Goal: Task Accomplishment & Management: Manage account settings

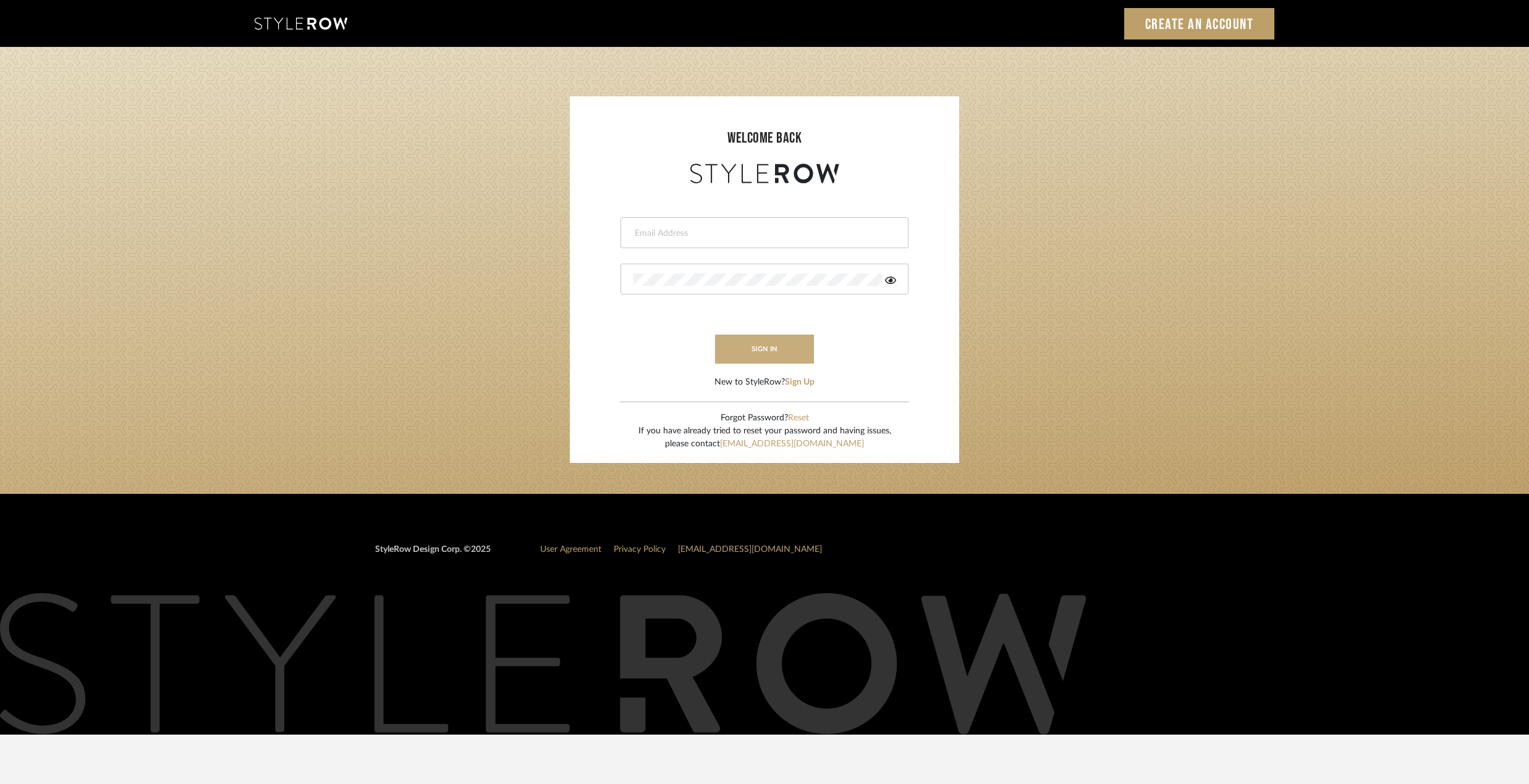
type input "riley@ceid.net"
click at [783, 351] on button "sign in" at bounding box center [764, 349] width 99 height 29
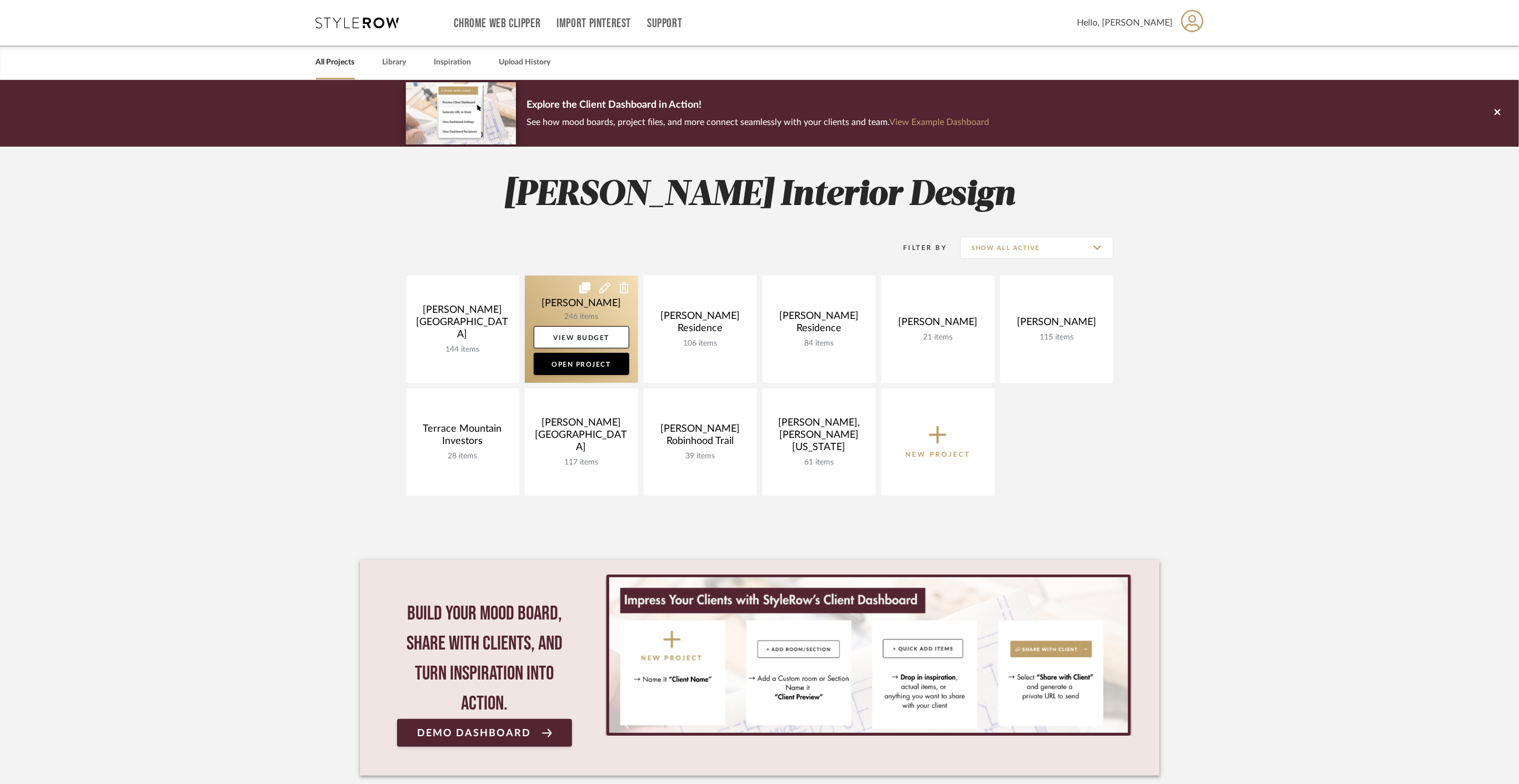
click at [564, 306] on link at bounding box center [582, 329] width 114 height 108
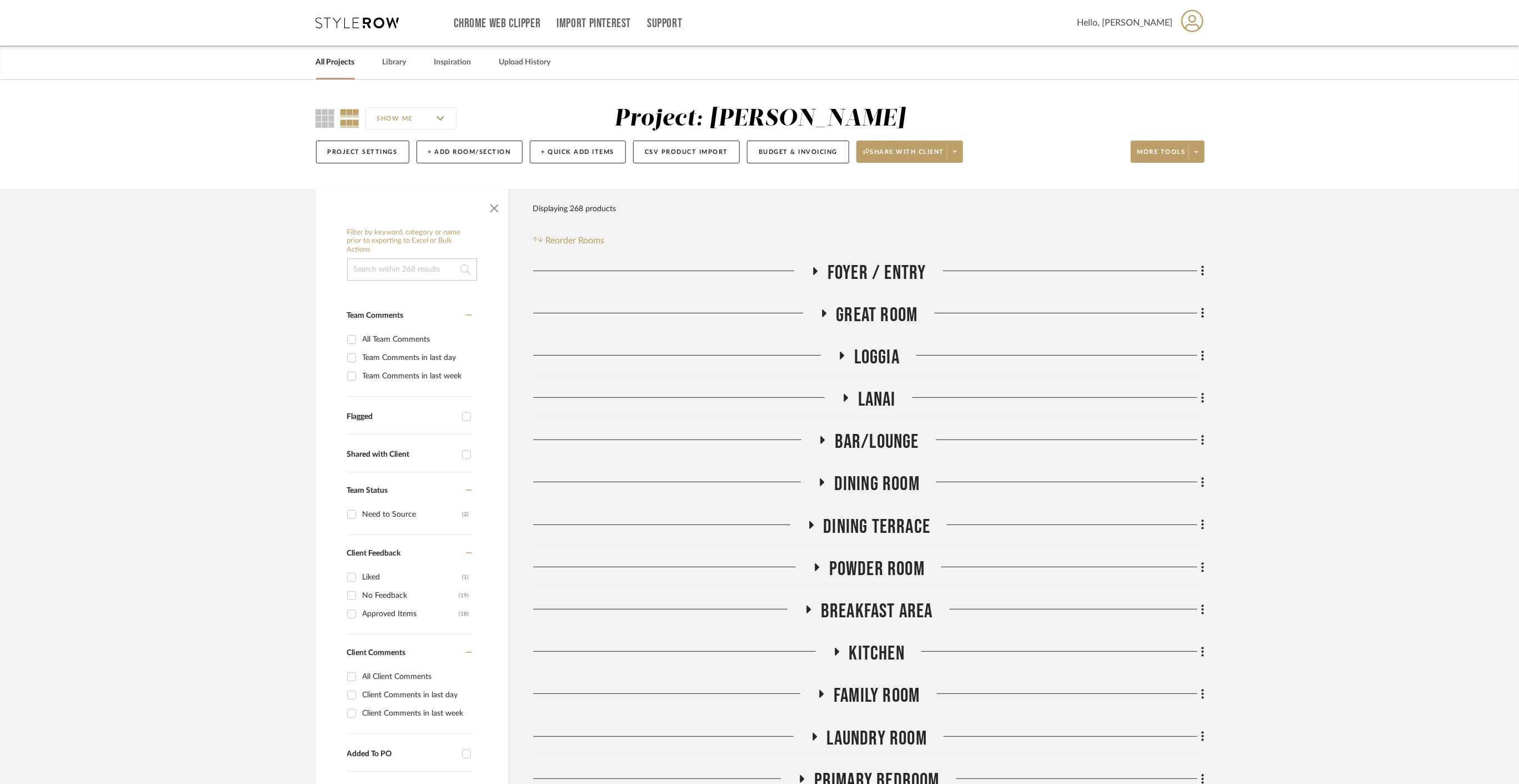
click at [1416, 179] on div "SHOW ME Project: [PERSON_NAME] Project Settings + Add Room/Section + Quick Add …" at bounding box center [760, 134] width 1519 height 109
click at [869, 360] on span "Loggia" at bounding box center [877, 357] width 46 height 24
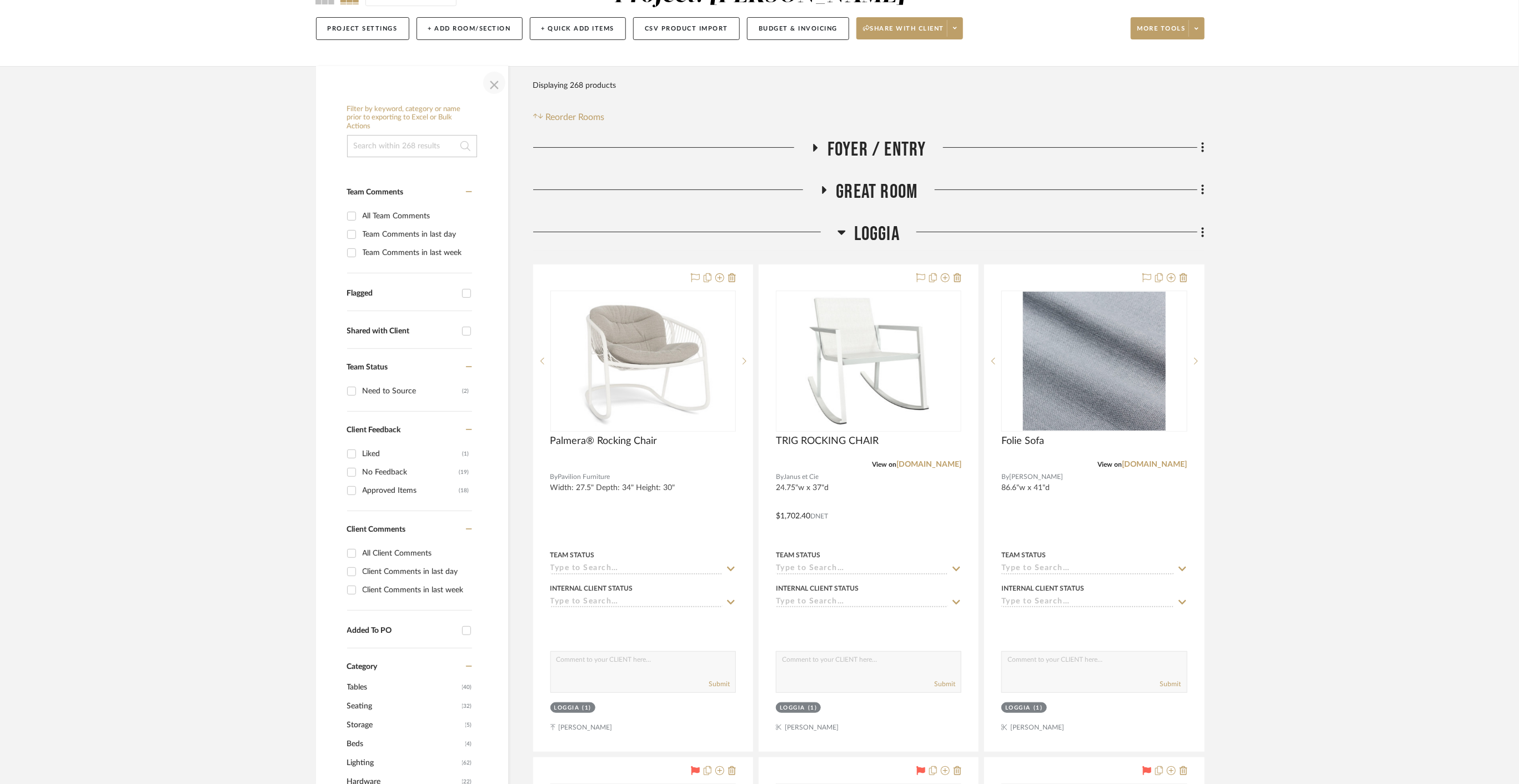
click at [494, 88] on span "button" at bounding box center [494, 82] width 26 height 26
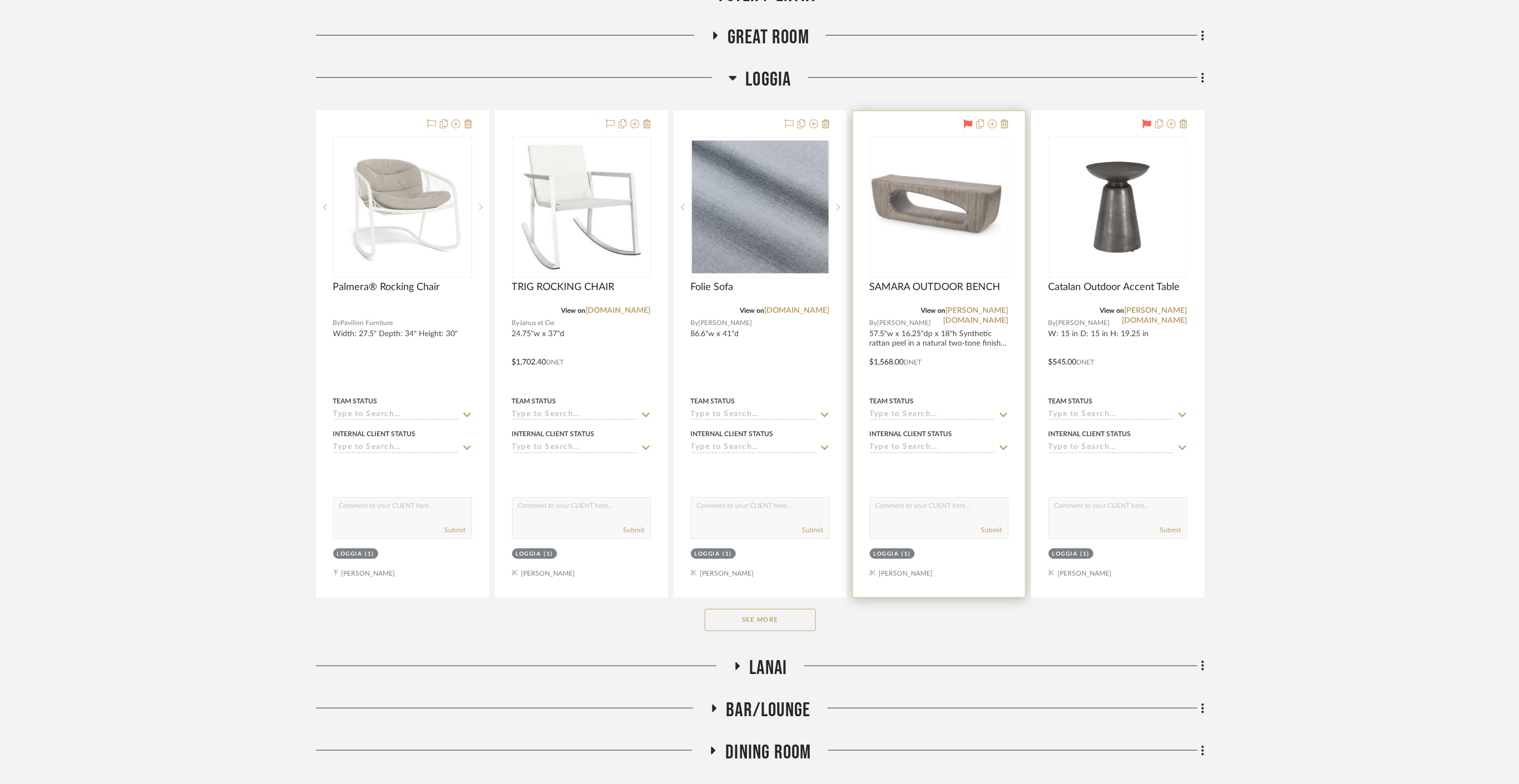
scroll to position [431, 0]
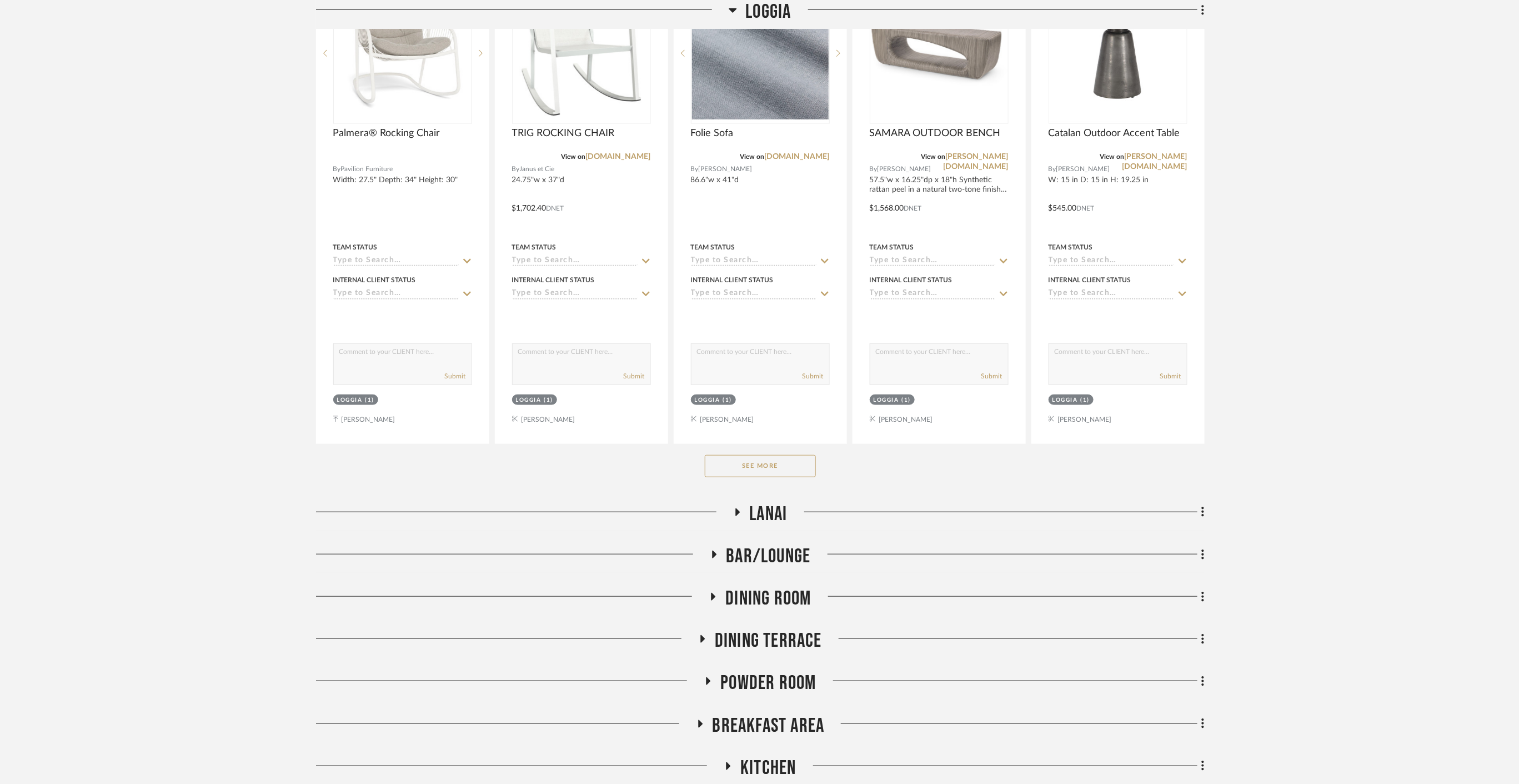
click at [712, 456] on button "See More" at bounding box center [760, 466] width 111 height 22
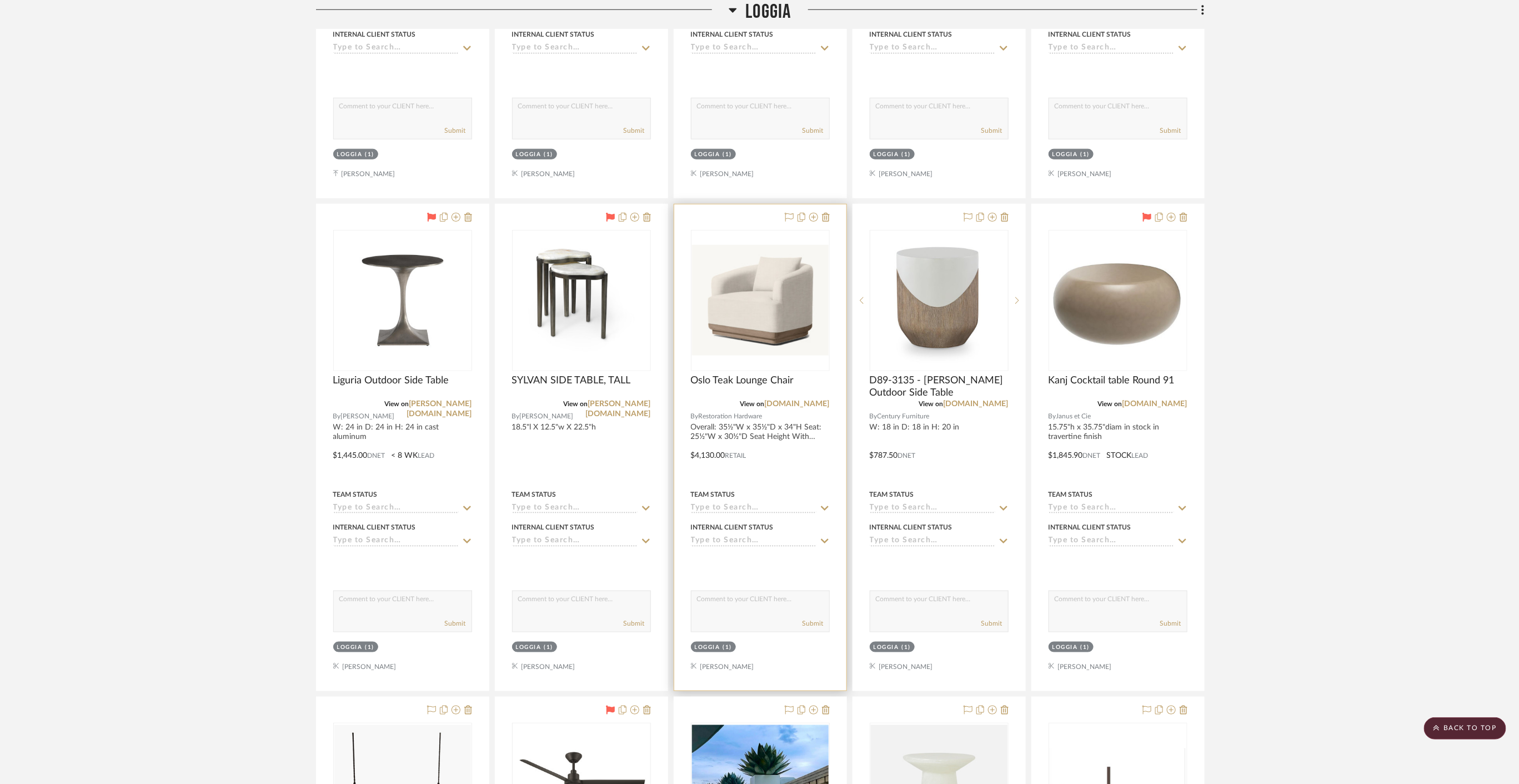
scroll to position [679, 0]
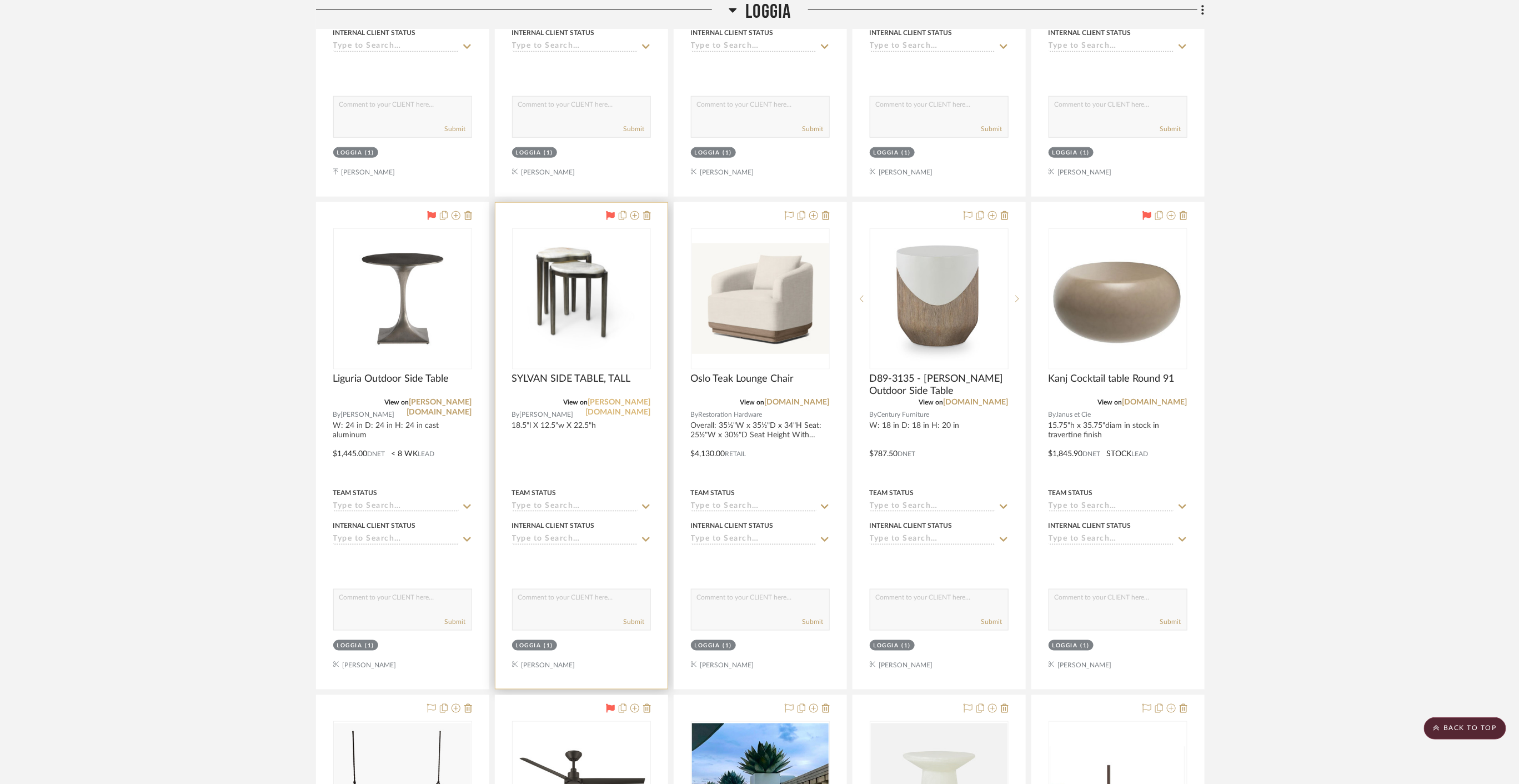
click at [634, 399] on link "[PERSON_NAME][DOMAIN_NAME]" at bounding box center [619, 407] width 65 height 18
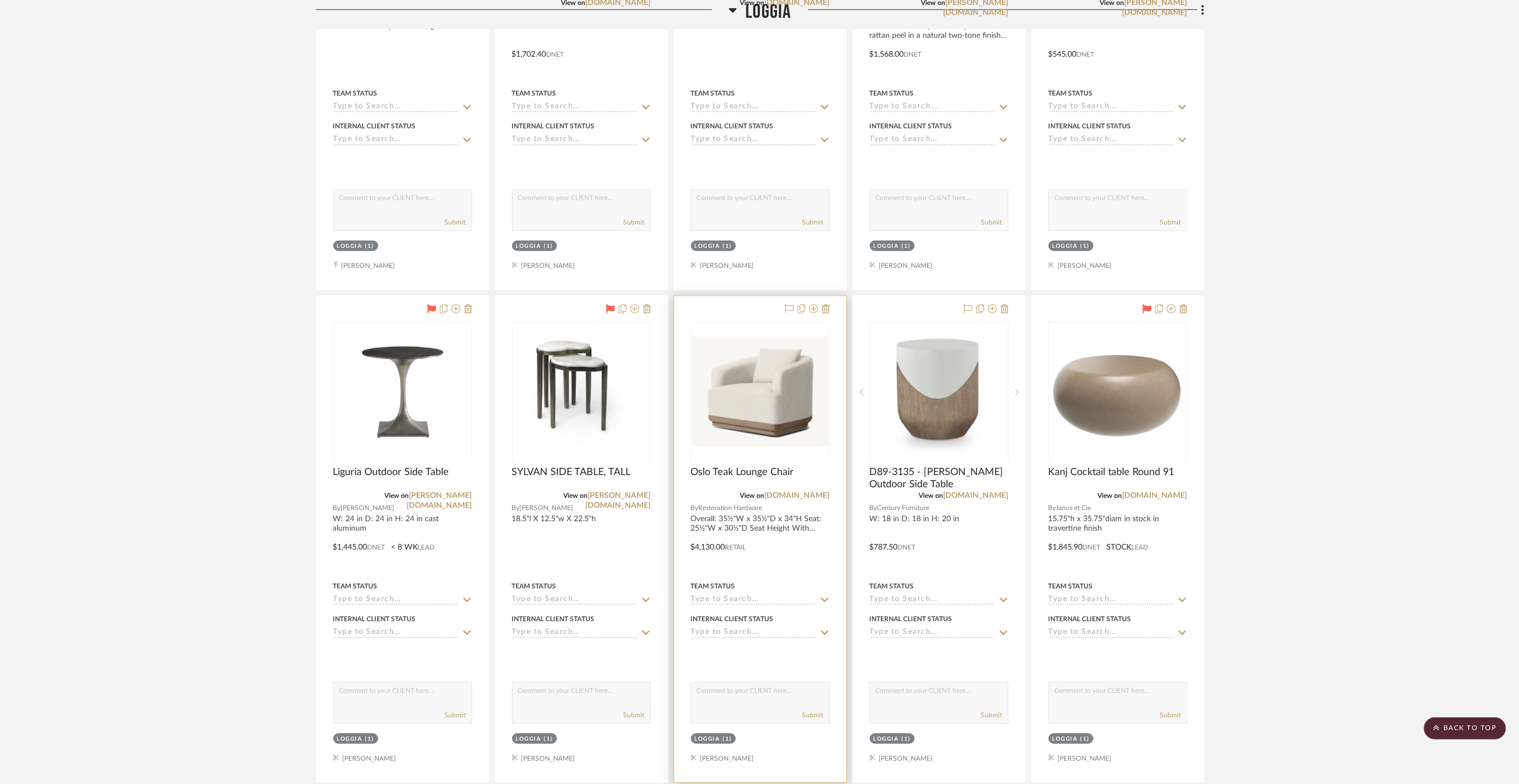
scroll to position [556, 0]
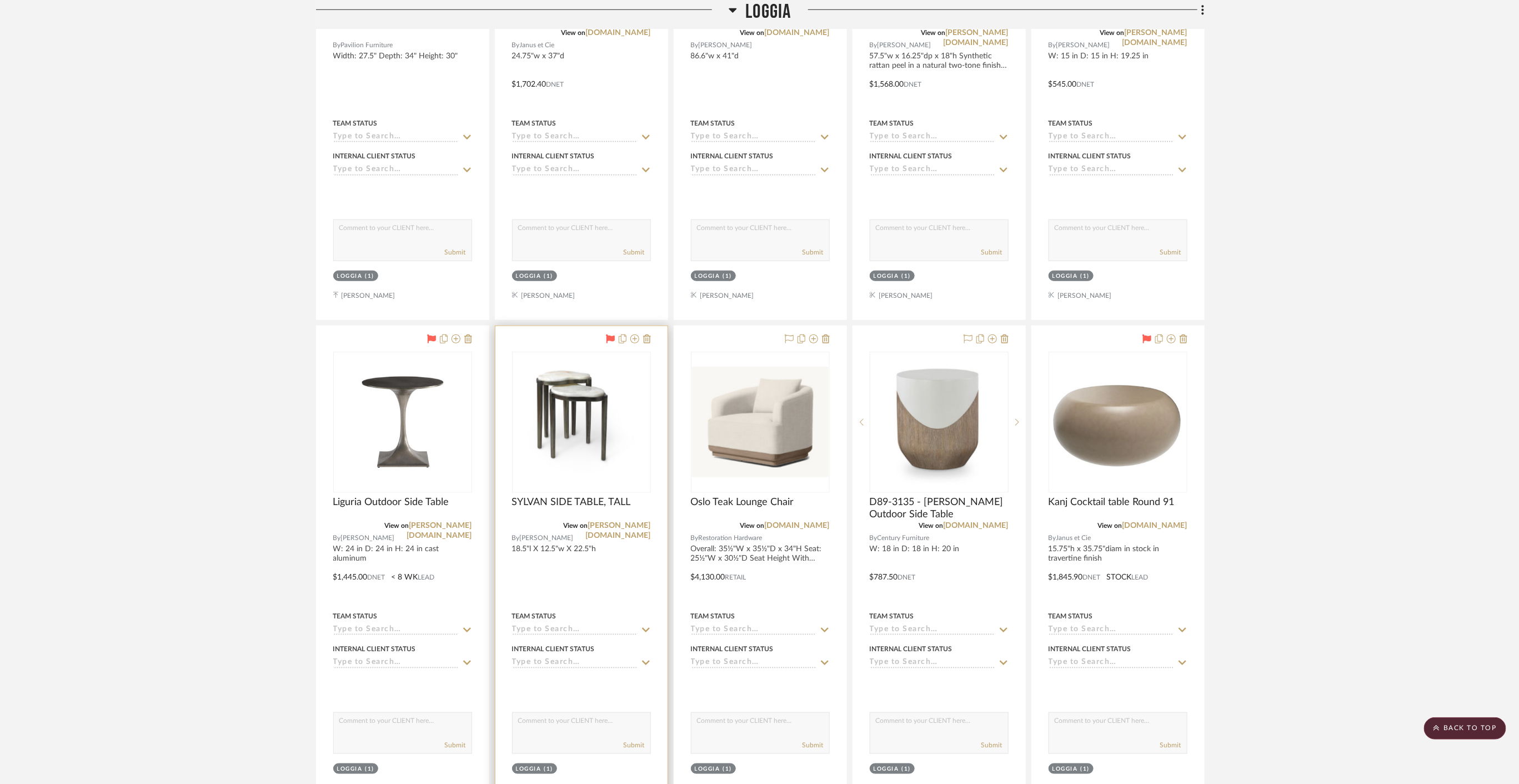
click at [643, 544] on div at bounding box center [581, 569] width 172 height 486
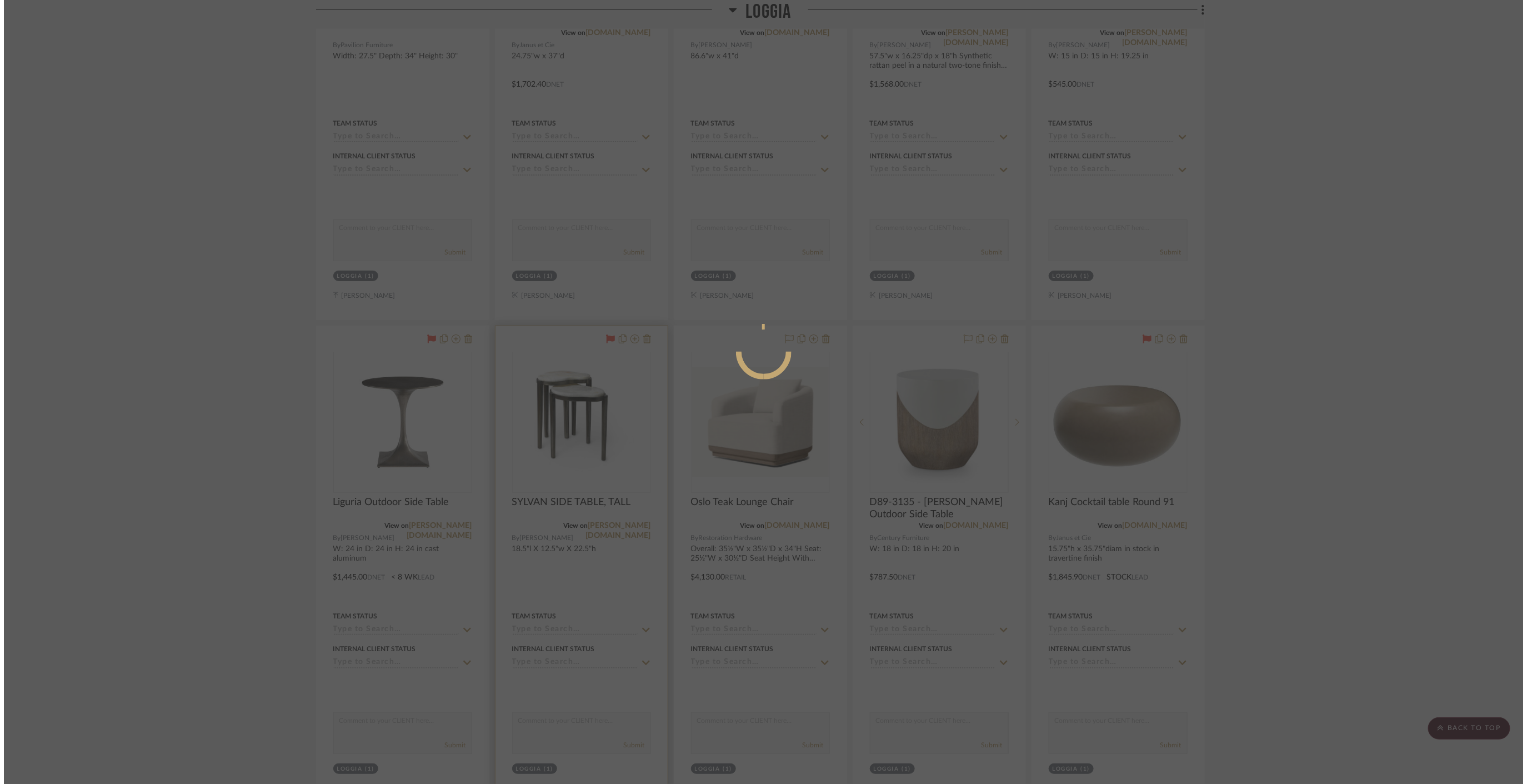
scroll to position [0, 0]
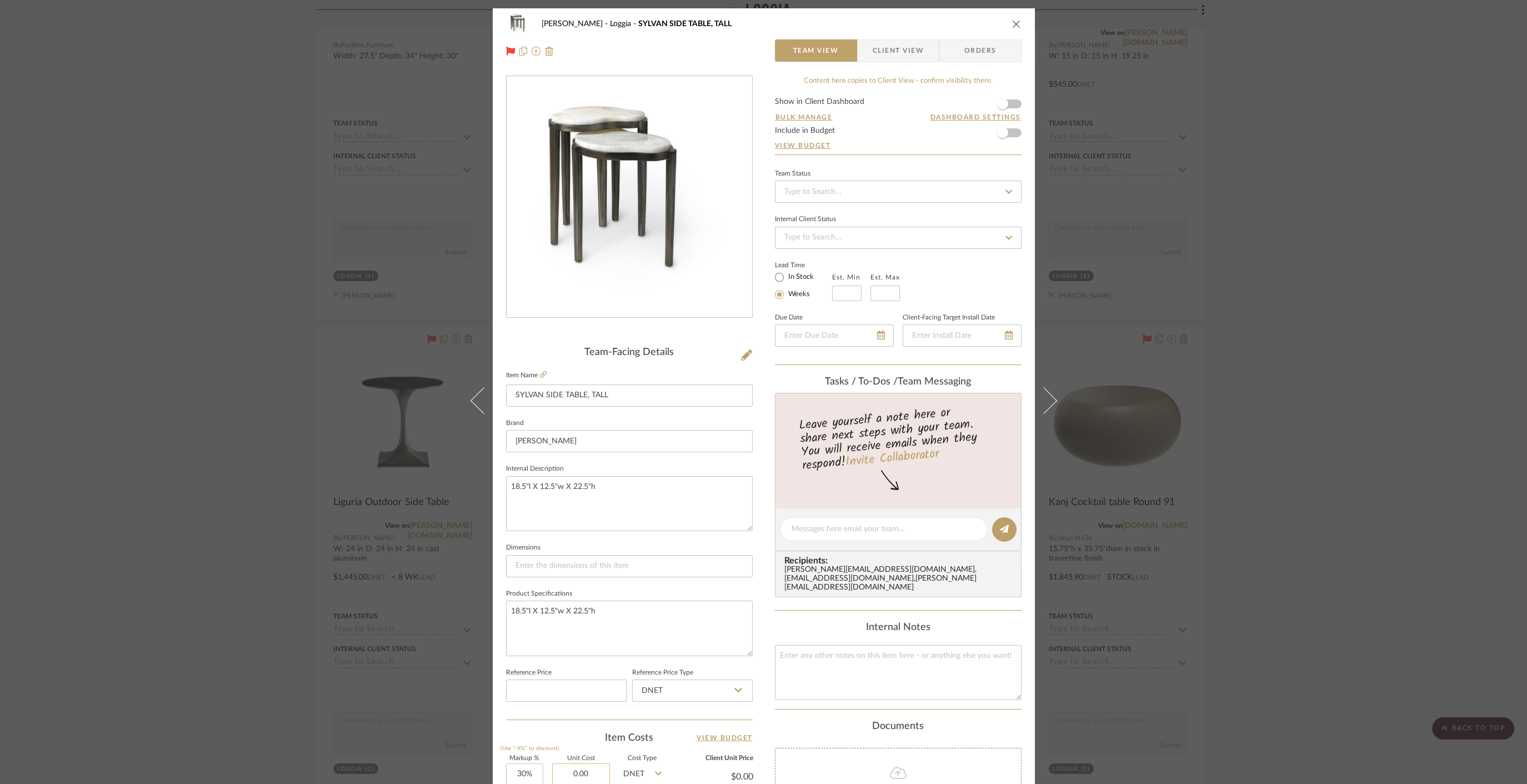
click at [585, 768] on input "0.00" at bounding box center [581, 774] width 58 height 22
type input "$564.50"
click at [571, 724] on div "Team-Facing Details Item Name SYLVAN SIDE TABLE, TALL Brand [PERSON_NAME] Inter…" at bounding box center [629, 532] width 247 height 914
type input "$733.85"
click at [337, 635] on div "[PERSON_NAME] [PERSON_NAME] SIDE TABLE, TALL Team View Client View Orders Team-…" at bounding box center [763, 392] width 1527 height 784
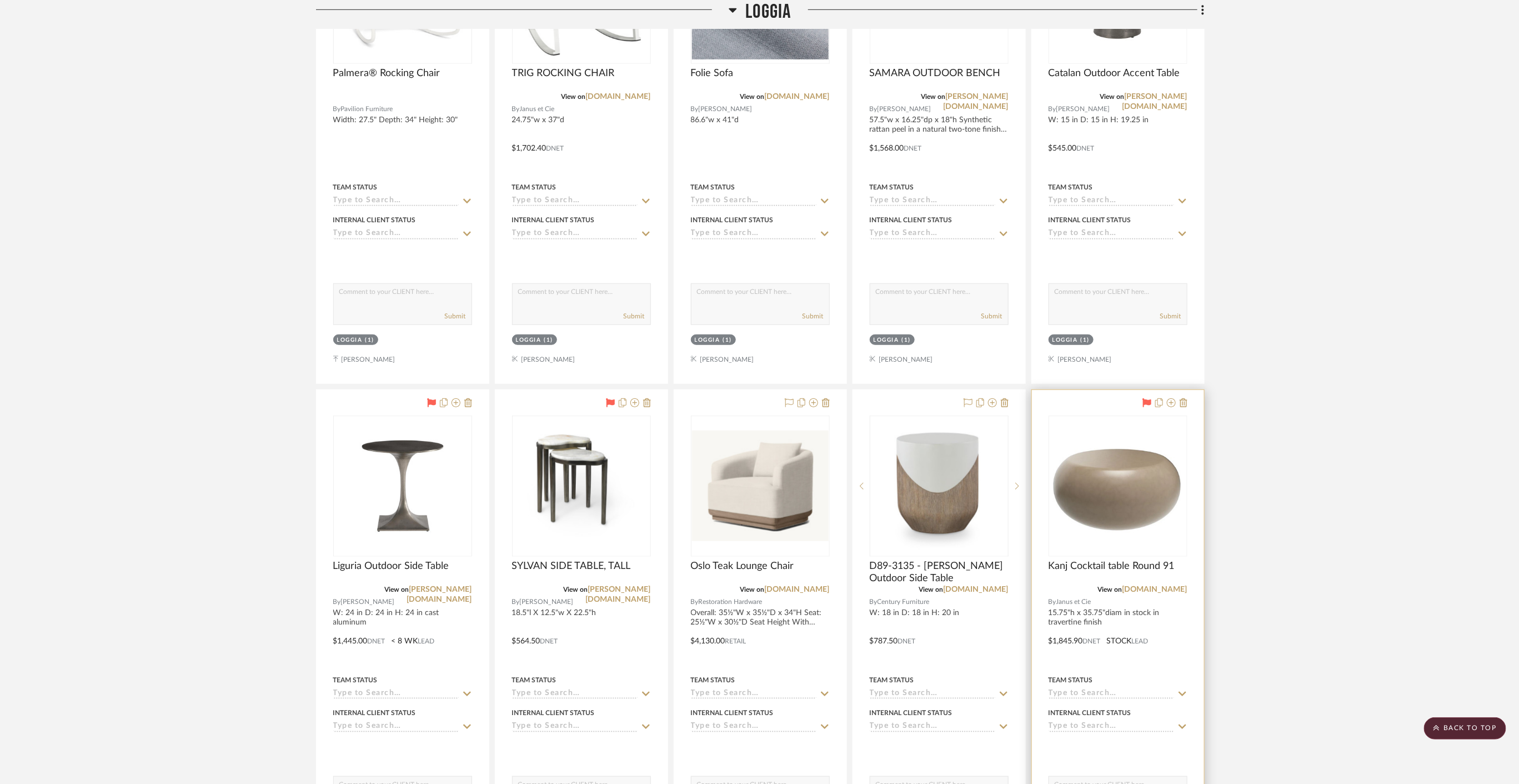
scroll to position [370, 0]
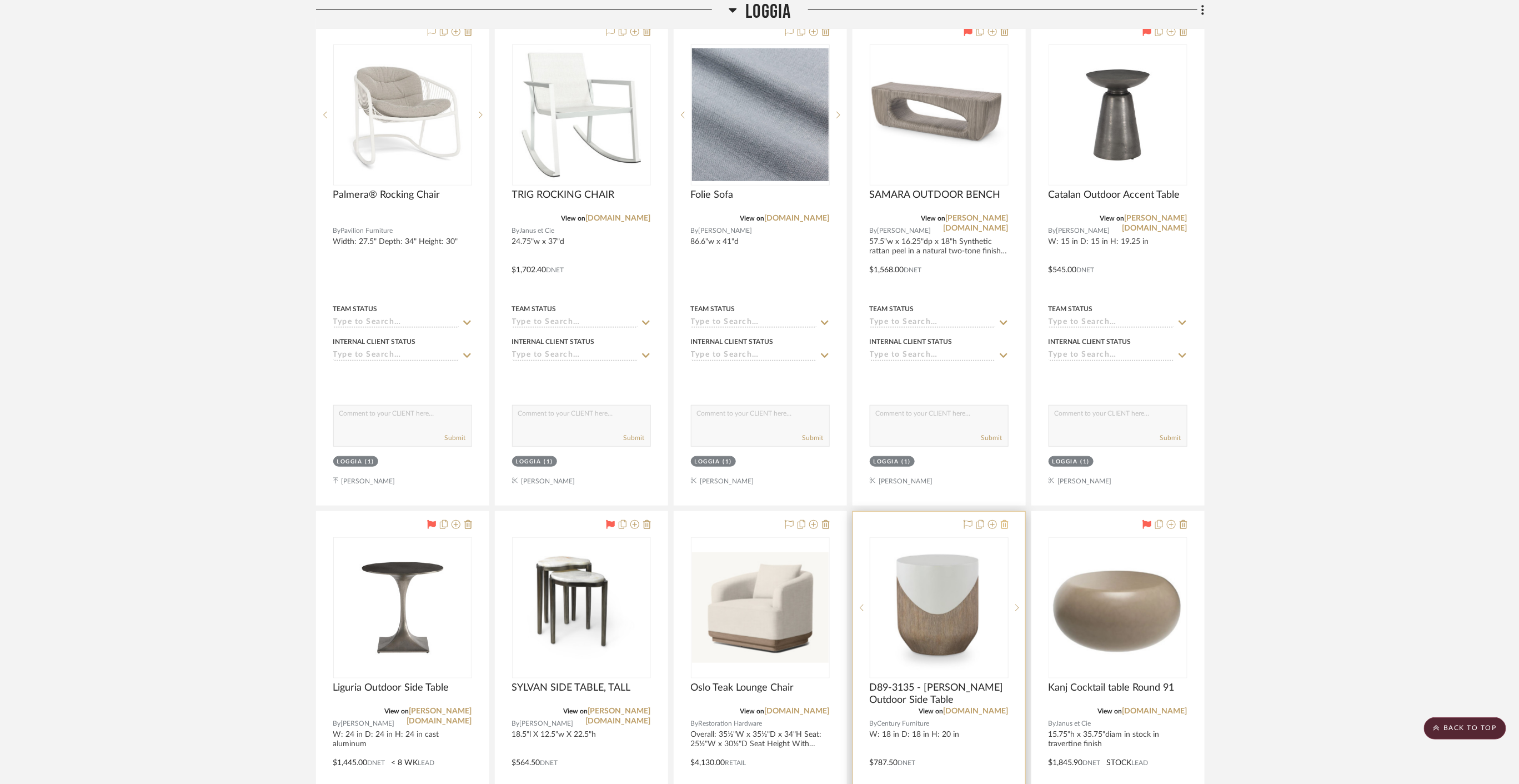
click at [1004, 522] on icon at bounding box center [1004, 524] width 8 height 9
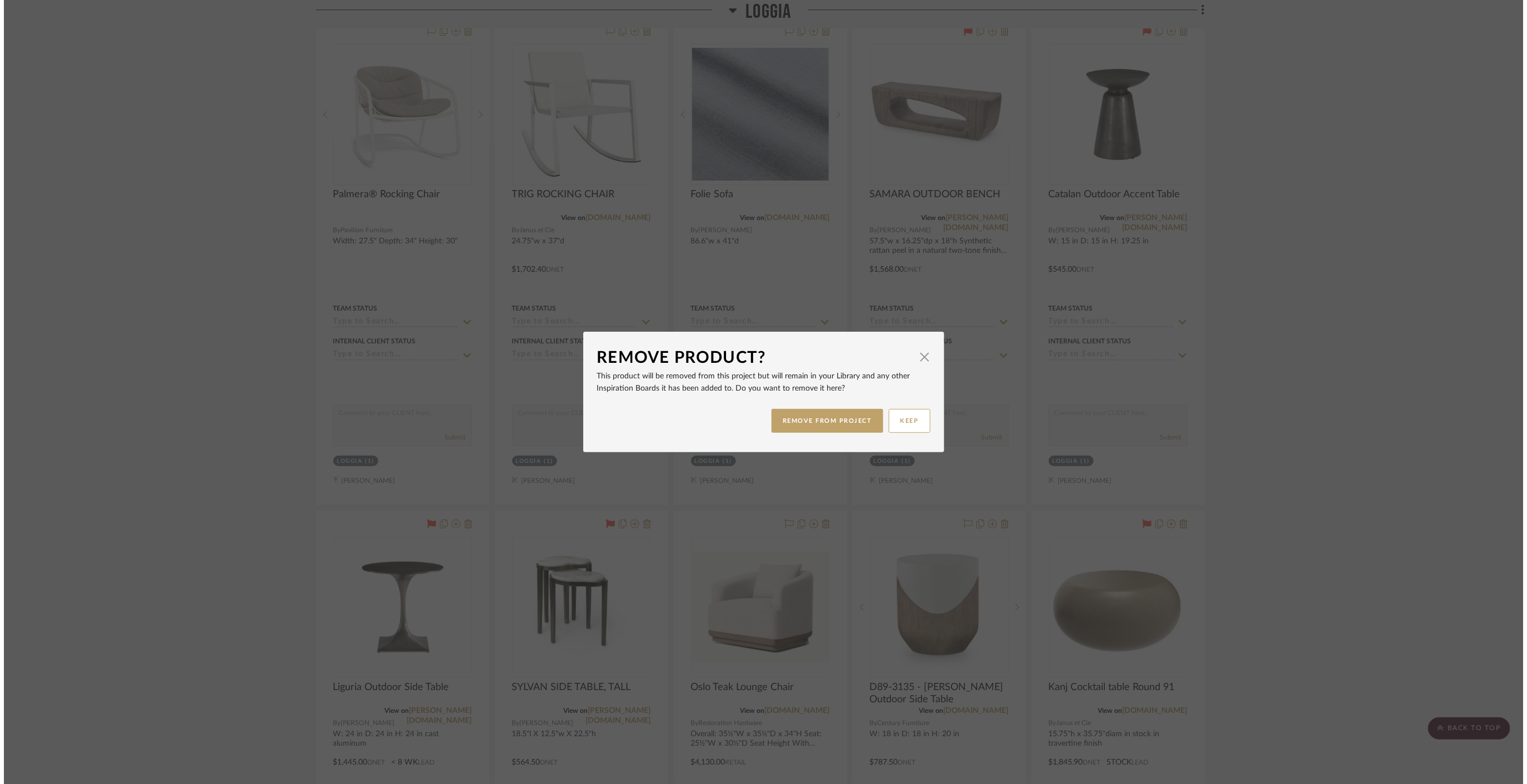
scroll to position [0, 0]
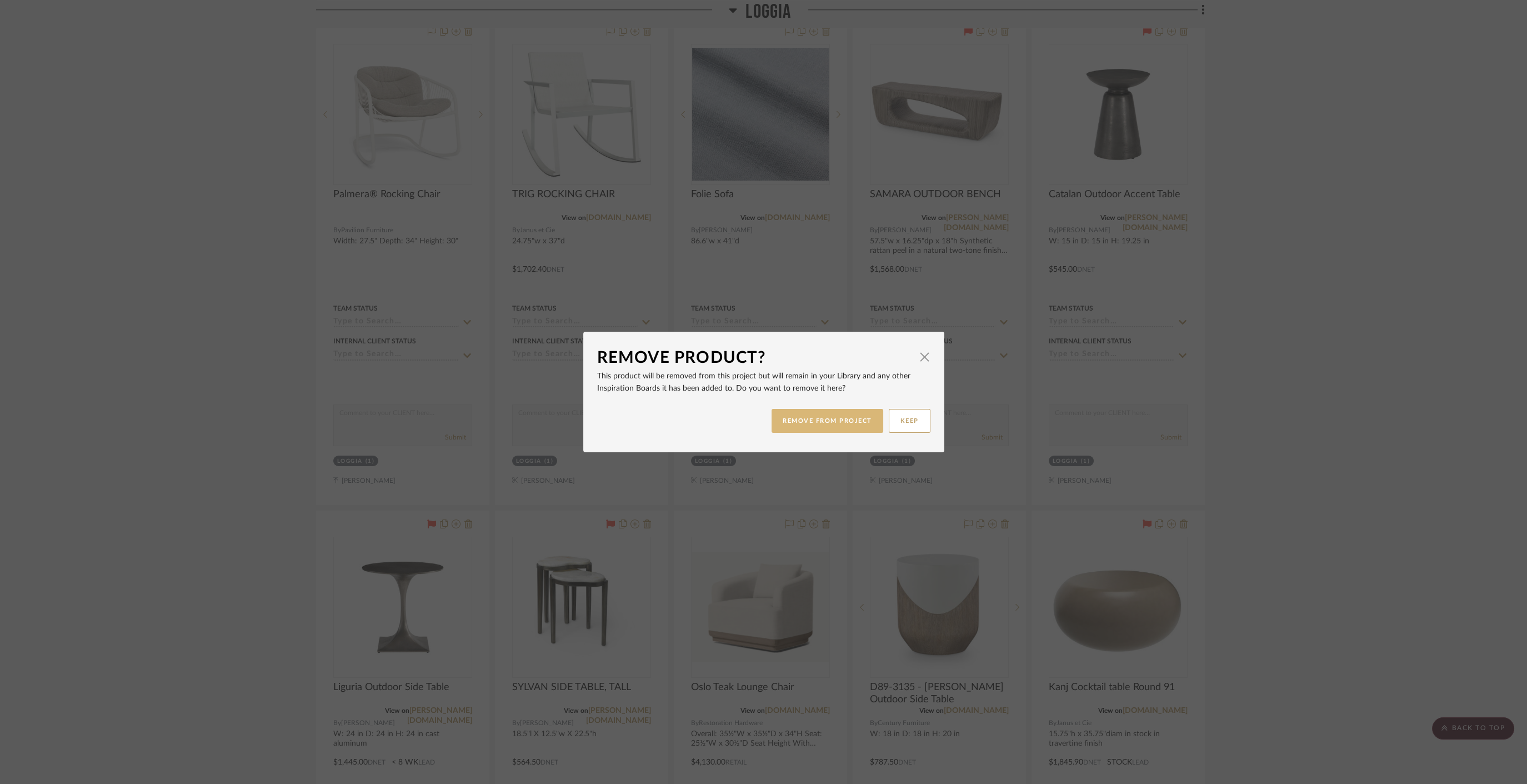
click at [800, 415] on button "REMOVE FROM PROJECT" at bounding box center [828, 420] width 112 height 24
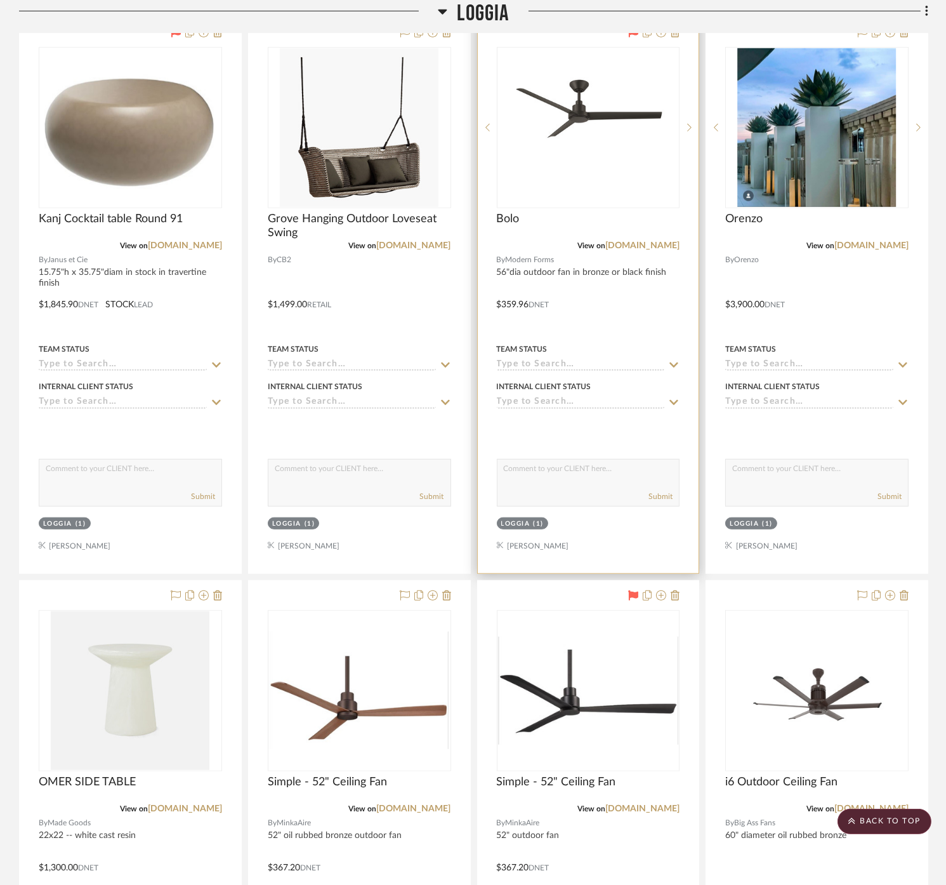
scroll to position [1622, 0]
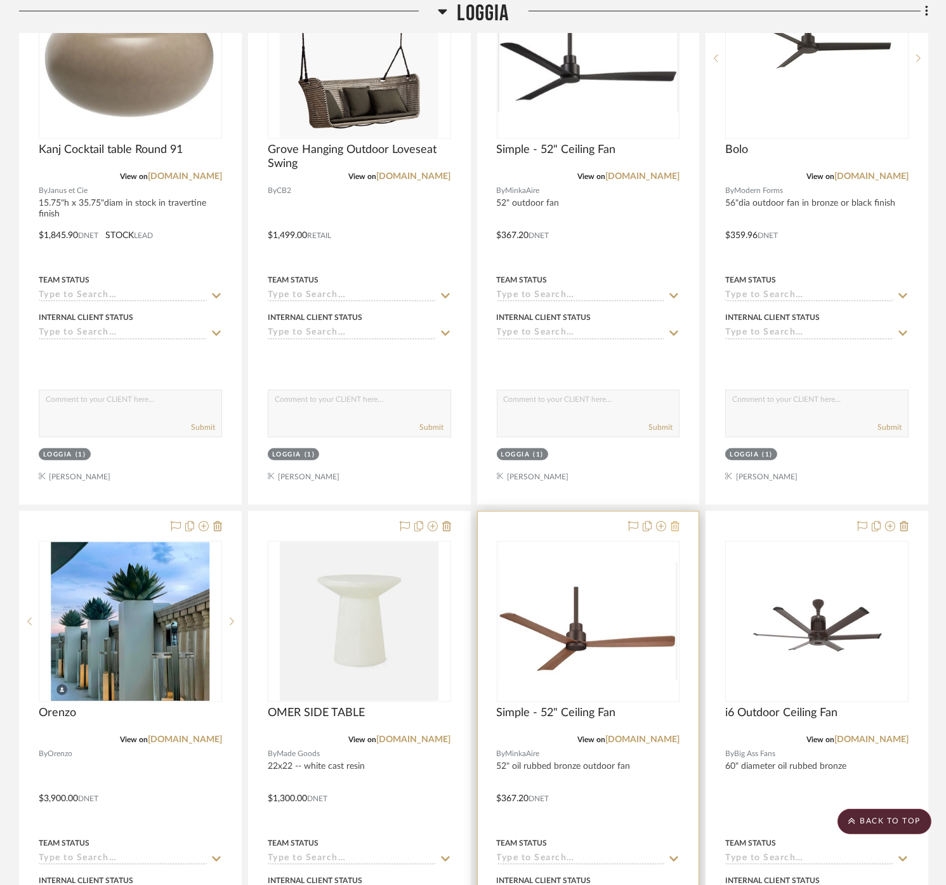
click at [679, 523] on icon at bounding box center [675, 526] width 9 height 10
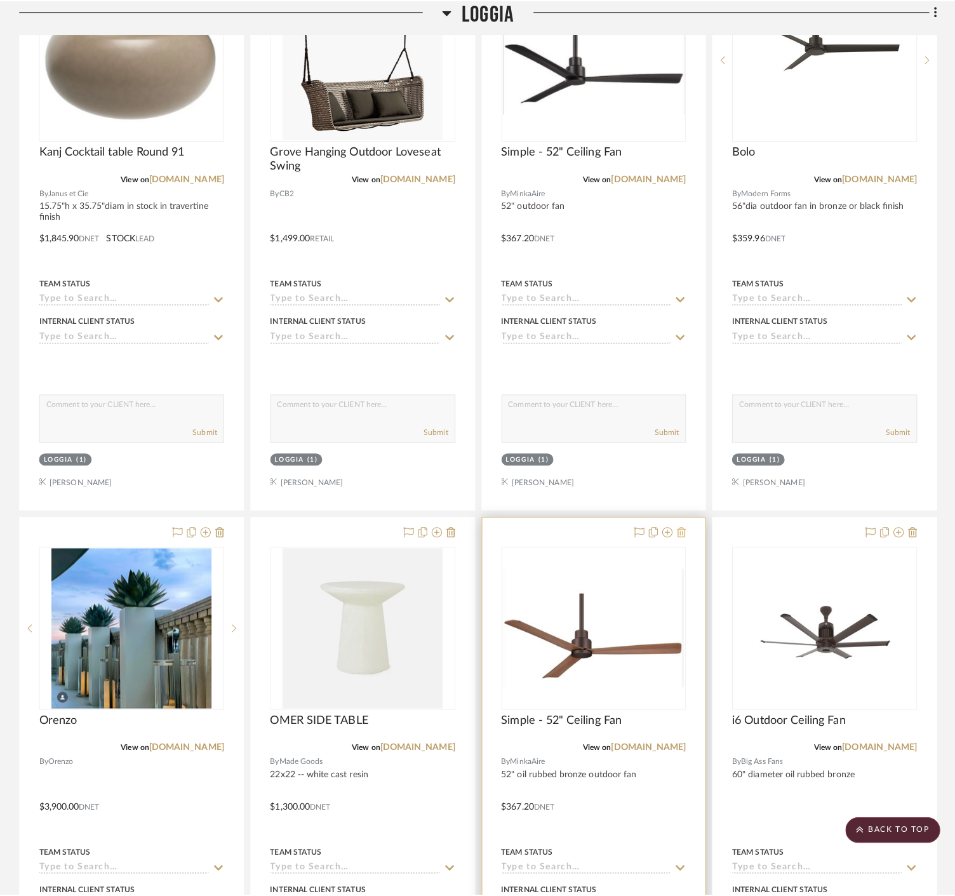
scroll to position [0, 0]
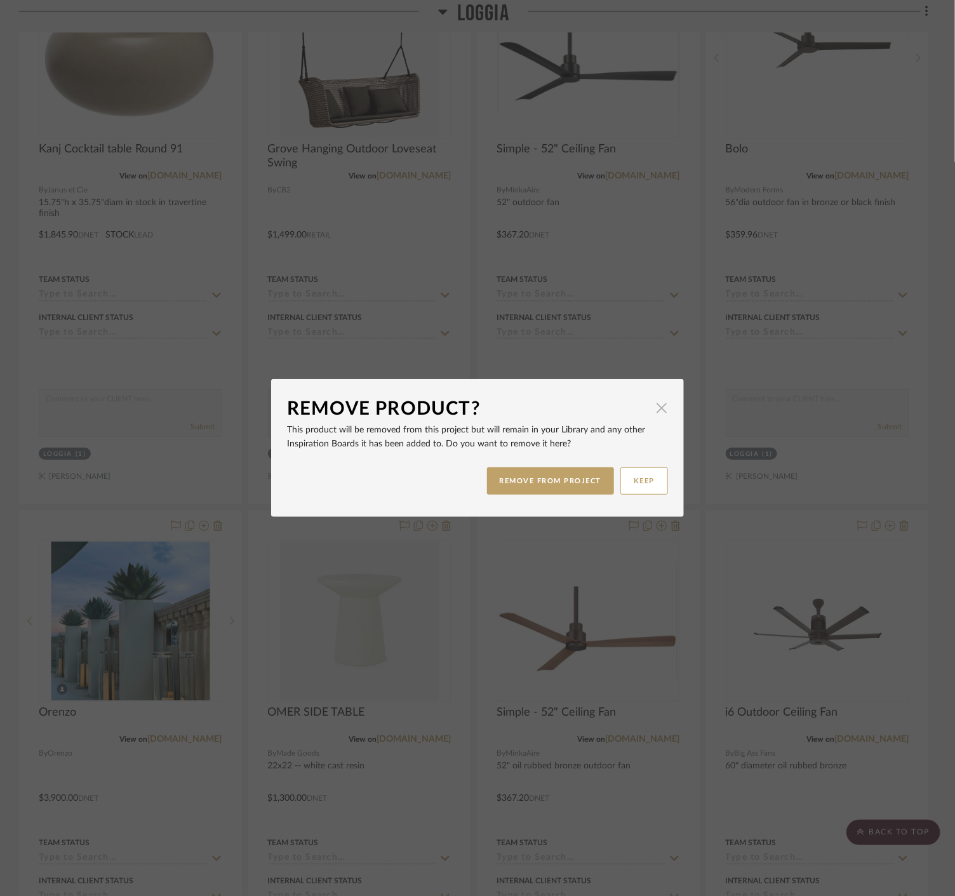
click at [653, 406] on span "button" at bounding box center [661, 407] width 25 height 25
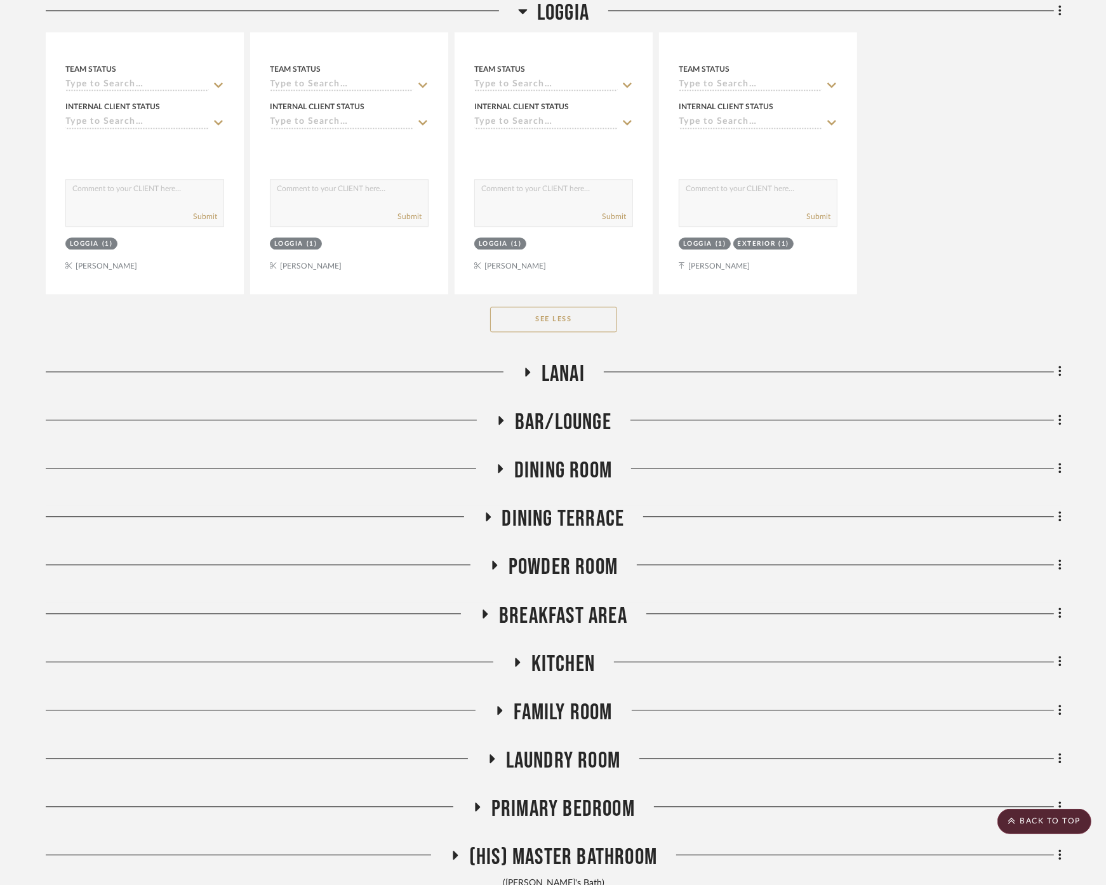
scroll to position [2964, 0]
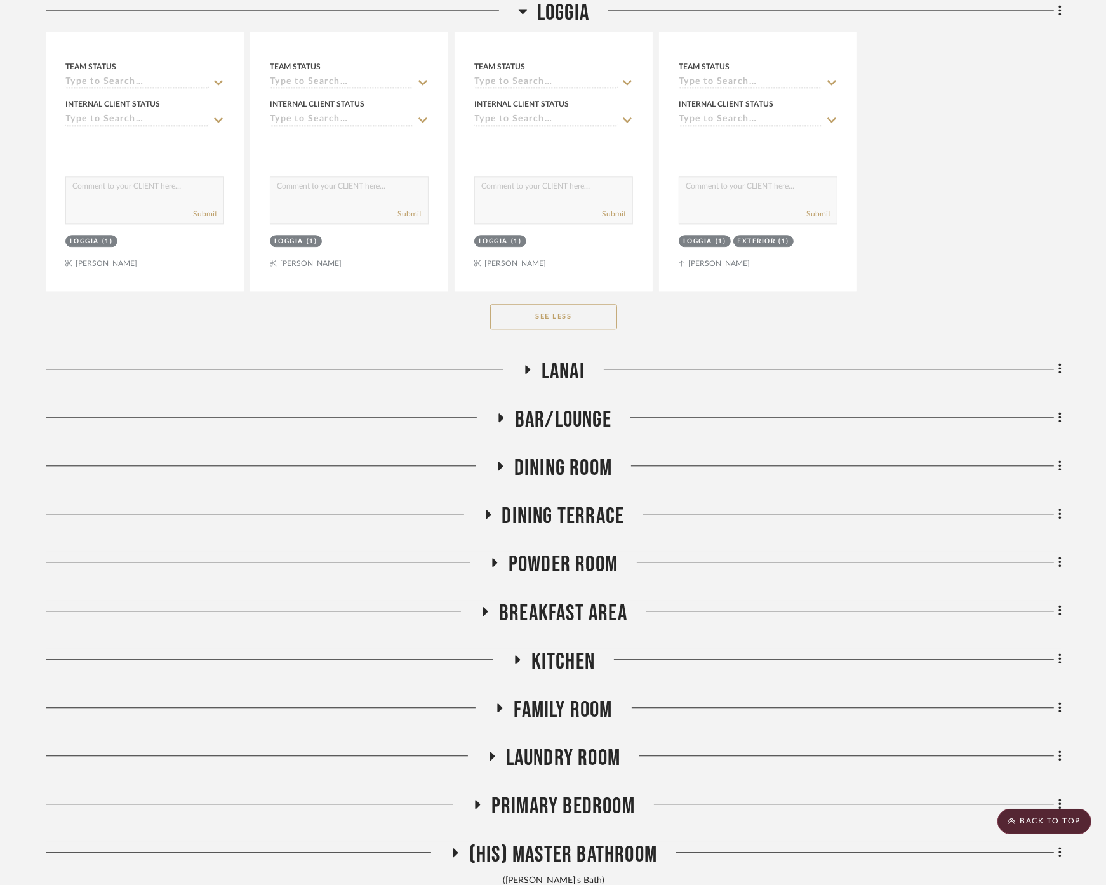
click at [538, 360] on h3 "Lanai" at bounding box center [553, 371] width 62 height 27
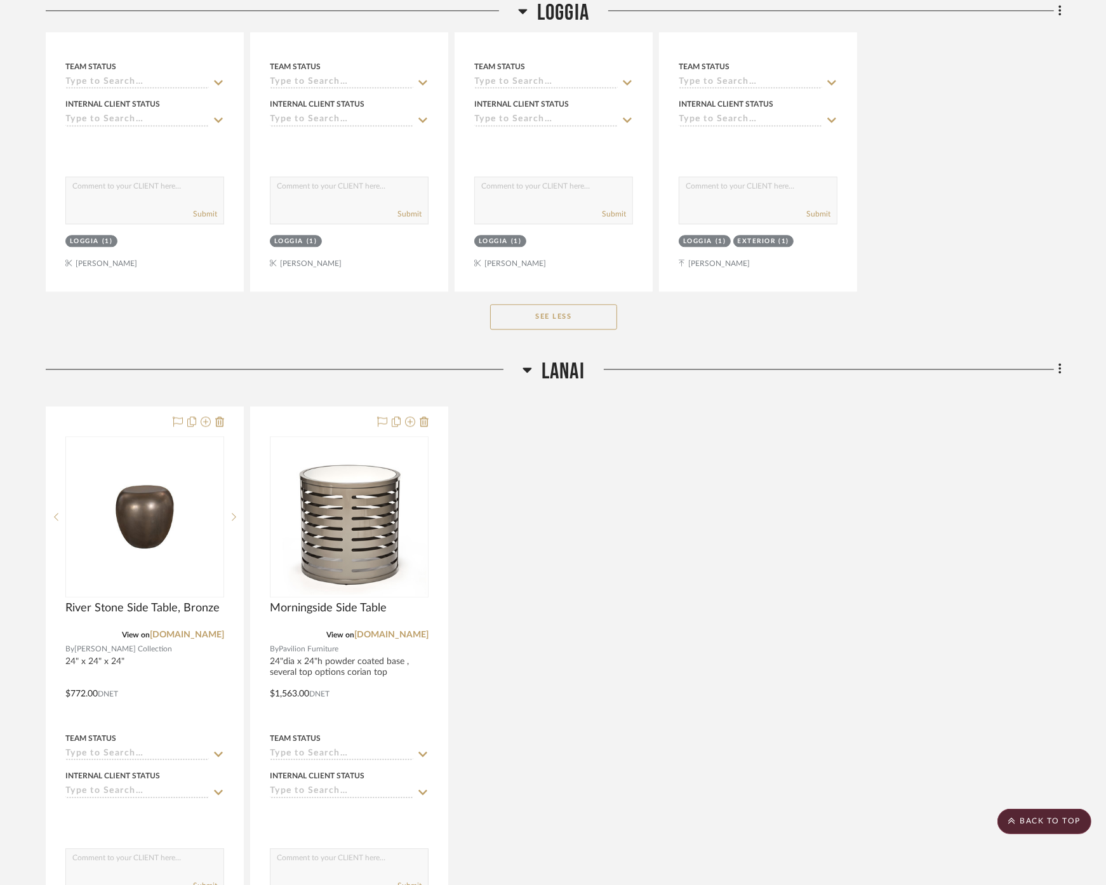
click at [538, 360] on h3 "Lanai" at bounding box center [553, 371] width 62 height 27
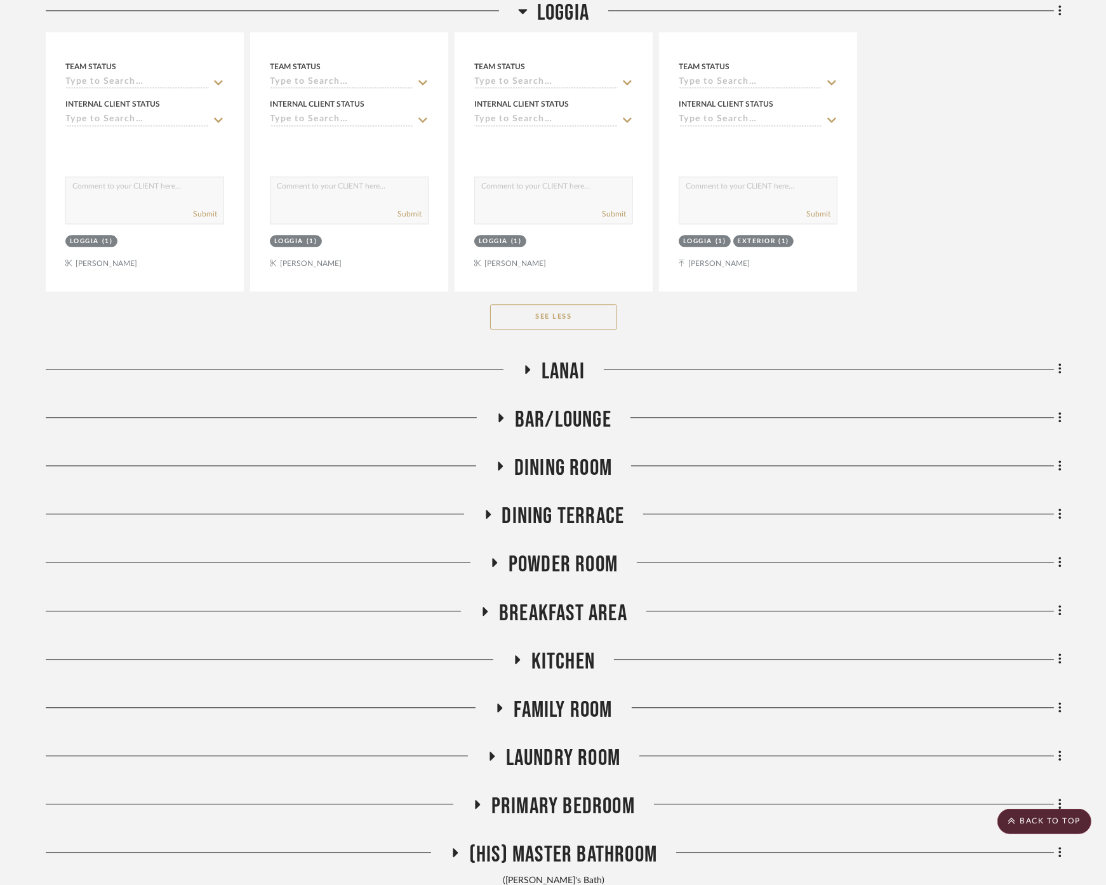
click at [536, 408] on span "Bar/Lounge" at bounding box center [563, 419] width 96 height 27
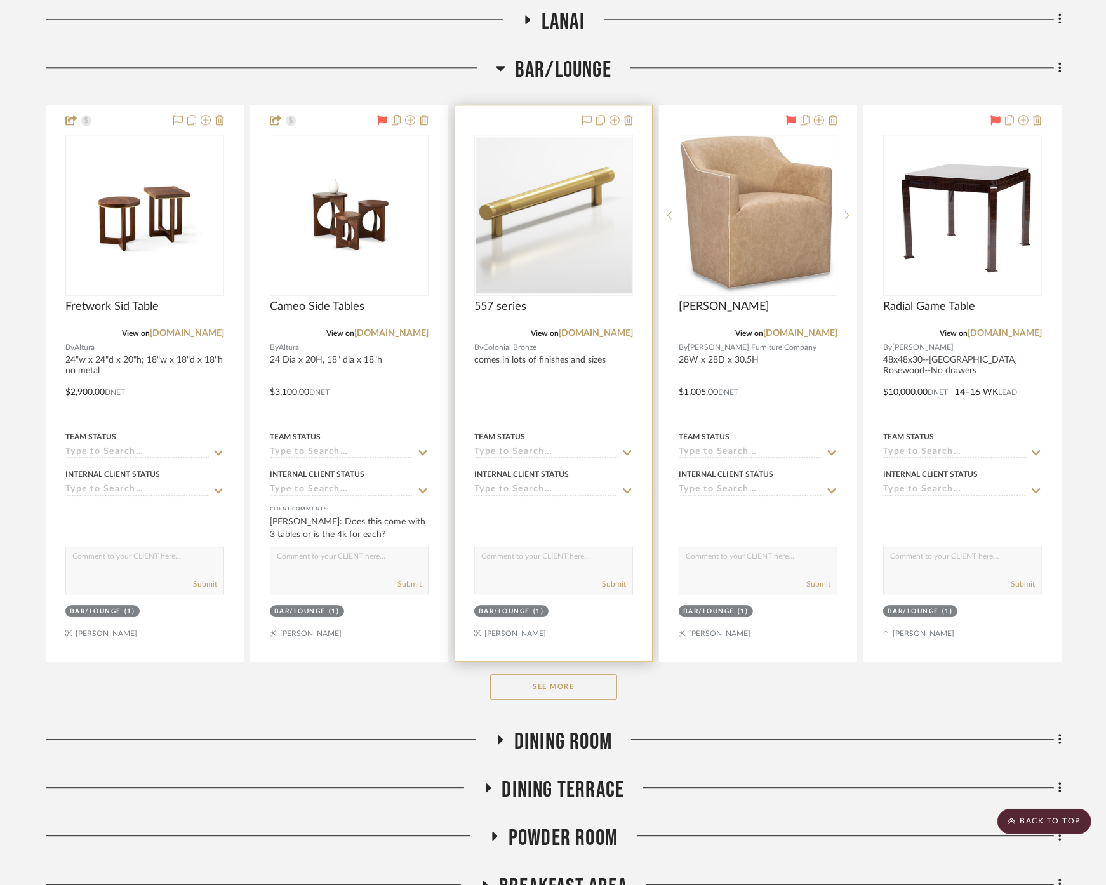
scroll to position [3317, 0]
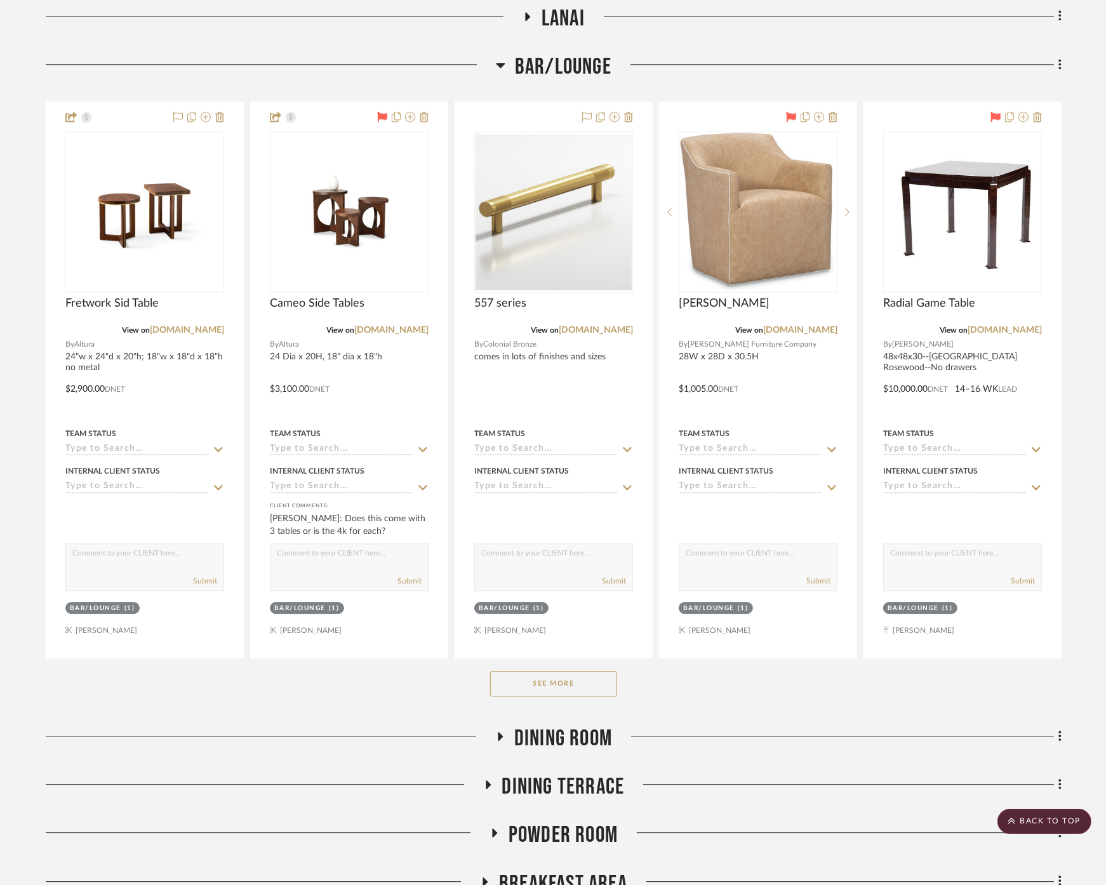
click at [531, 676] on button "See More" at bounding box center [553, 683] width 127 height 25
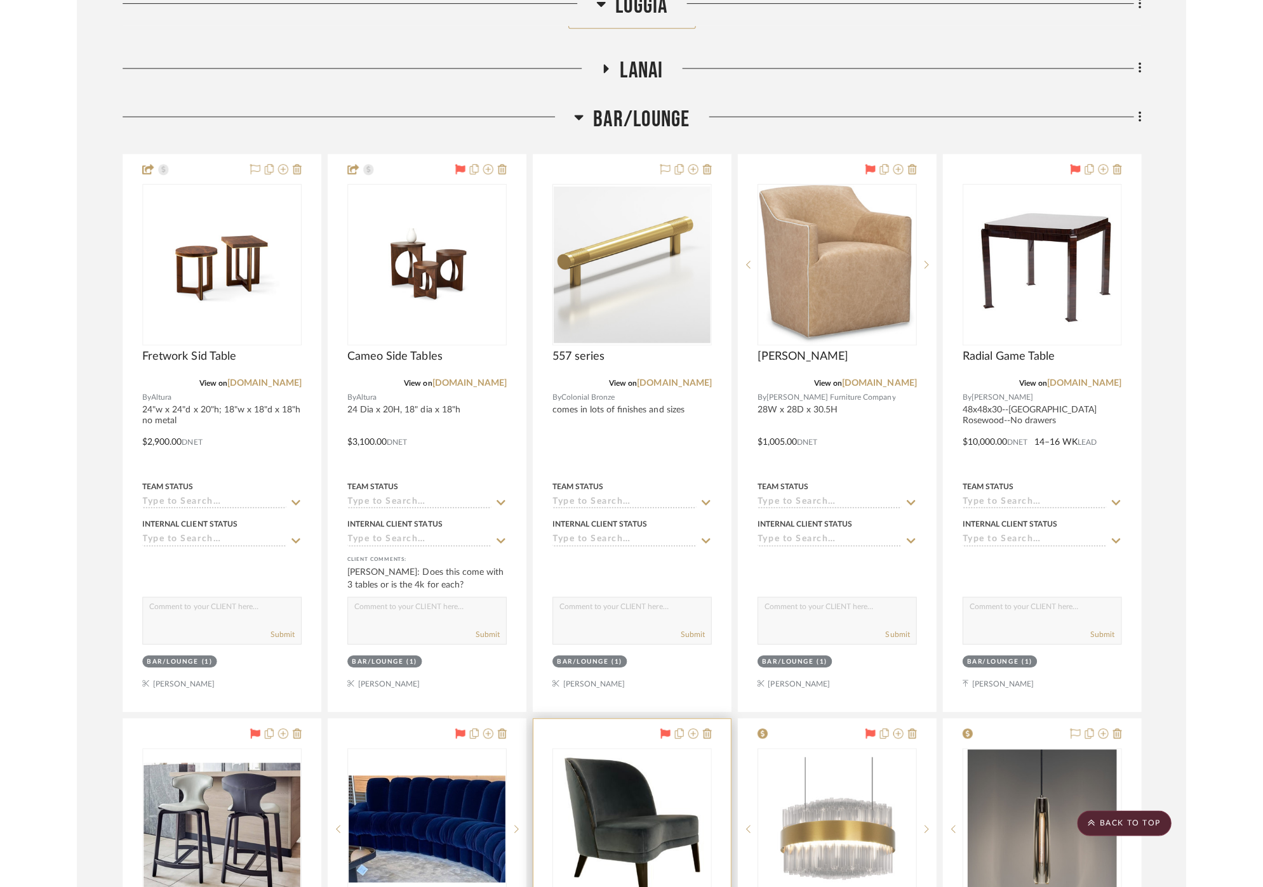
scroll to position [3246, 0]
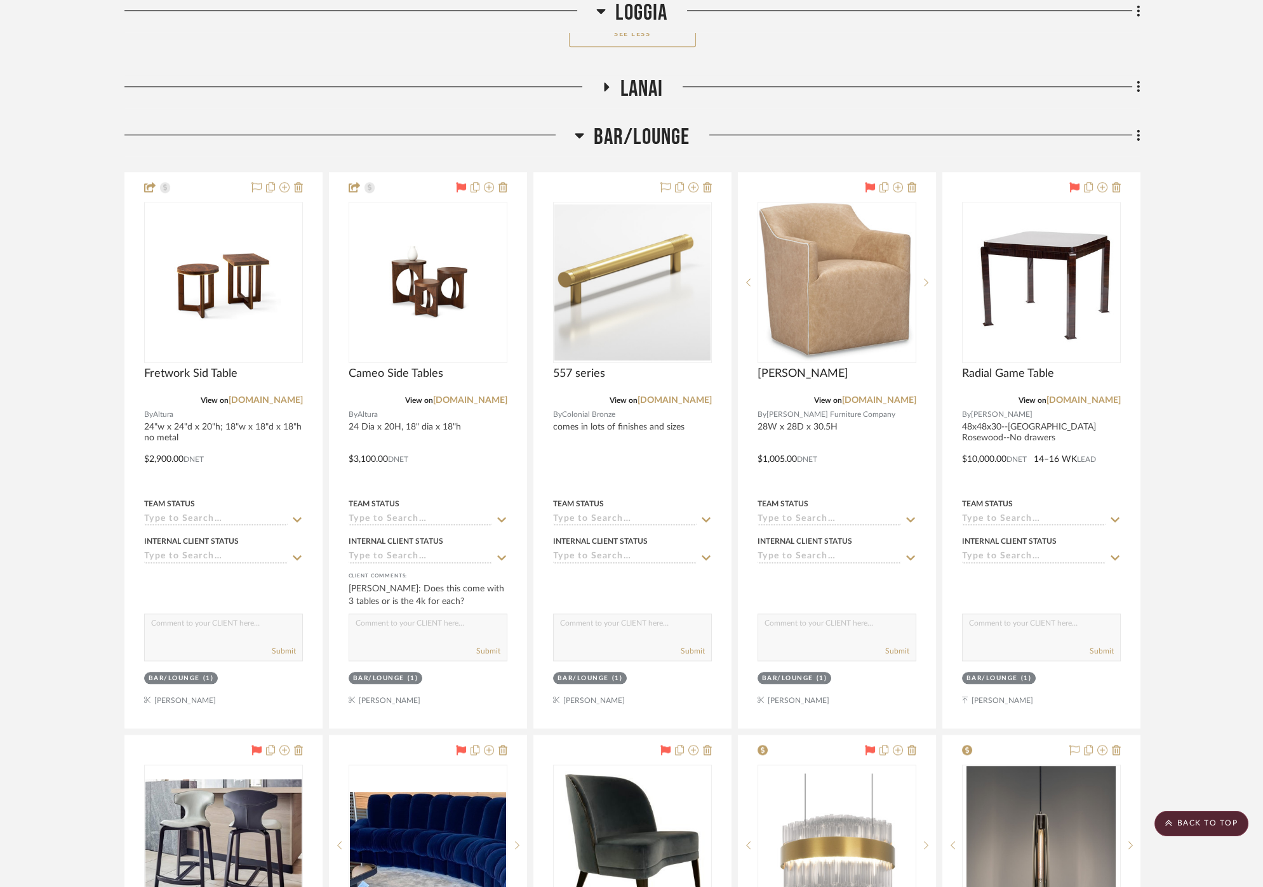
click at [595, 131] on span "Bar/Lounge" at bounding box center [642, 137] width 96 height 27
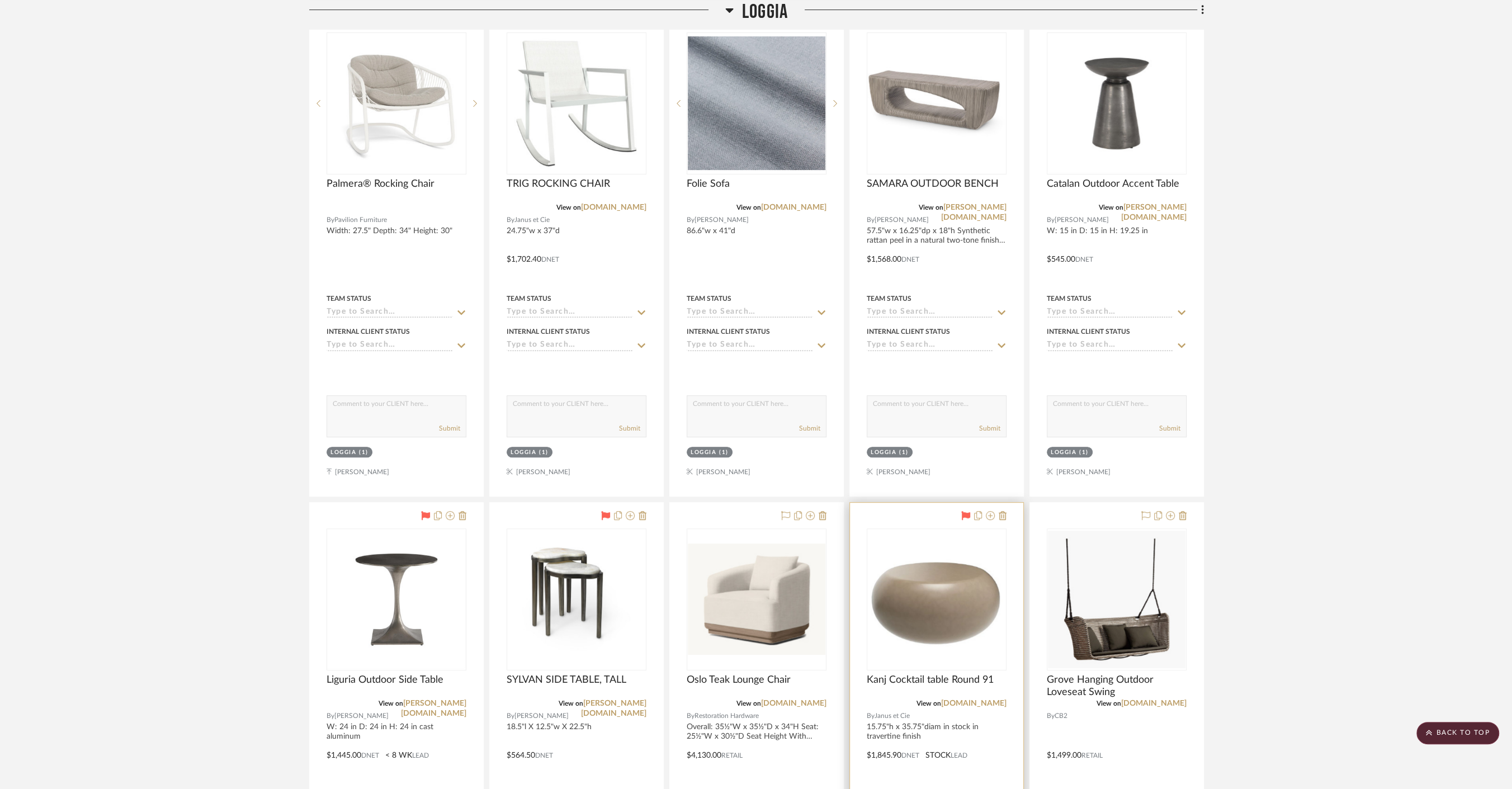
scroll to position [498, 0]
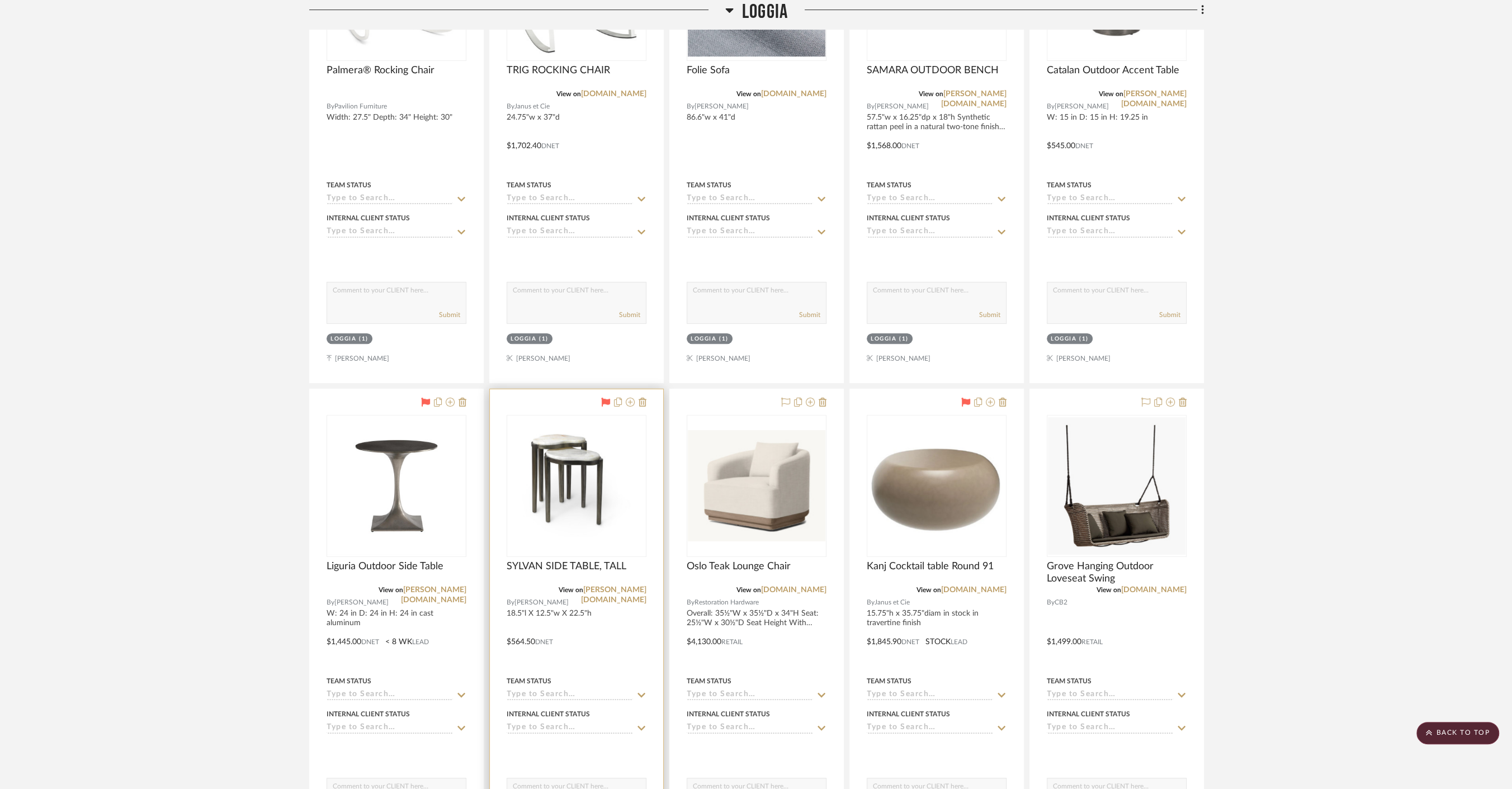
click at [638, 624] on div at bounding box center [576, 633] width 173 height 489
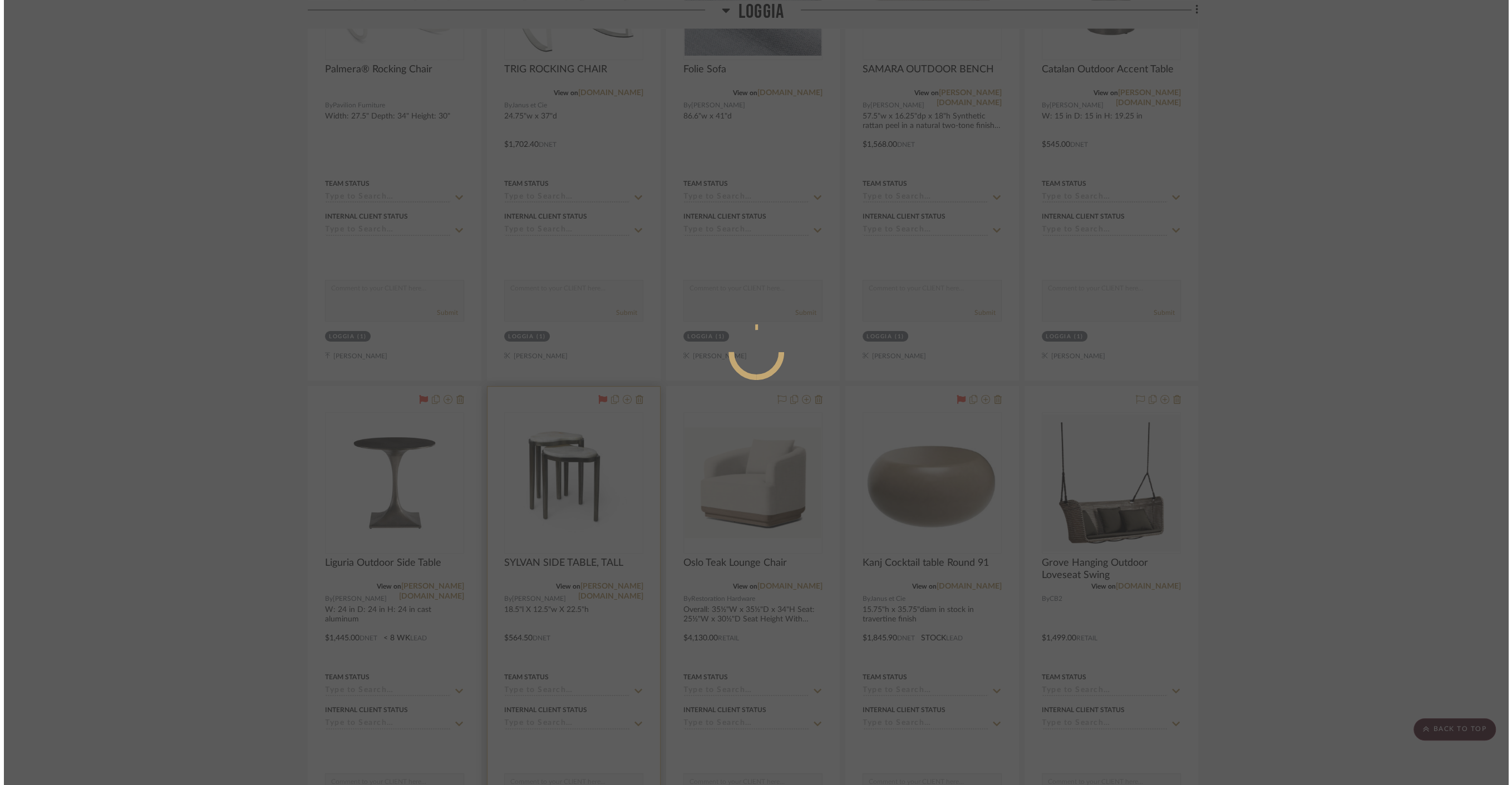
scroll to position [0, 0]
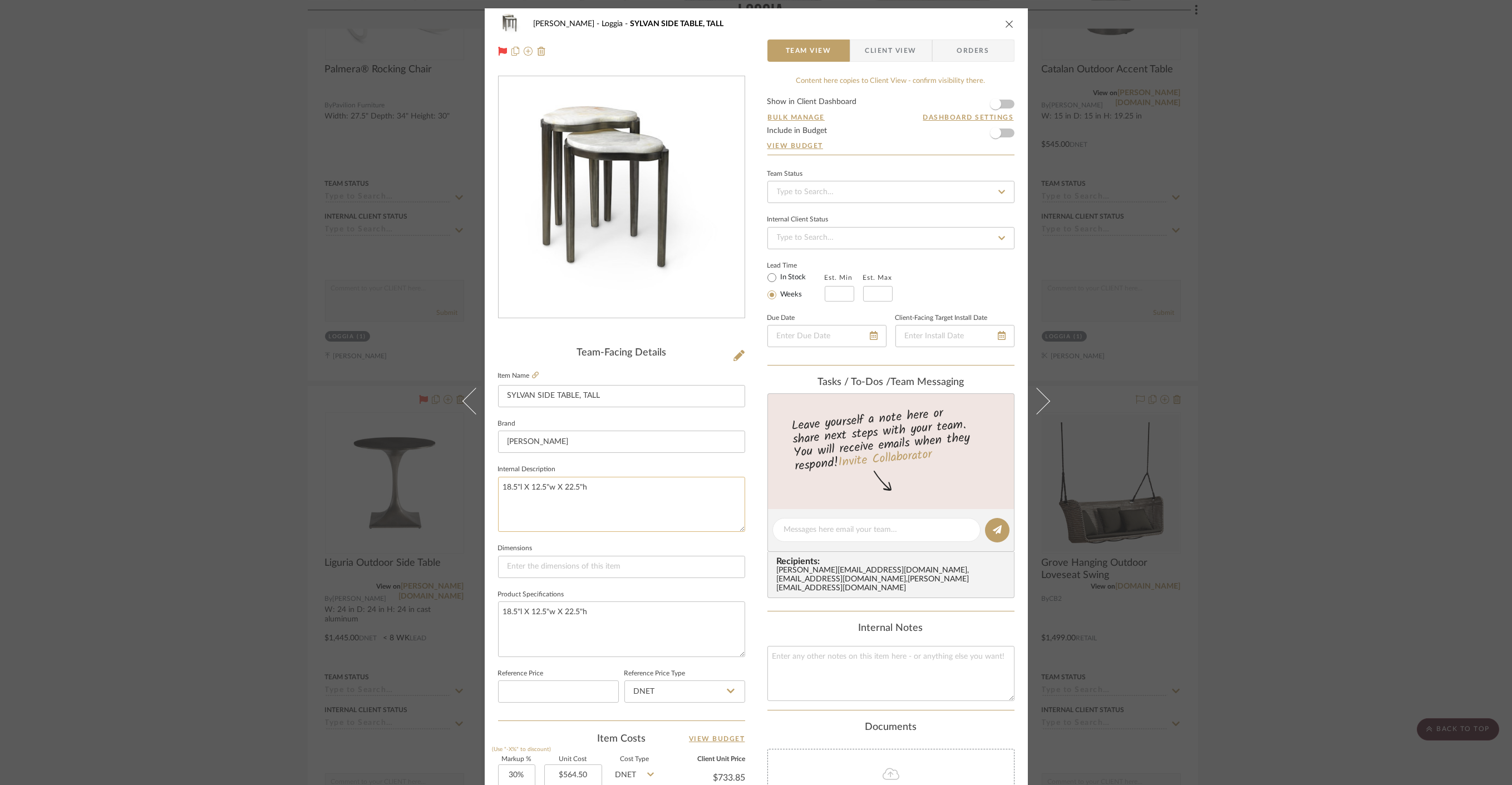
click at [641, 513] on textarea "18.5"l X 12.5"w X 22.5"h" at bounding box center [621, 504] width 247 height 55
type textarea "18.5"l X 12.5"w X 22.5"h---7 in stock, being discontinued once stock runs out"
click at [661, 546] on fieldset "Dimensions" at bounding box center [621, 559] width 247 height 38
click at [313, 414] on div "[PERSON_NAME] [PERSON_NAME] SIDE TABLE, TALL Team View Client View Orders Team-…" at bounding box center [756, 392] width 1512 height 785
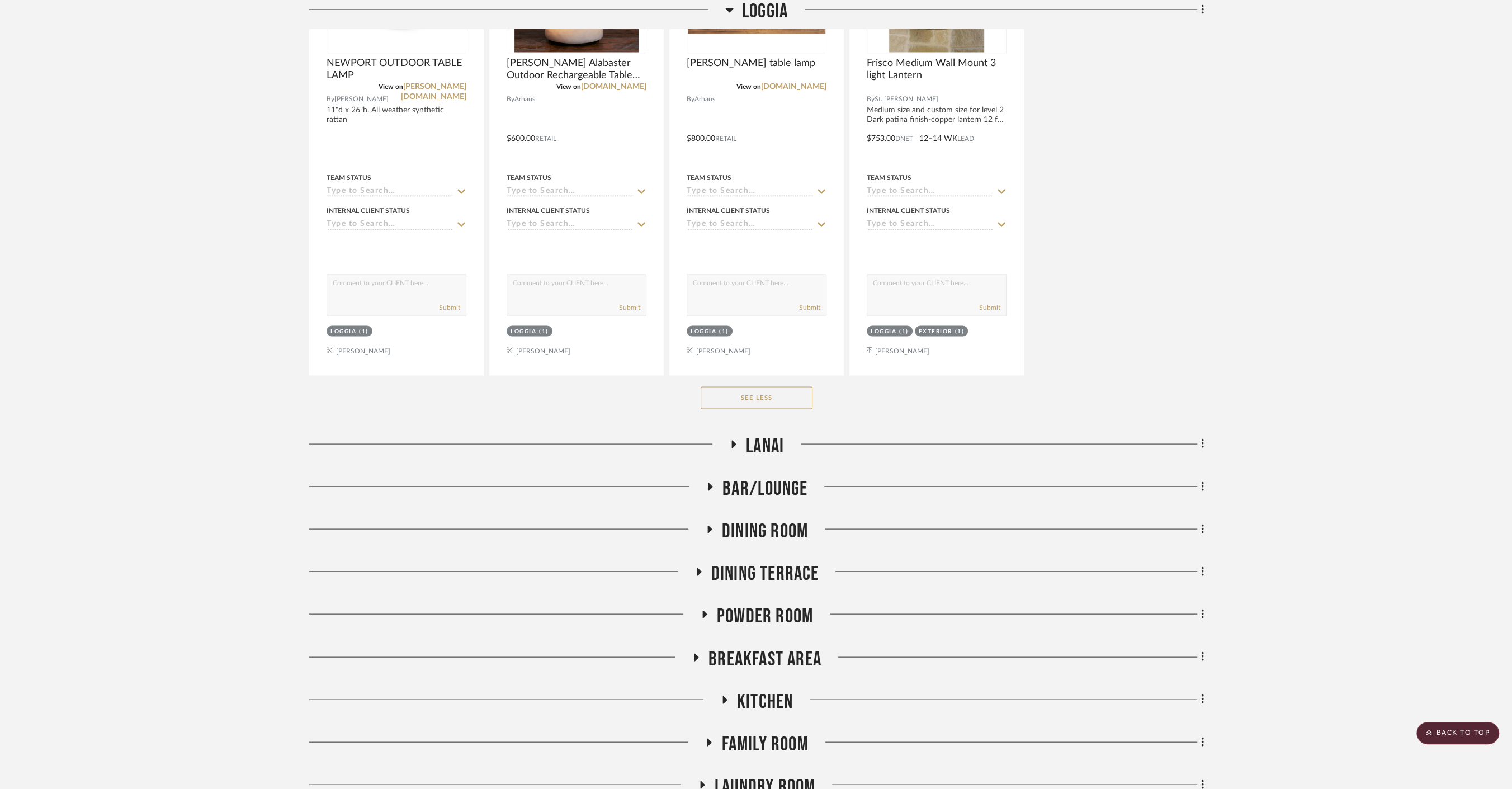
scroll to position [2610, 0]
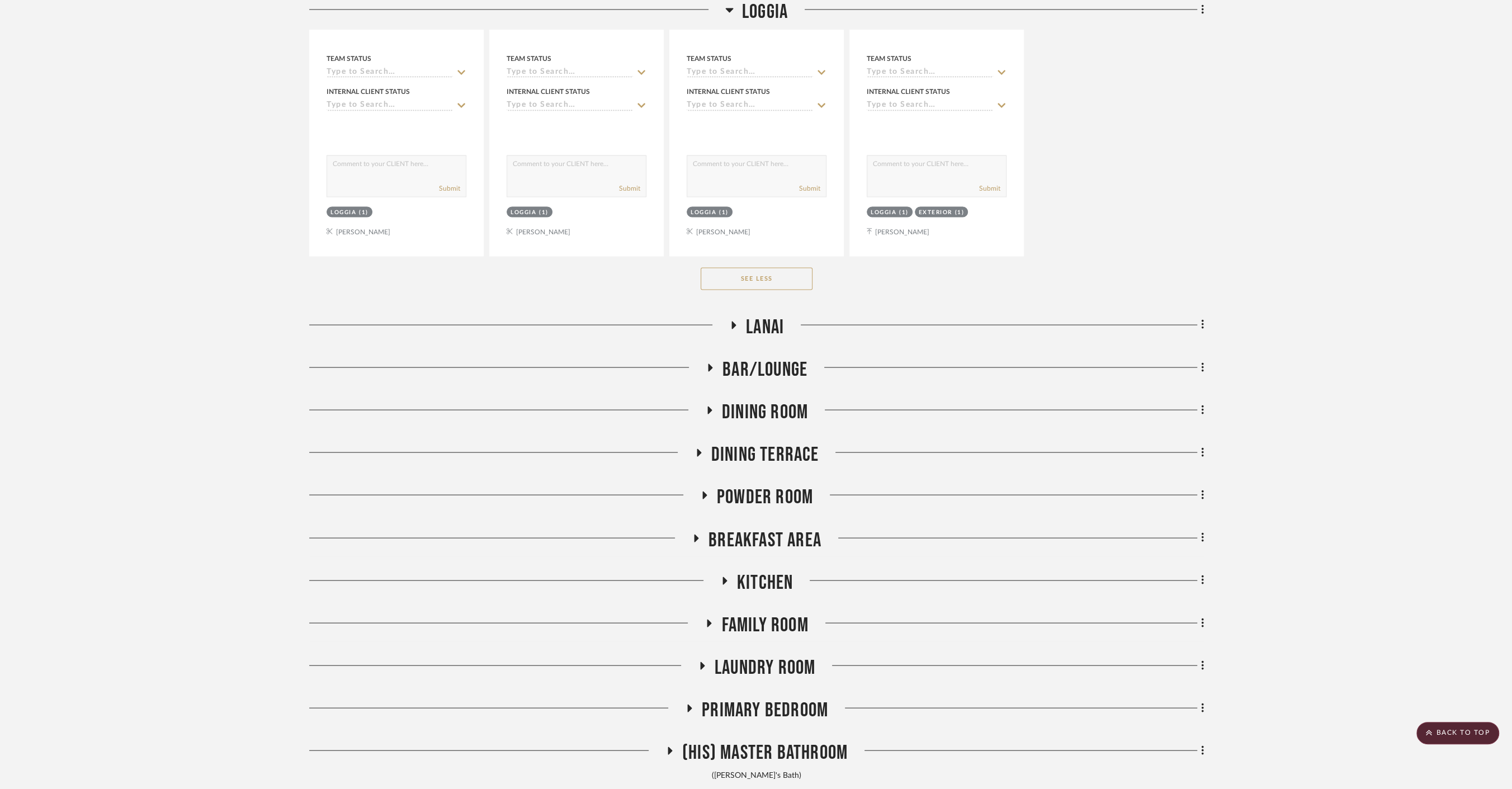
click at [734, 369] on span "Bar/Lounge" at bounding box center [764, 369] width 85 height 24
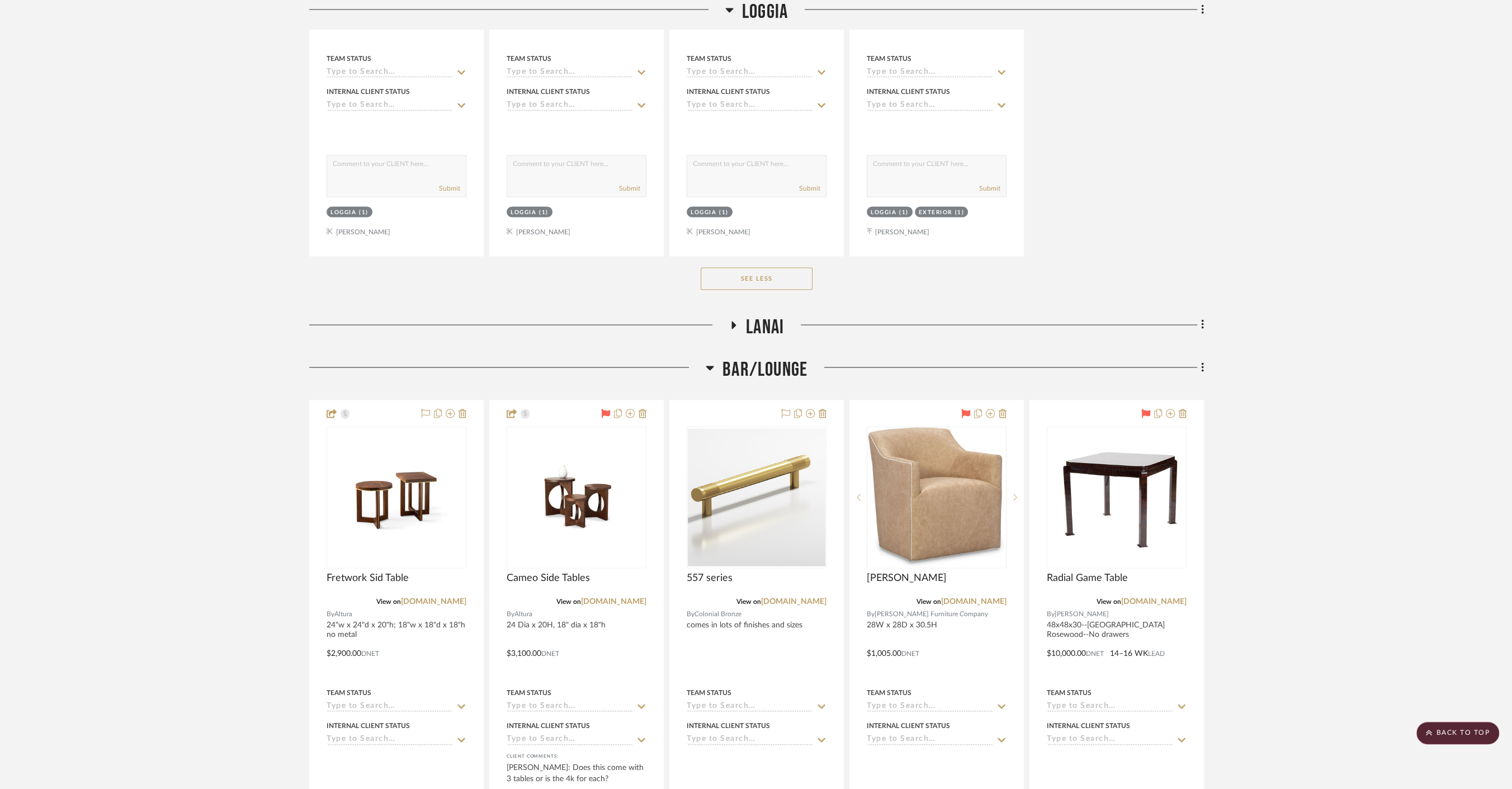
click at [734, 369] on span "Bar/Lounge" at bounding box center [764, 369] width 85 height 24
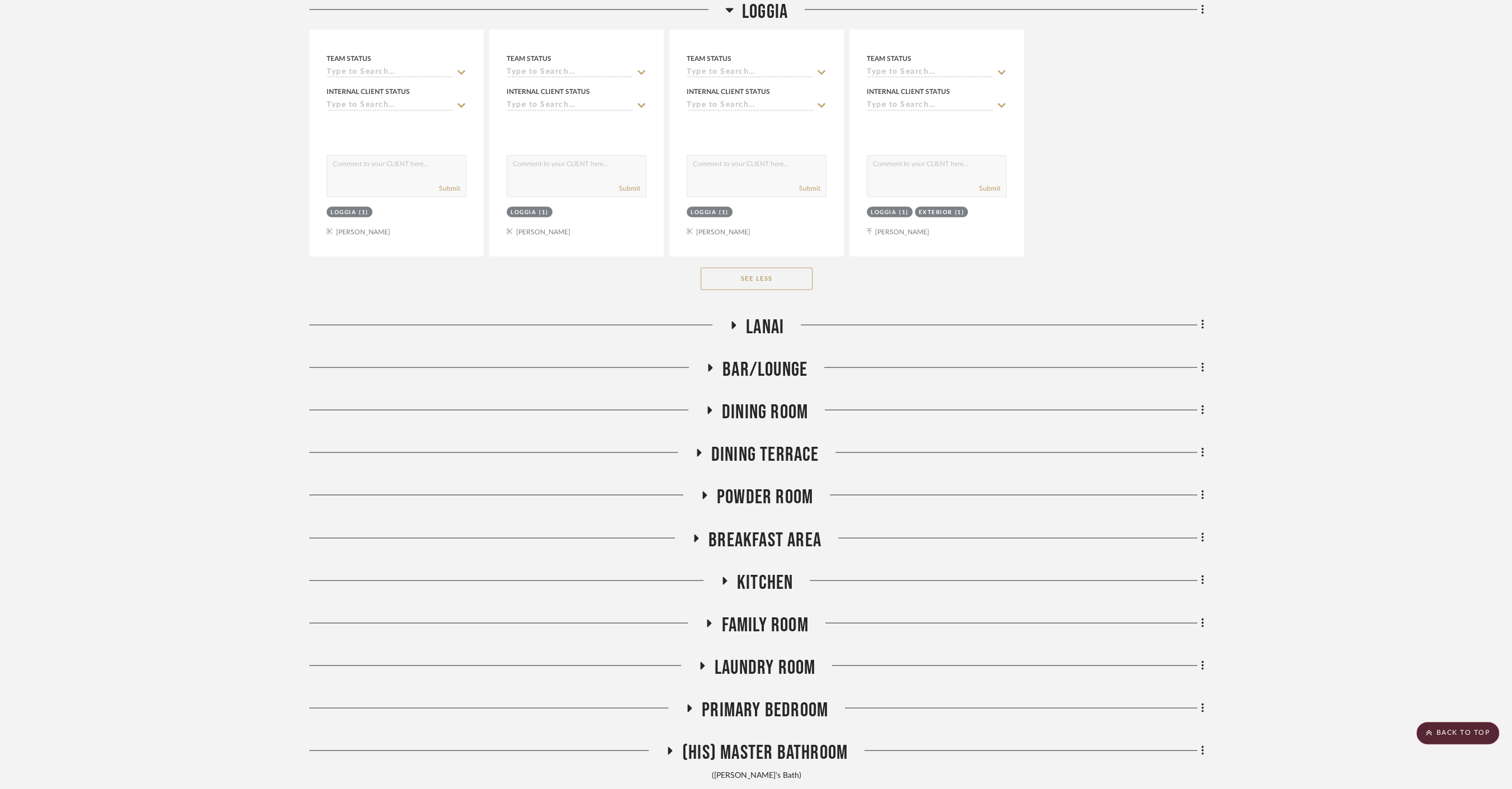
click at [748, 411] on span "Dining Room" at bounding box center [765, 412] width 86 height 24
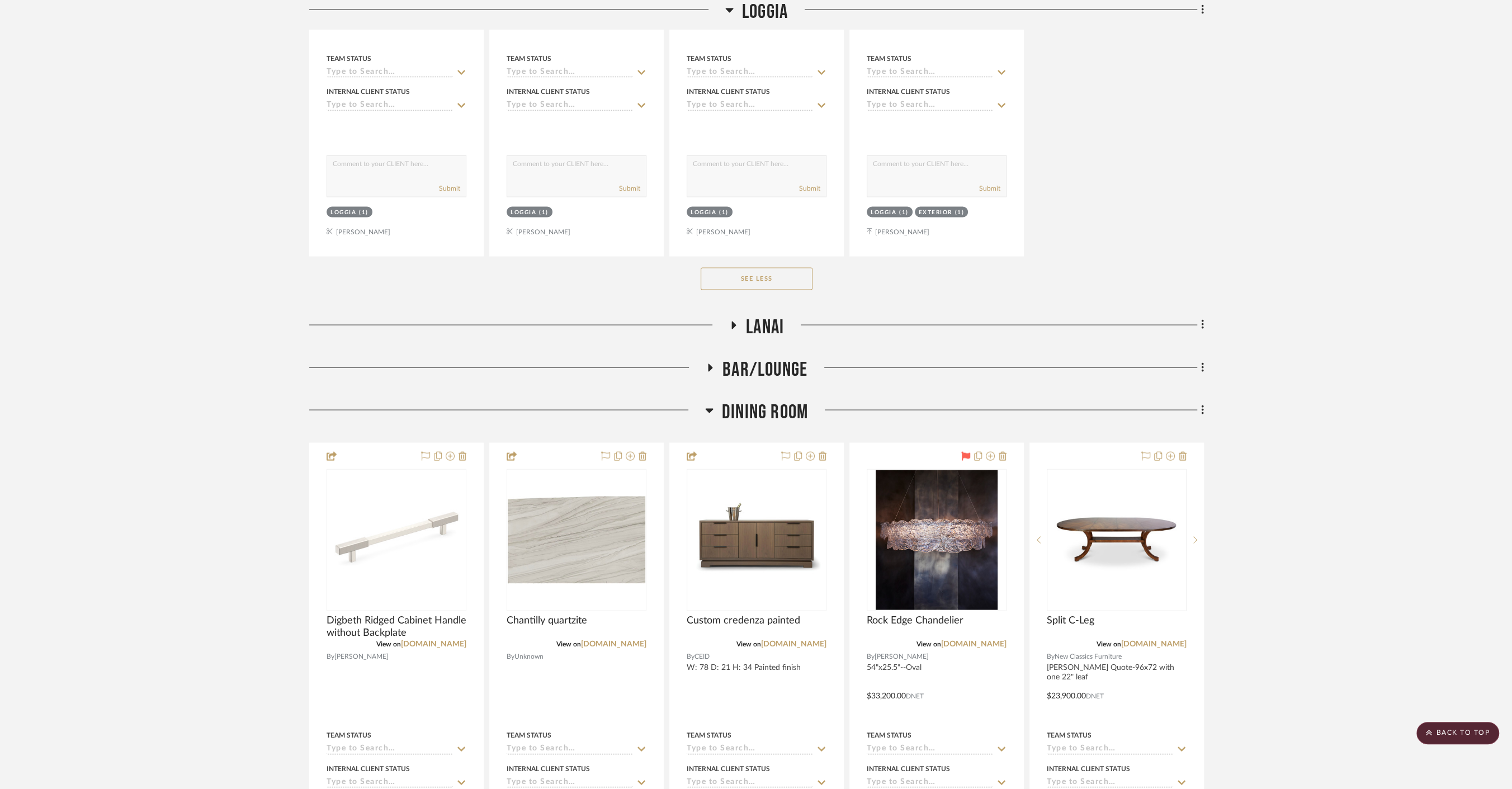
click at [748, 411] on span "Dining Room" at bounding box center [765, 412] width 86 height 24
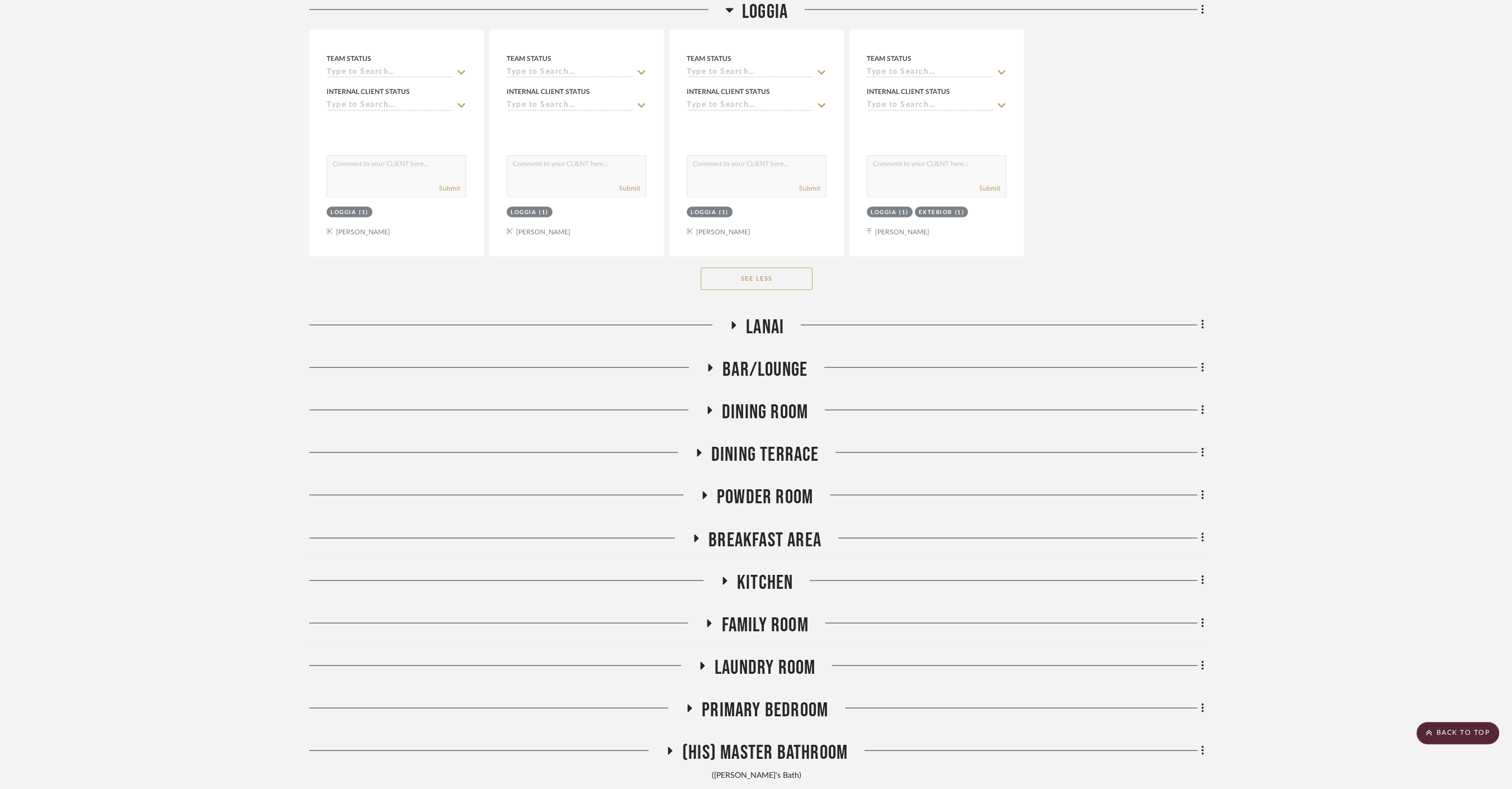
click at [746, 443] on span "Dining Terrace" at bounding box center [764, 454] width 108 height 24
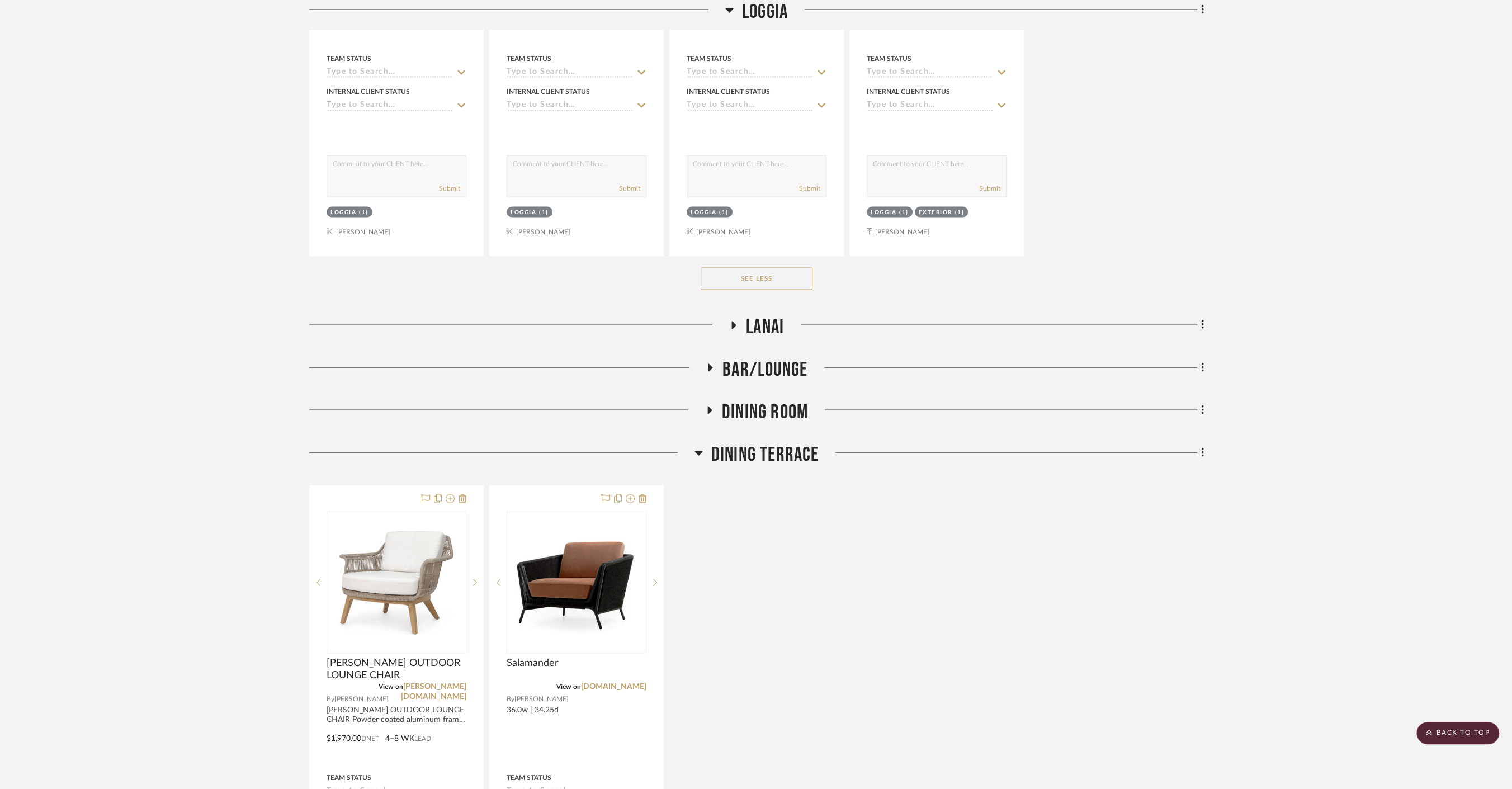
click at [746, 443] on span "Dining Terrace" at bounding box center [764, 454] width 108 height 24
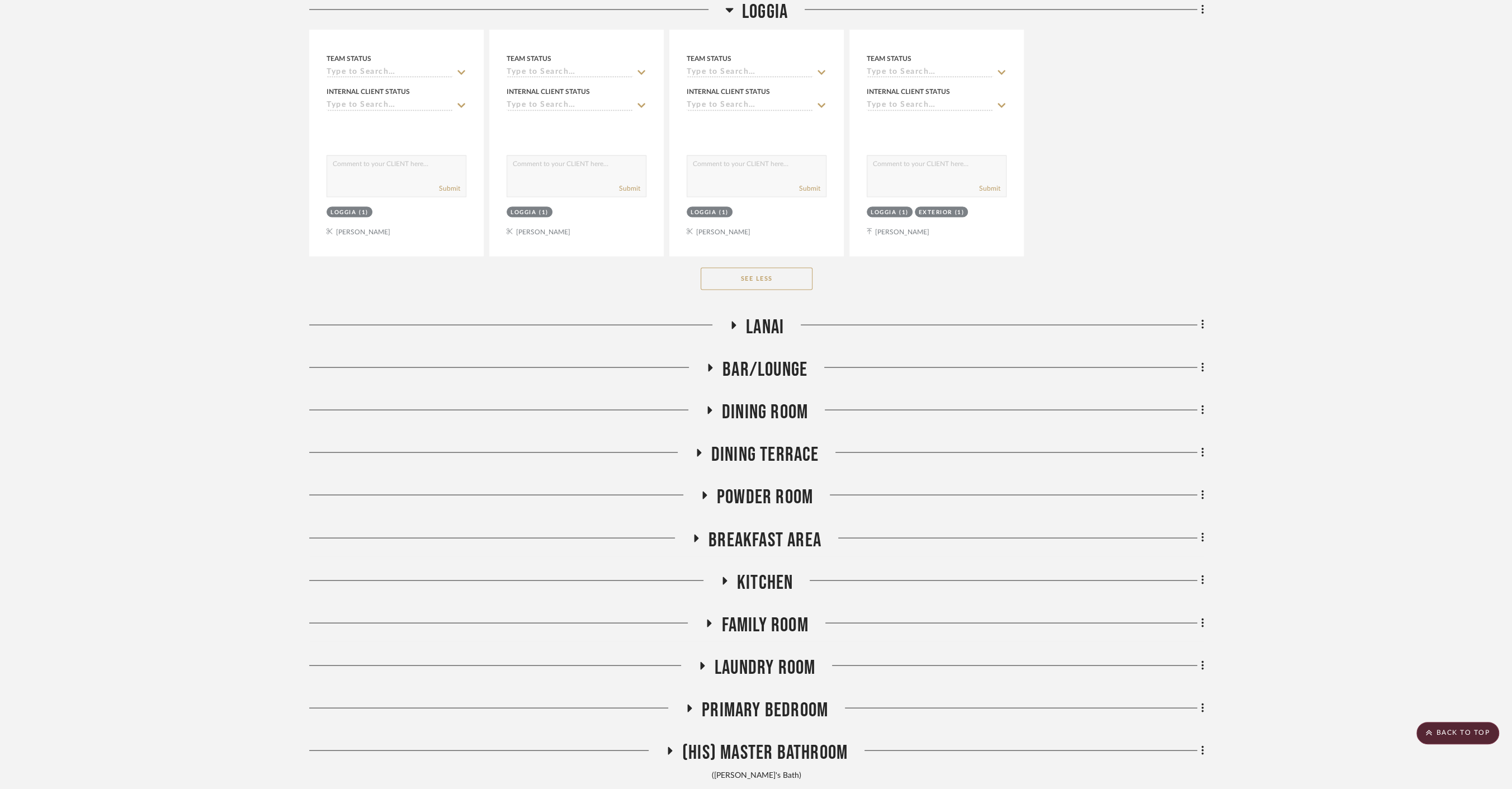
click at [754, 488] on span "Powder Room" at bounding box center [764, 497] width 96 height 24
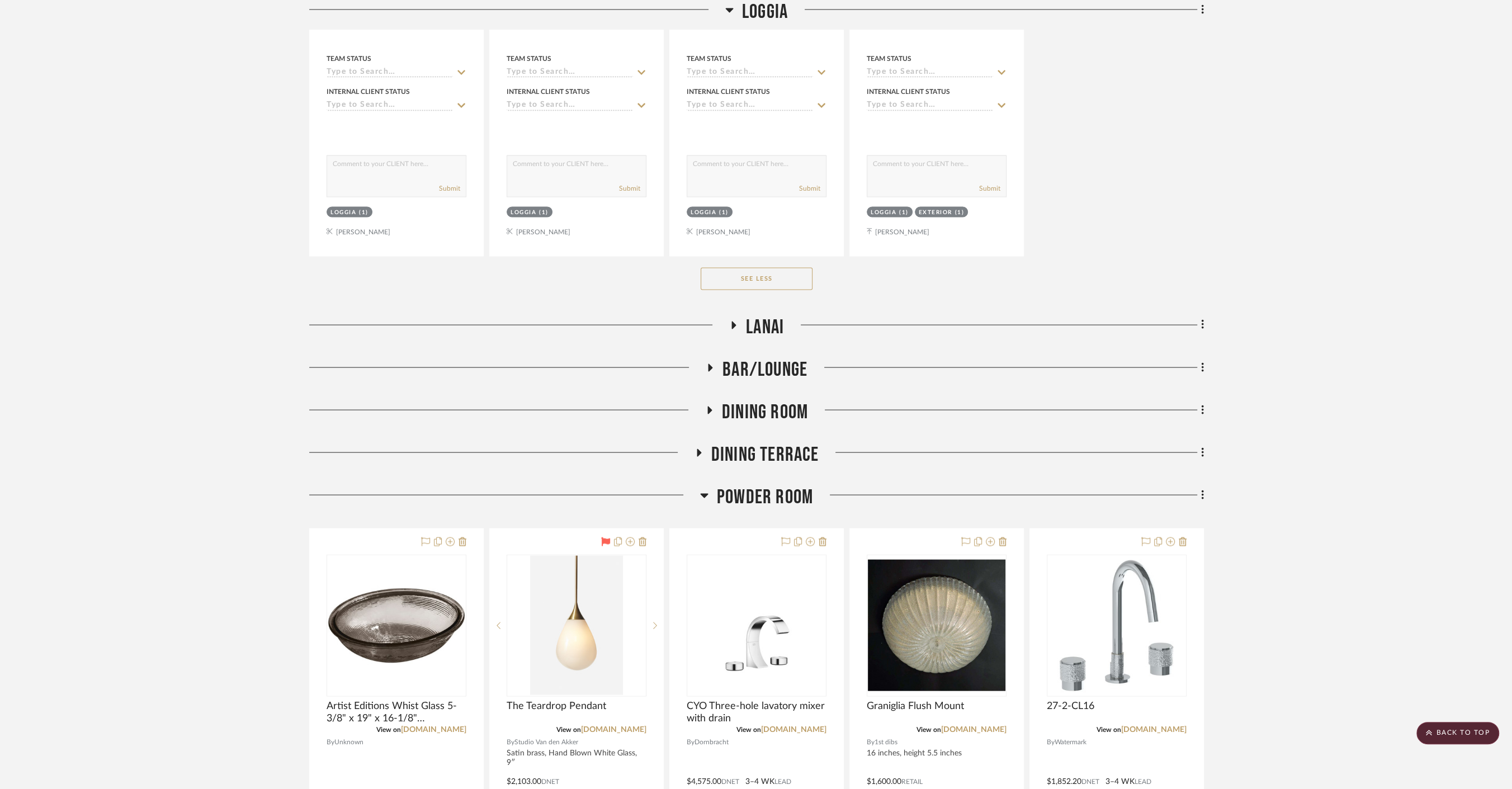
click at [763, 487] on span "Powder Room" at bounding box center [764, 497] width 96 height 24
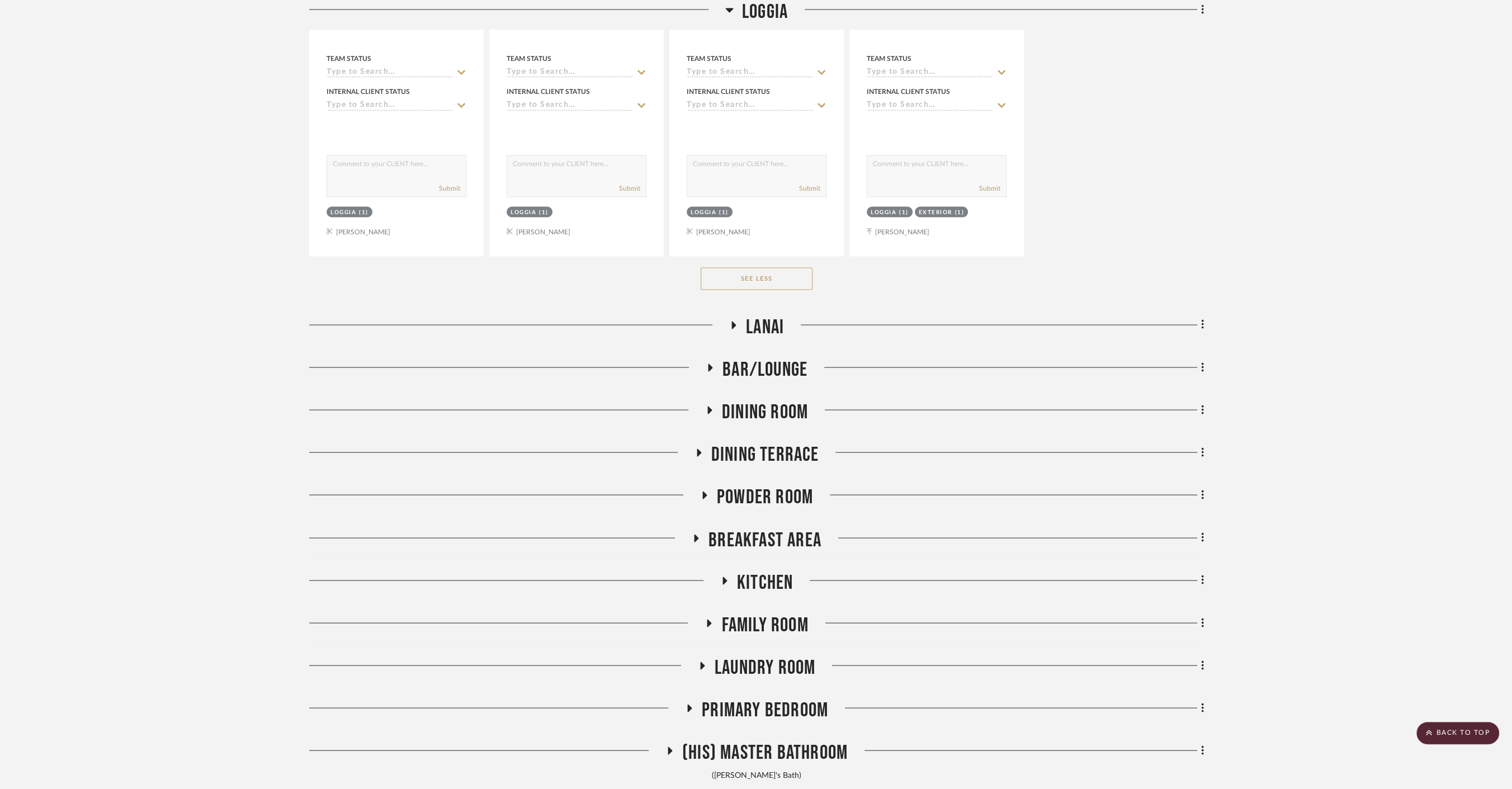
scroll to position [2672, 0]
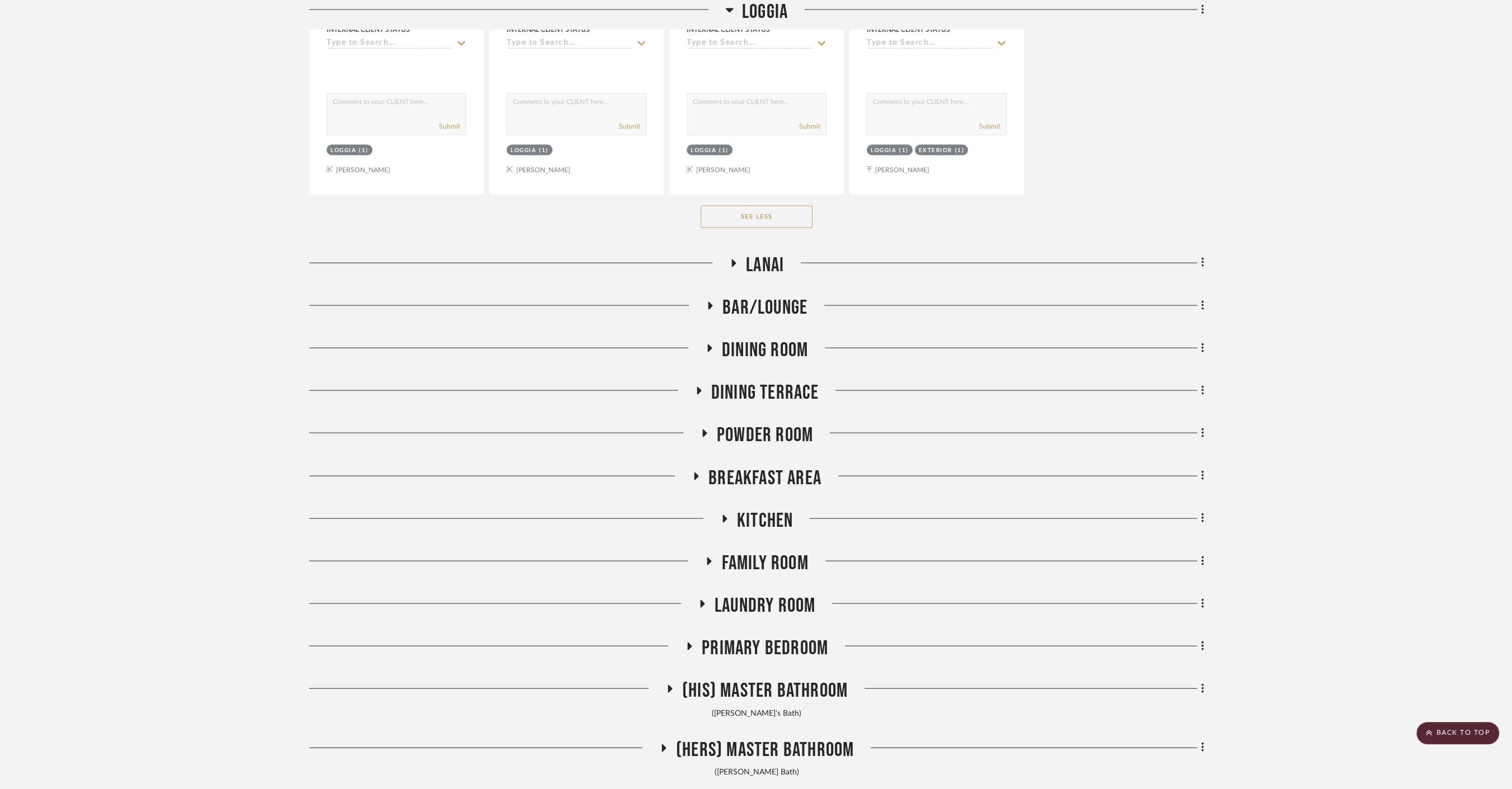
click at [744, 424] on span "Powder Room" at bounding box center [764, 435] width 96 height 24
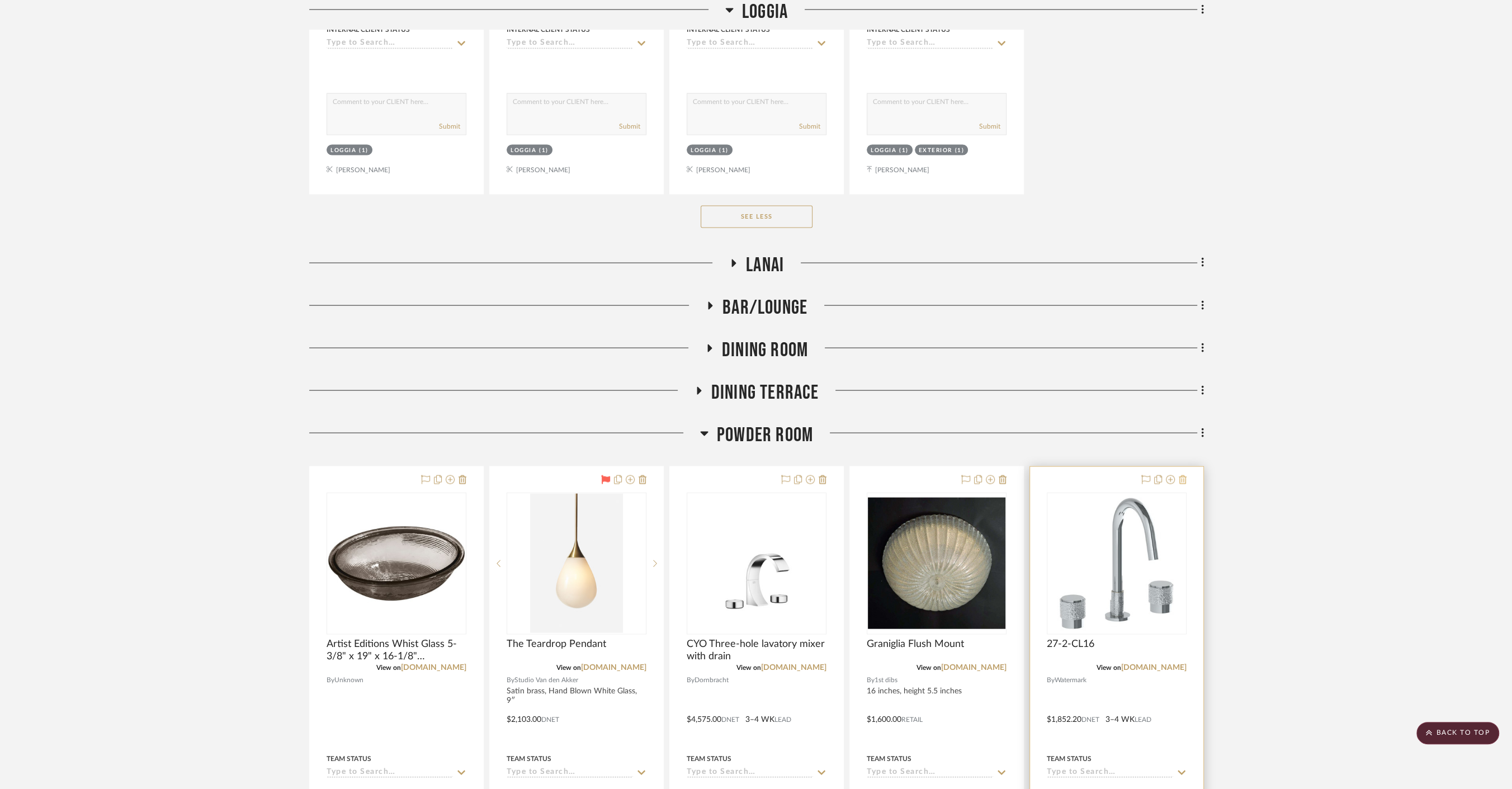
click at [1184, 476] on icon at bounding box center [1182, 480] width 8 height 9
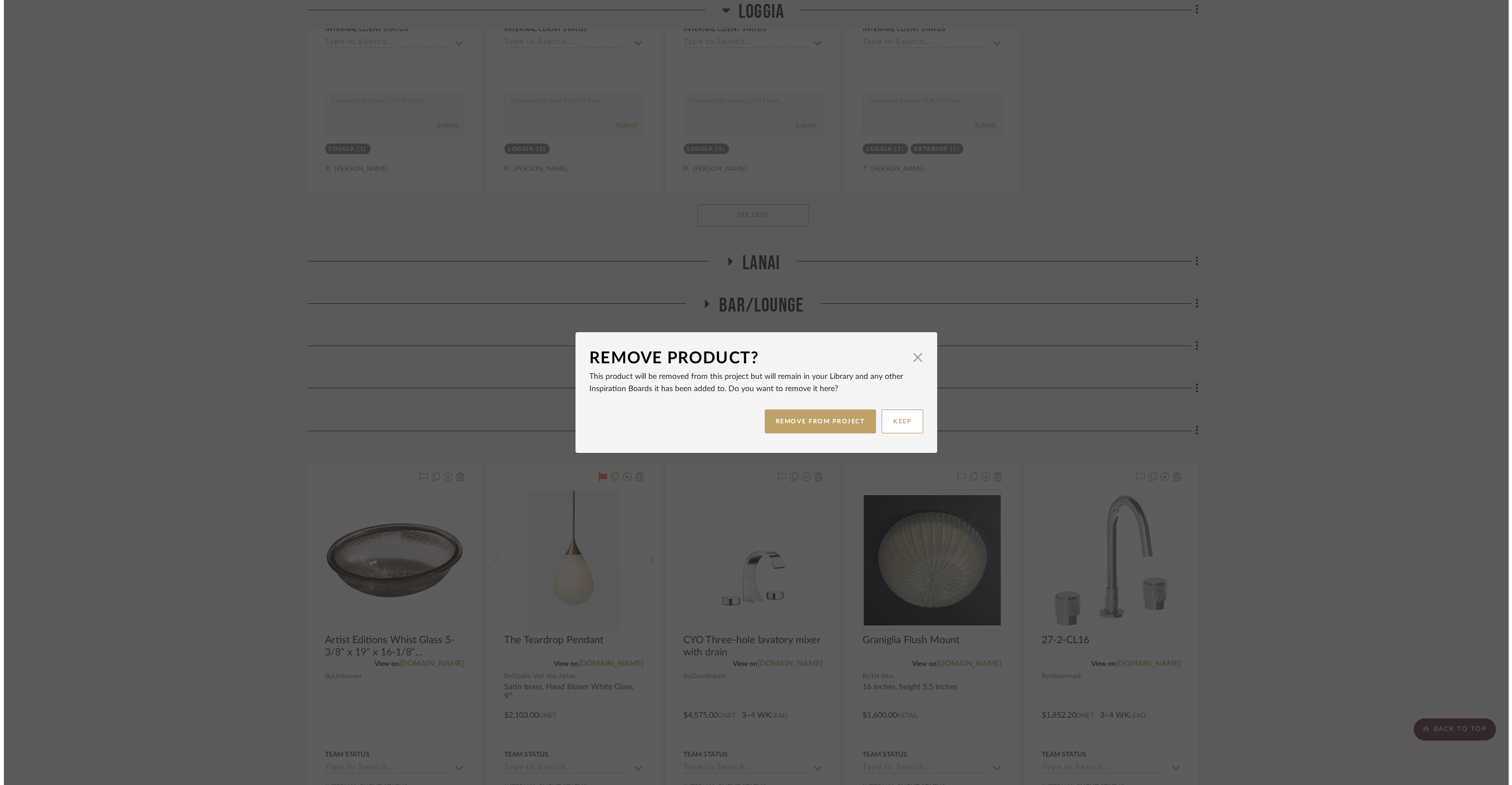
scroll to position [0, 0]
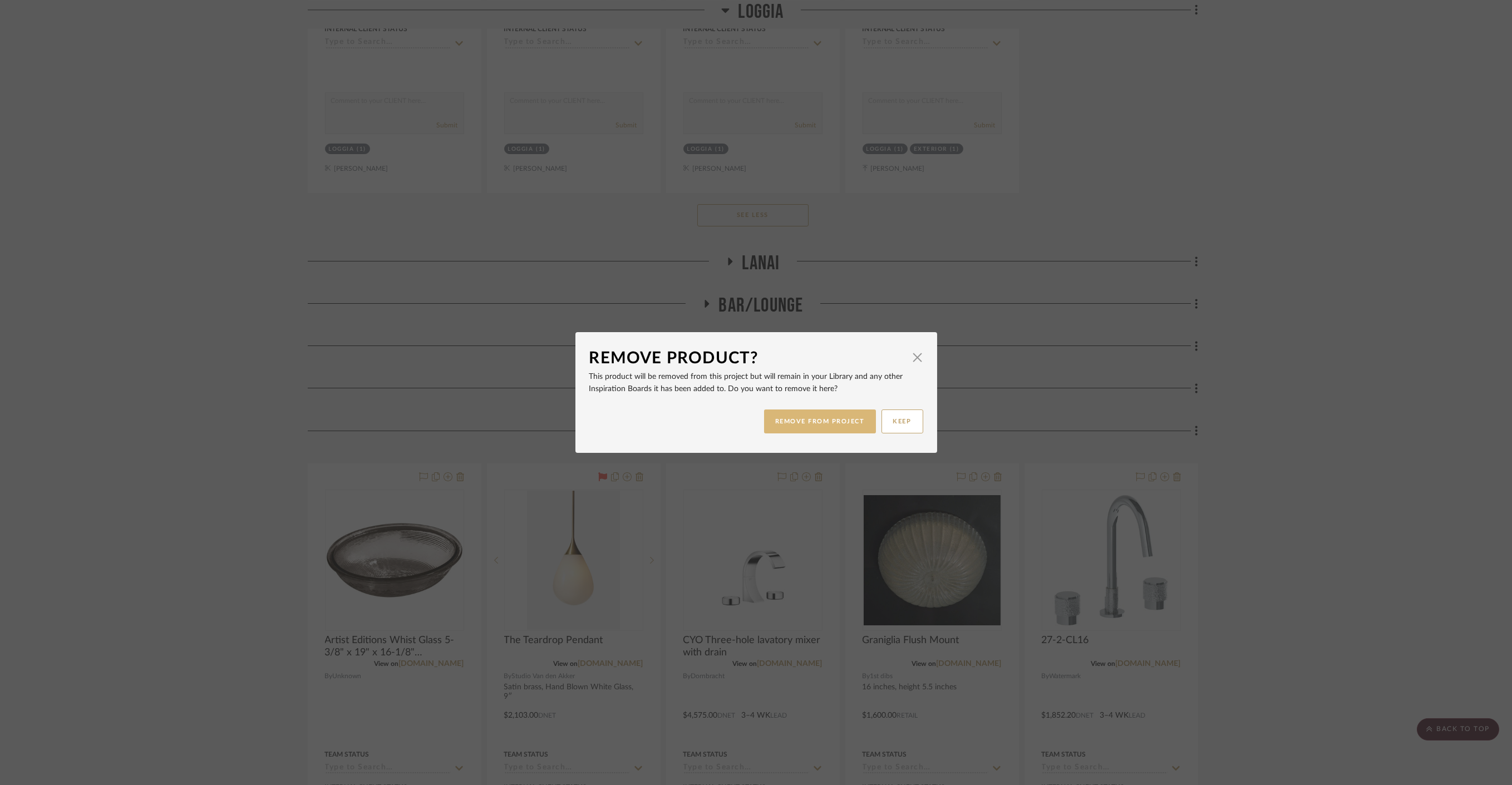
click at [817, 427] on button "REMOVE FROM PROJECT" at bounding box center [820, 421] width 112 height 24
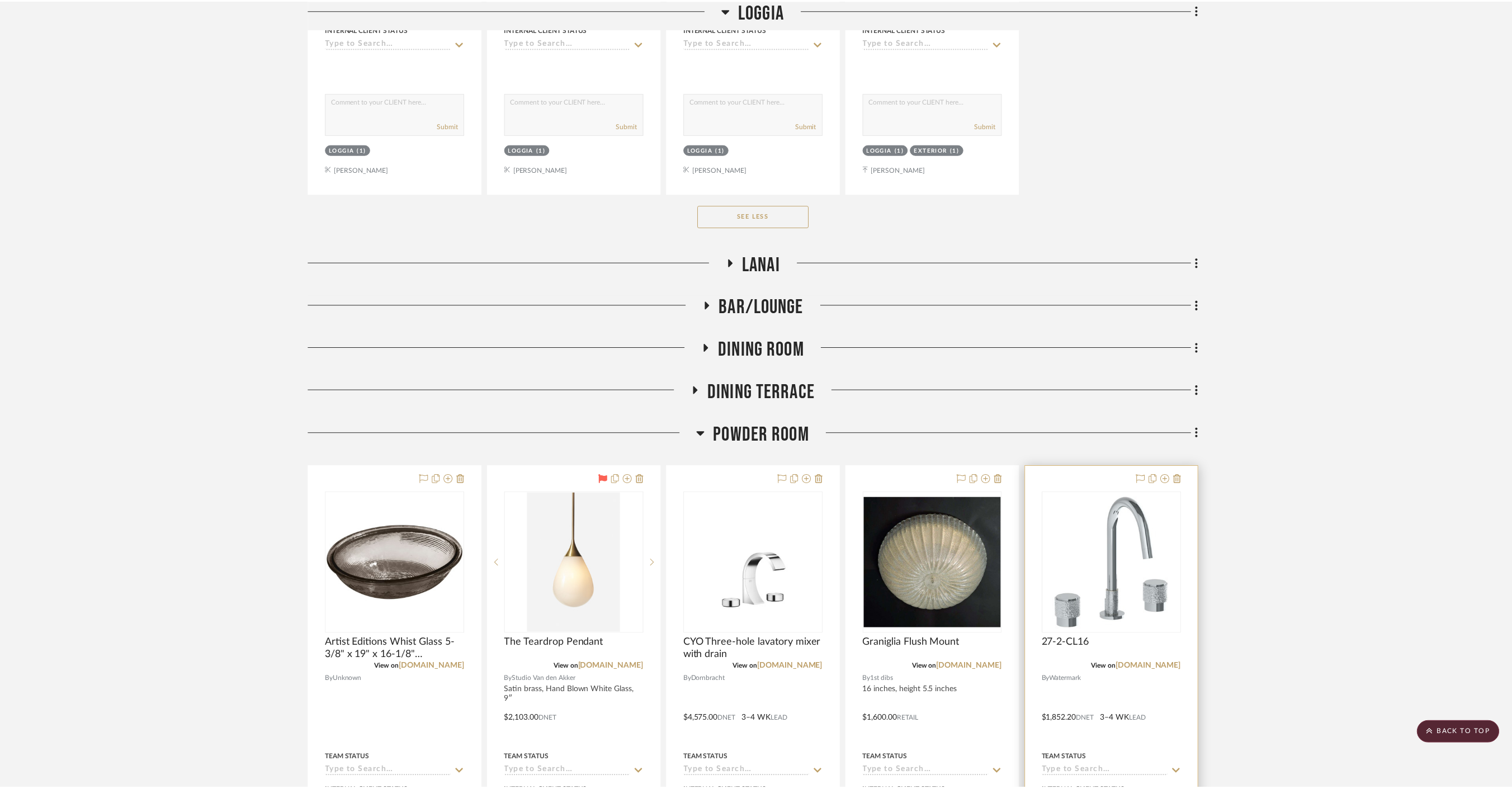
scroll to position [2672, 0]
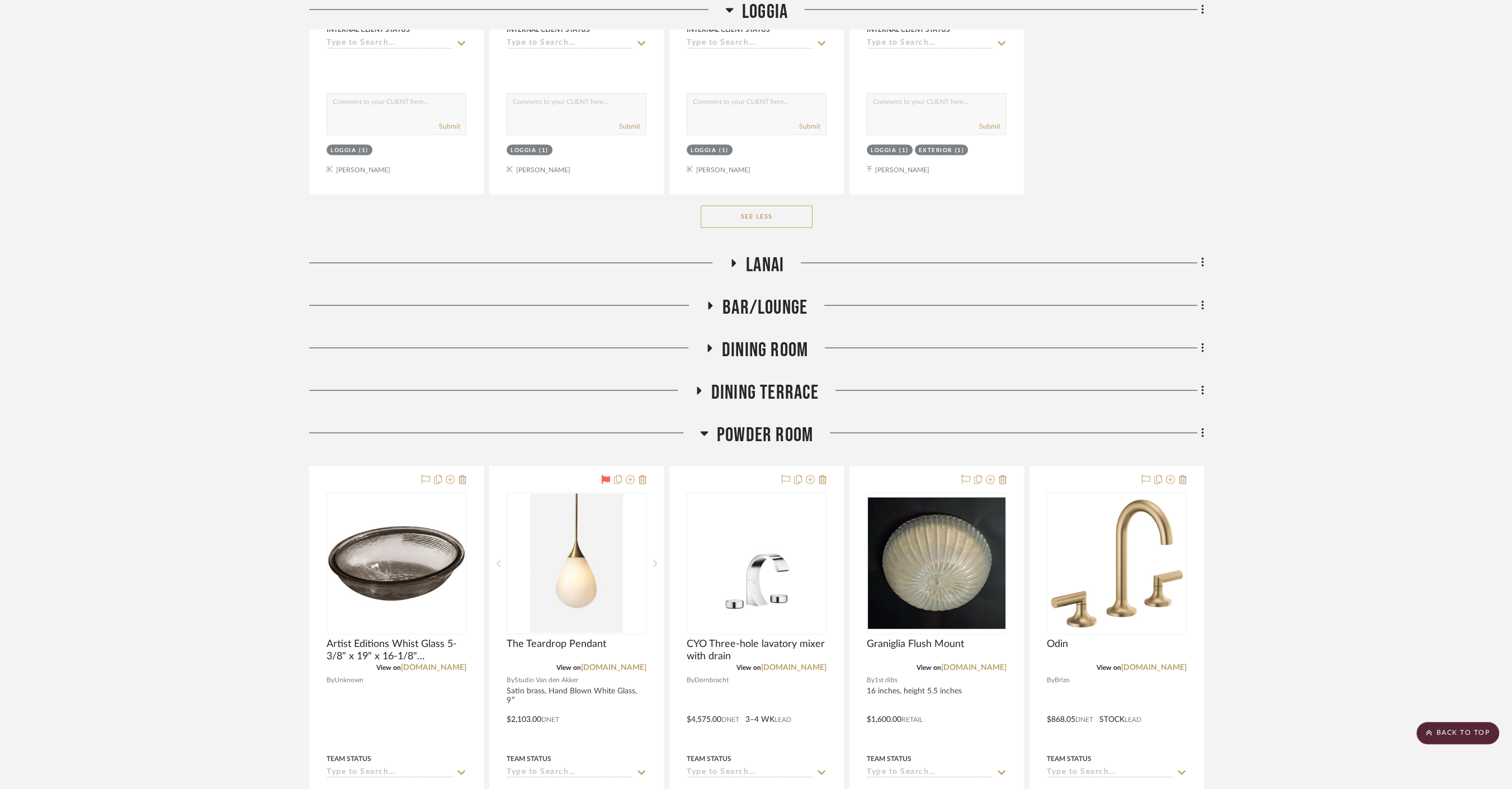
click at [1185, 476] on icon at bounding box center [1182, 480] width 8 height 9
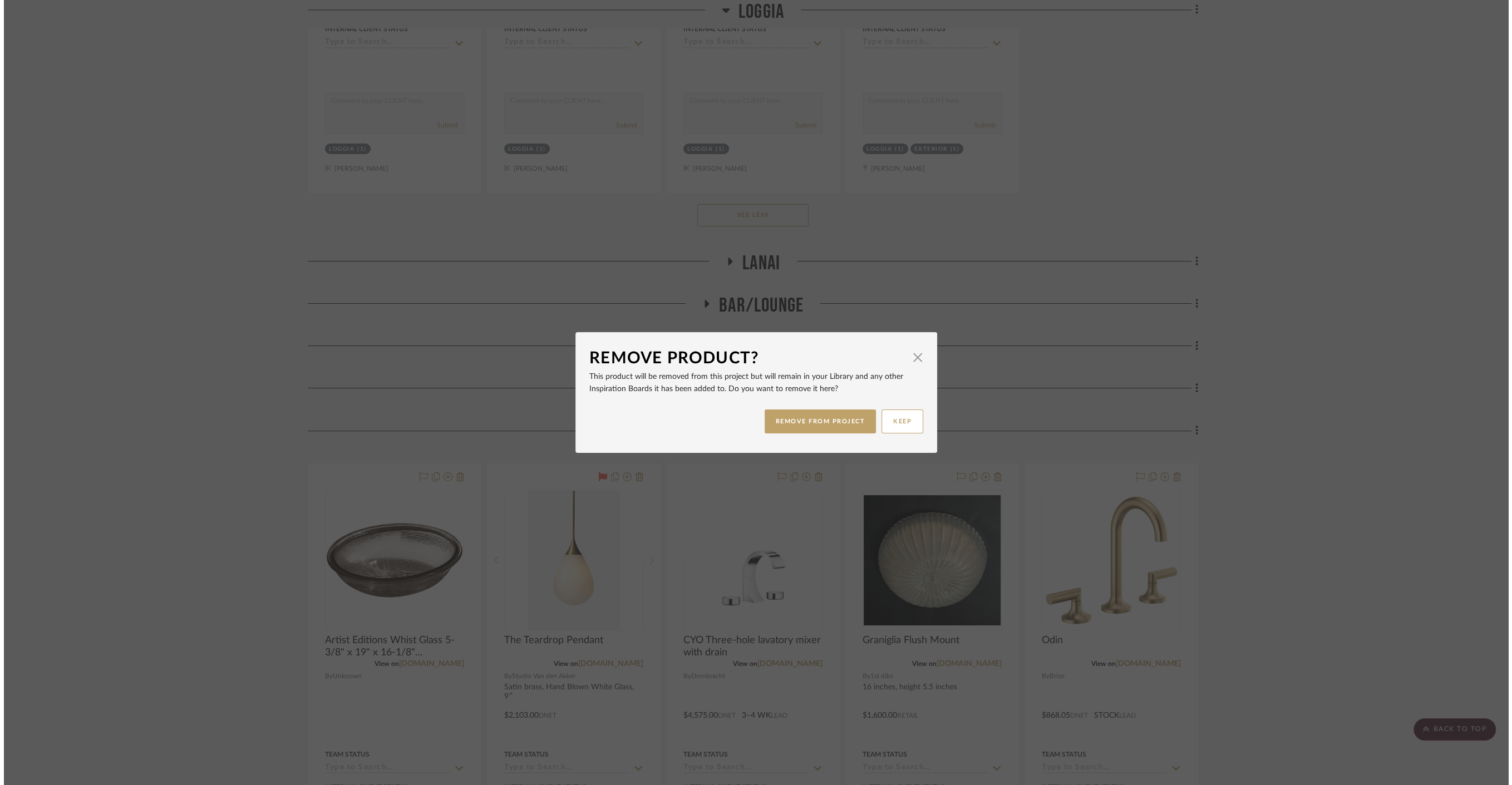
scroll to position [0, 0]
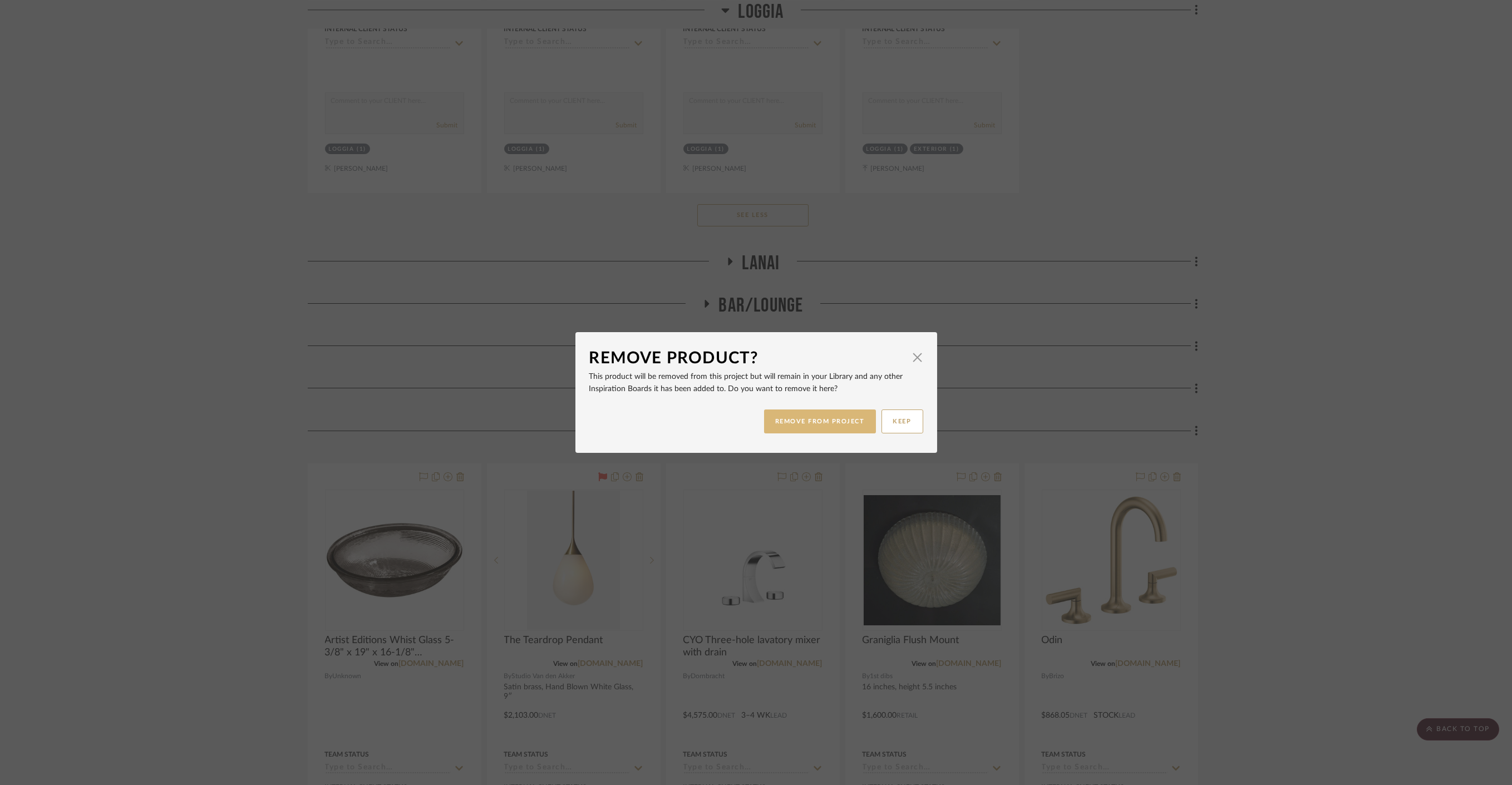
click at [784, 420] on button "REMOVE FROM PROJECT" at bounding box center [820, 421] width 112 height 24
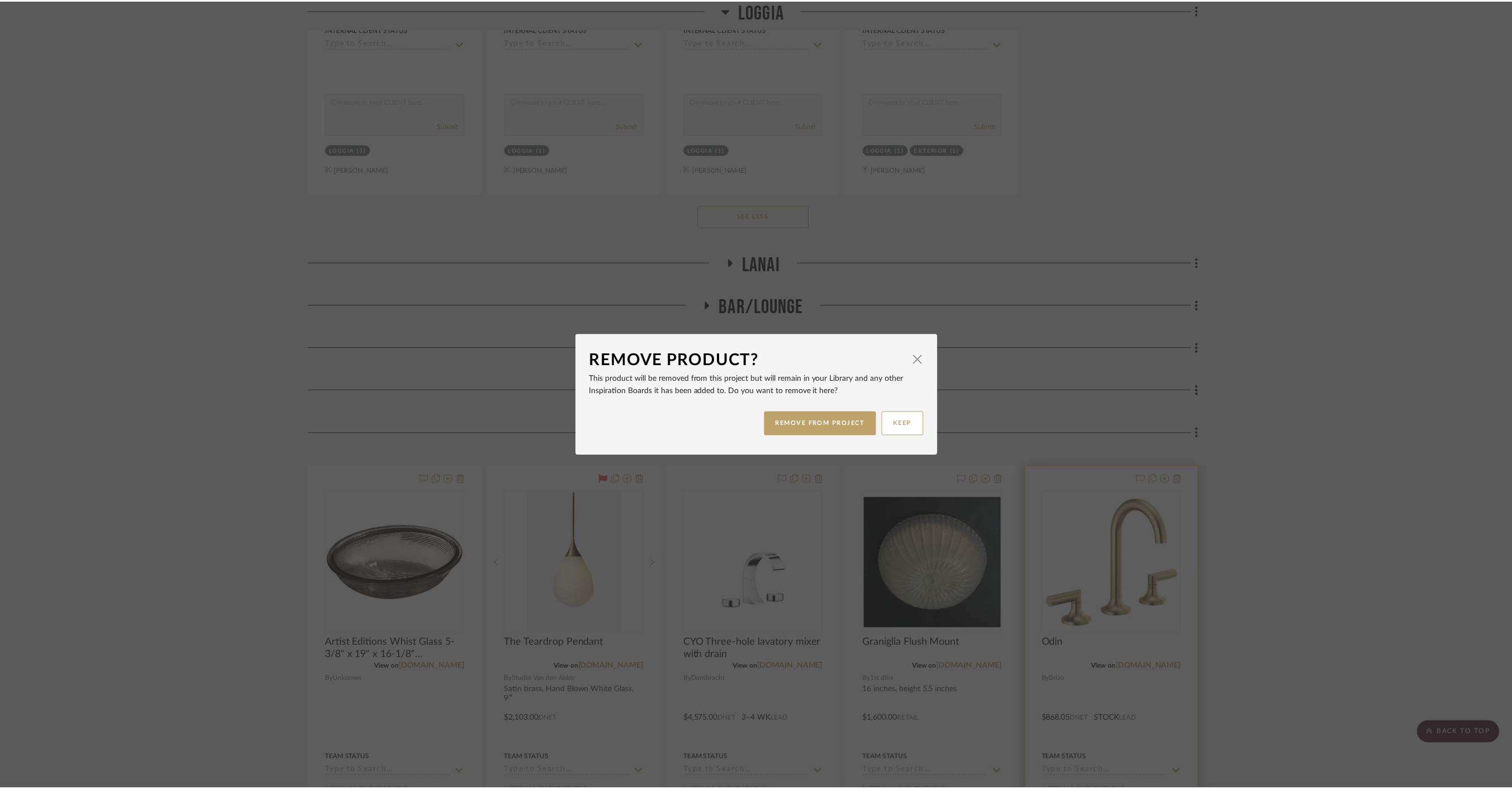
scroll to position [2672, 0]
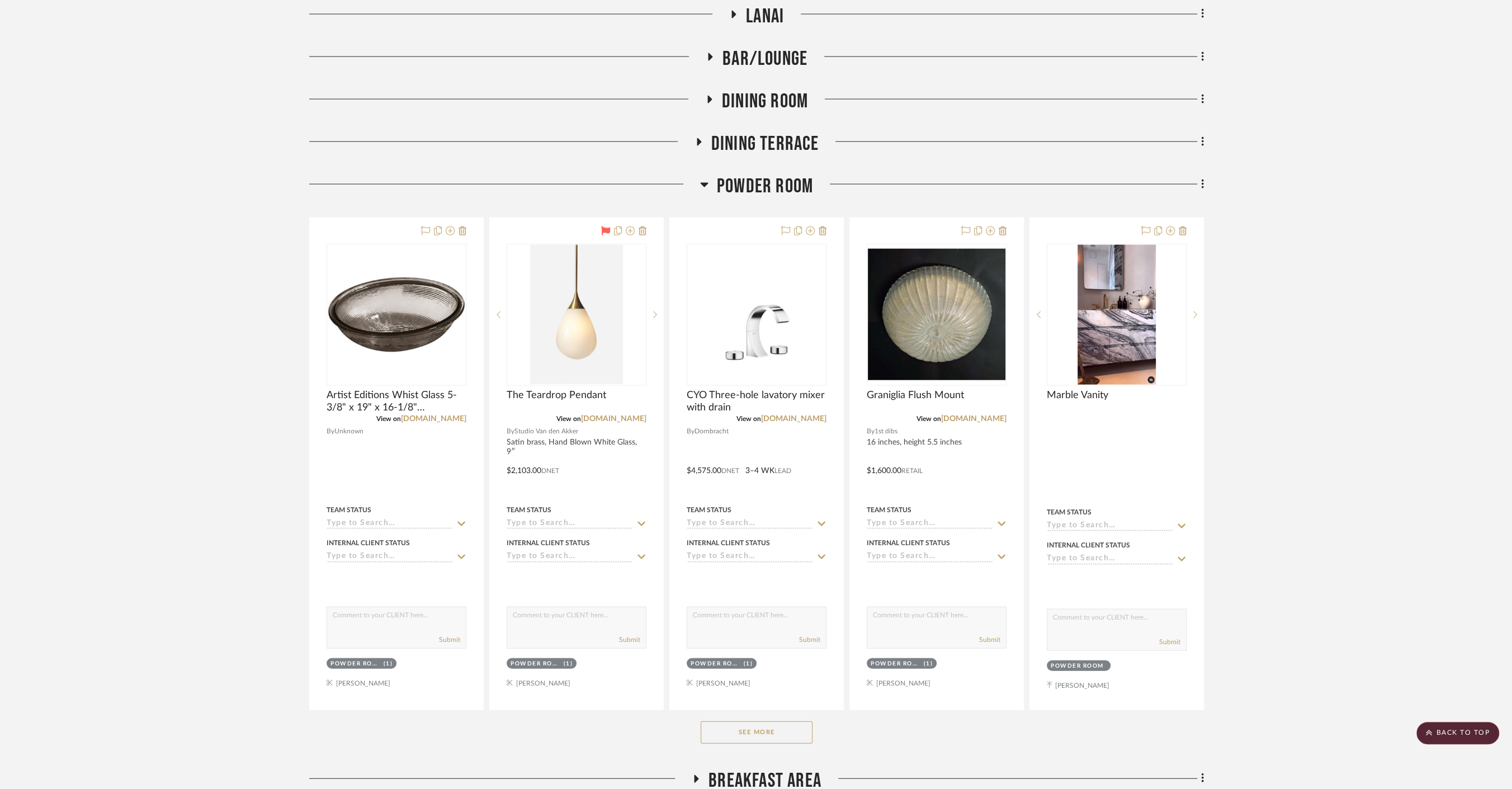
click at [800, 723] on button "See More" at bounding box center [756, 732] width 112 height 22
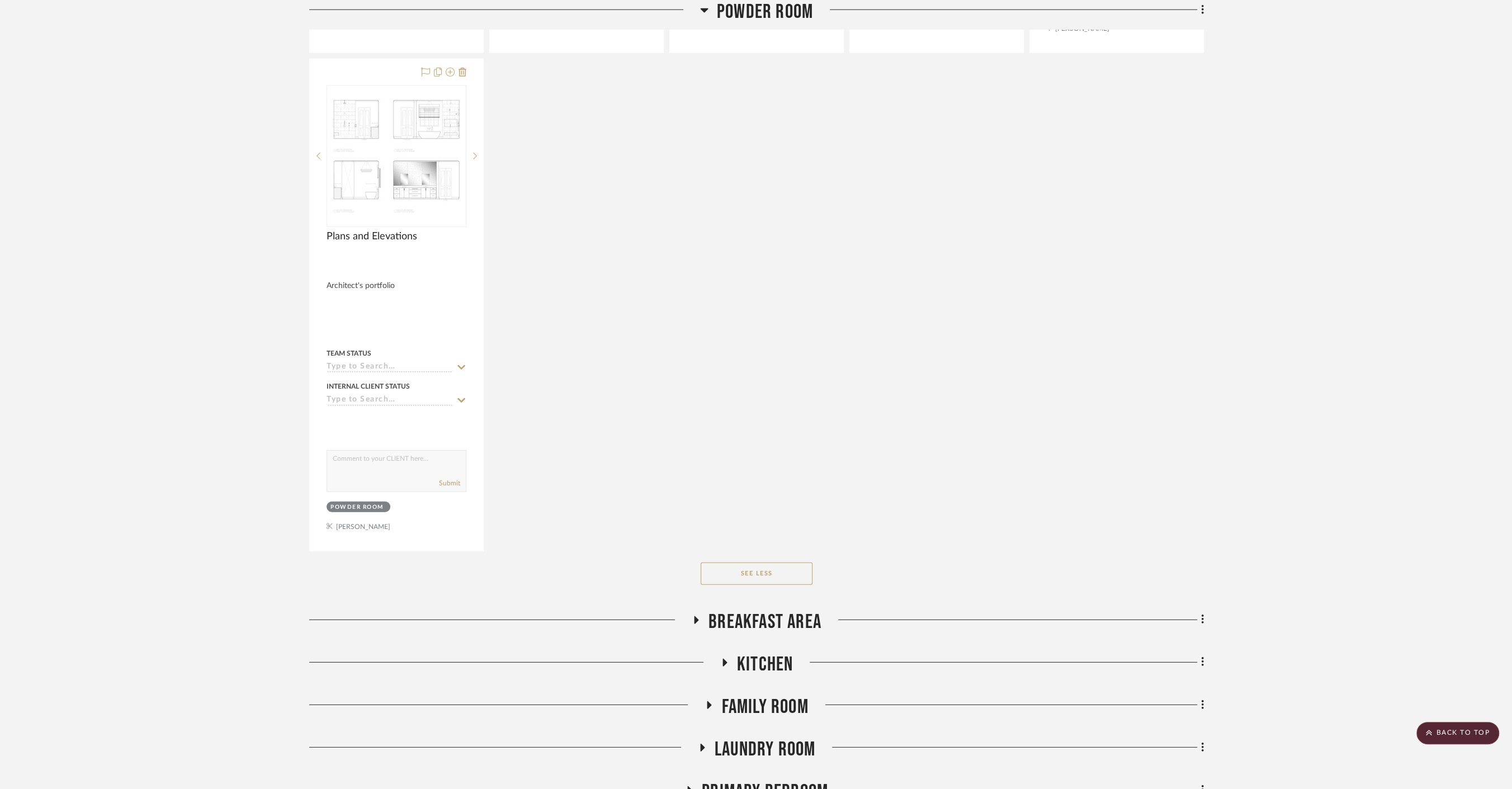
scroll to position [3604, 0]
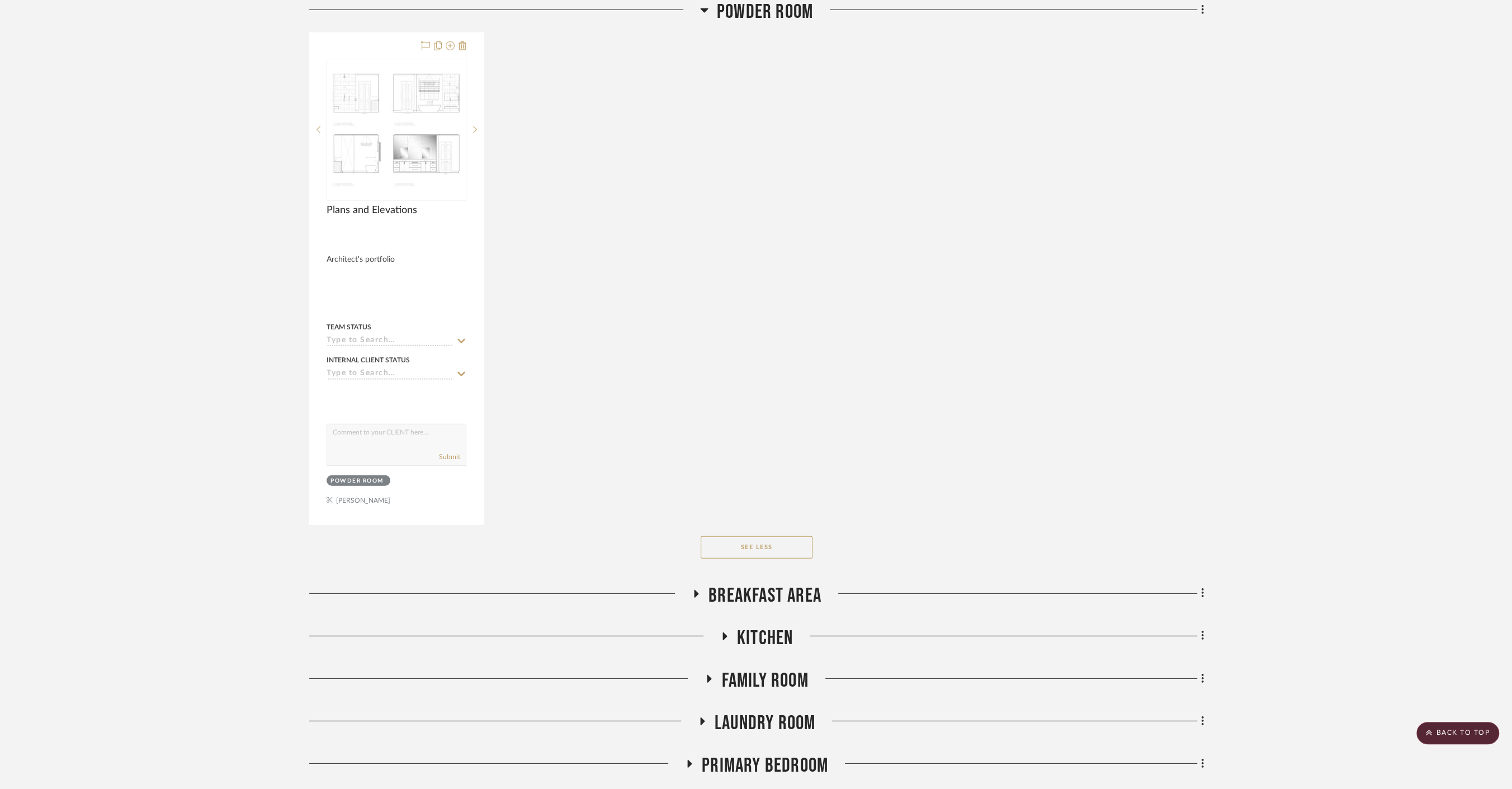
click at [783, 602] on div "Breakfast Area" at bounding box center [756, 598] width 895 height 28
click at [781, 594] on span "Breakfast Area" at bounding box center [764, 595] width 113 height 24
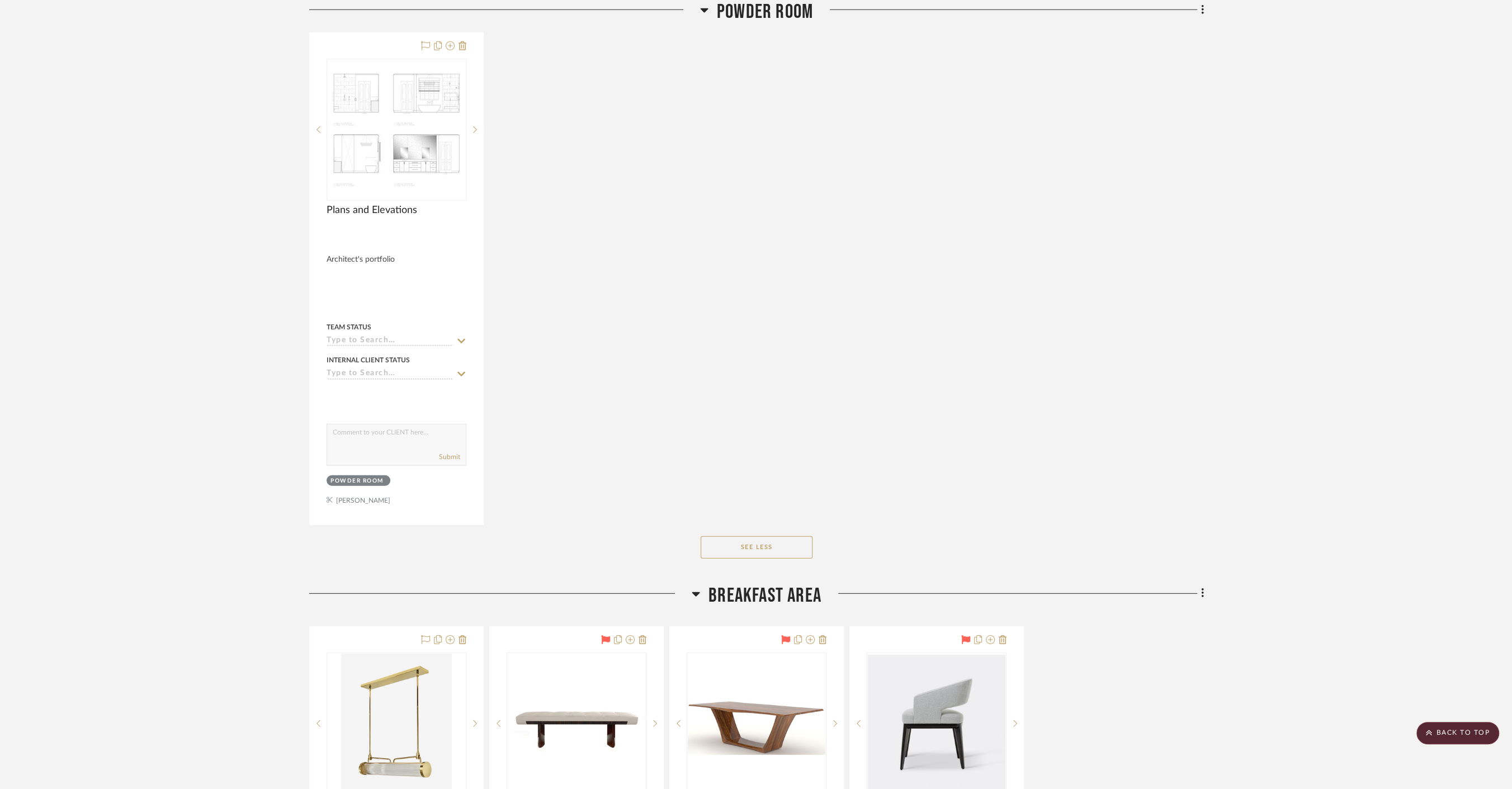
click at [781, 594] on span "Breakfast Area" at bounding box center [764, 595] width 113 height 24
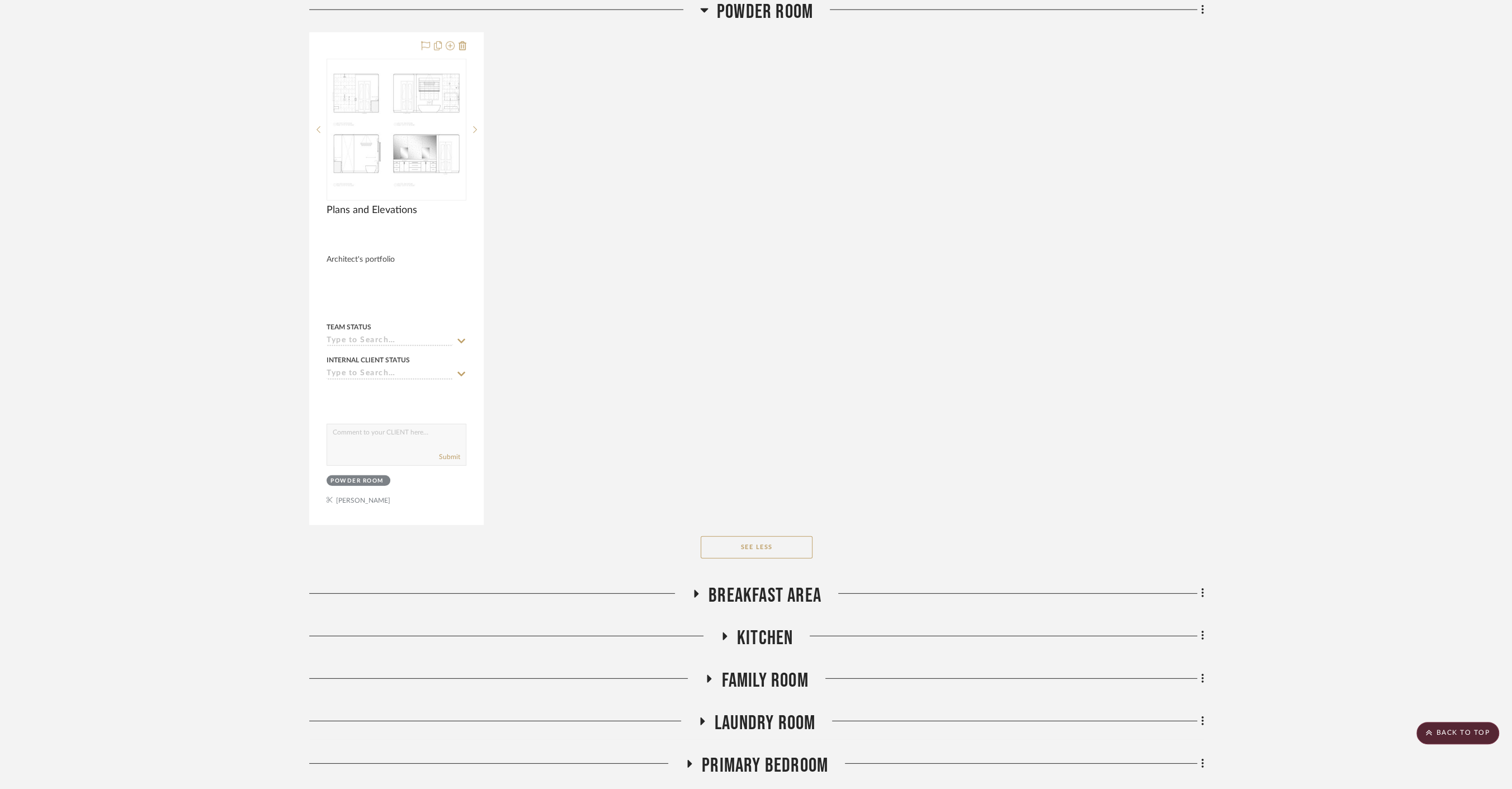
click at [762, 640] on span "Kitchen" at bounding box center [764, 638] width 55 height 24
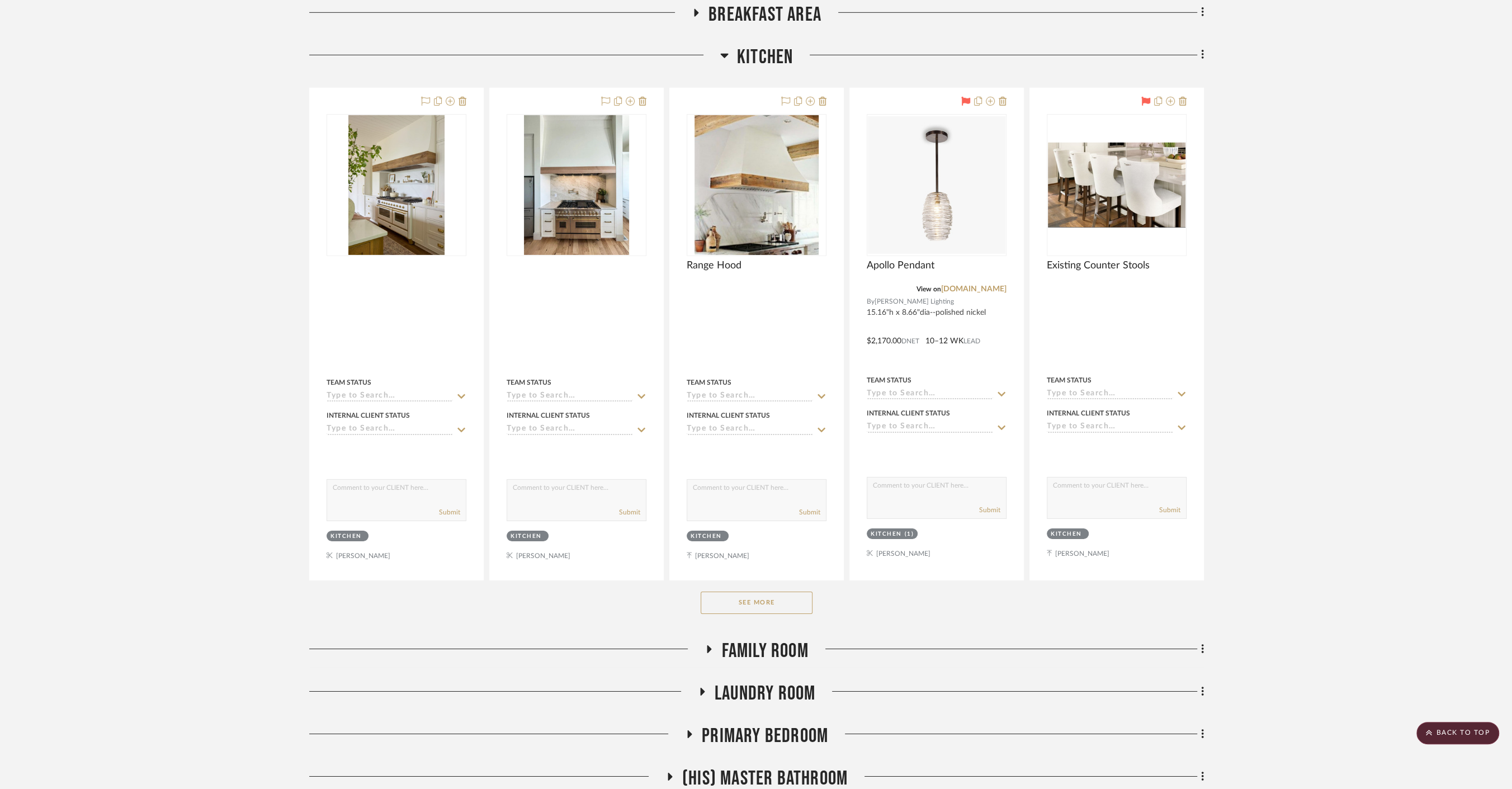
scroll to position [4163, 0]
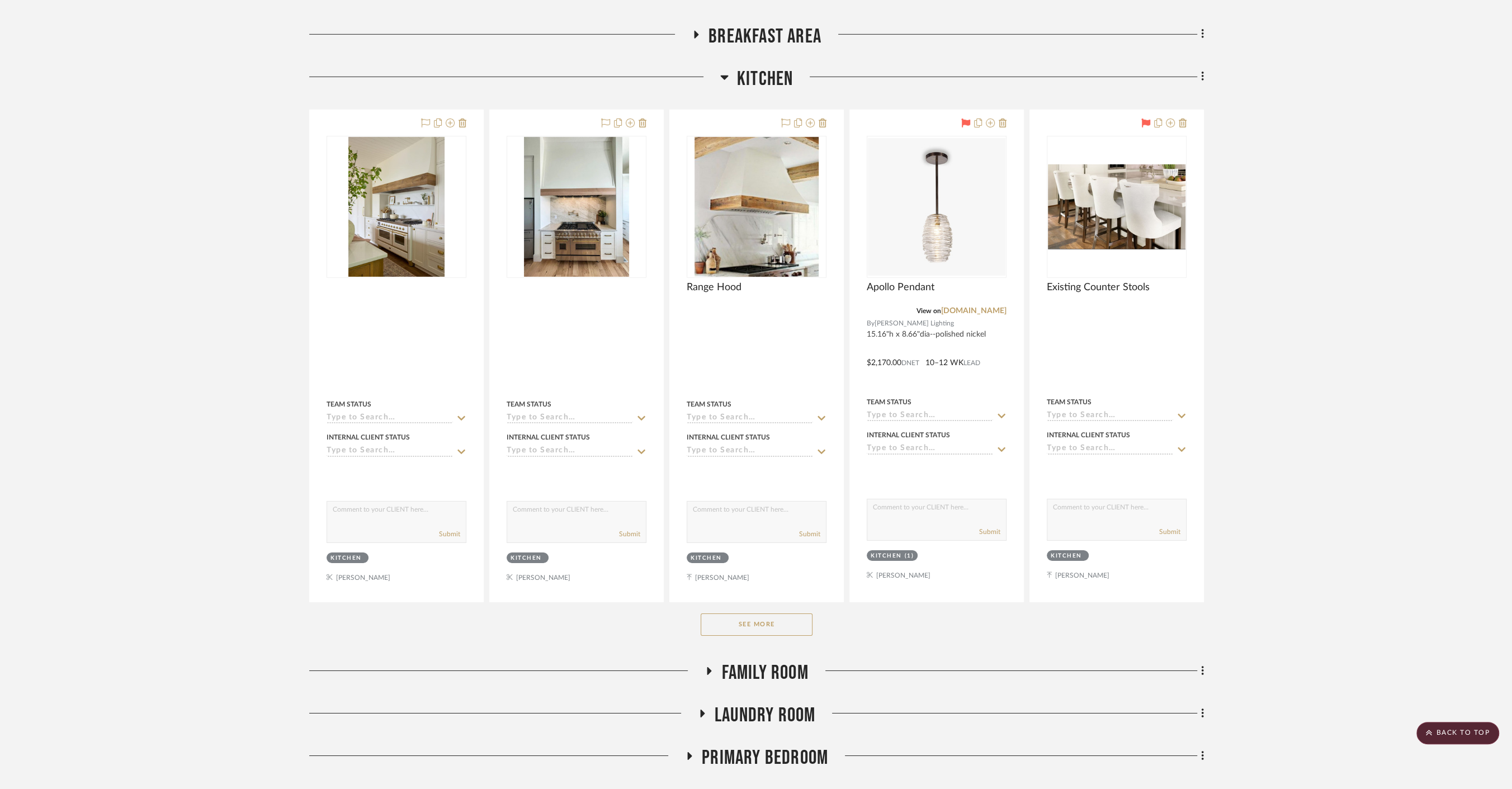
click at [793, 665] on span "Family Room" at bounding box center [764, 672] width 86 height 24
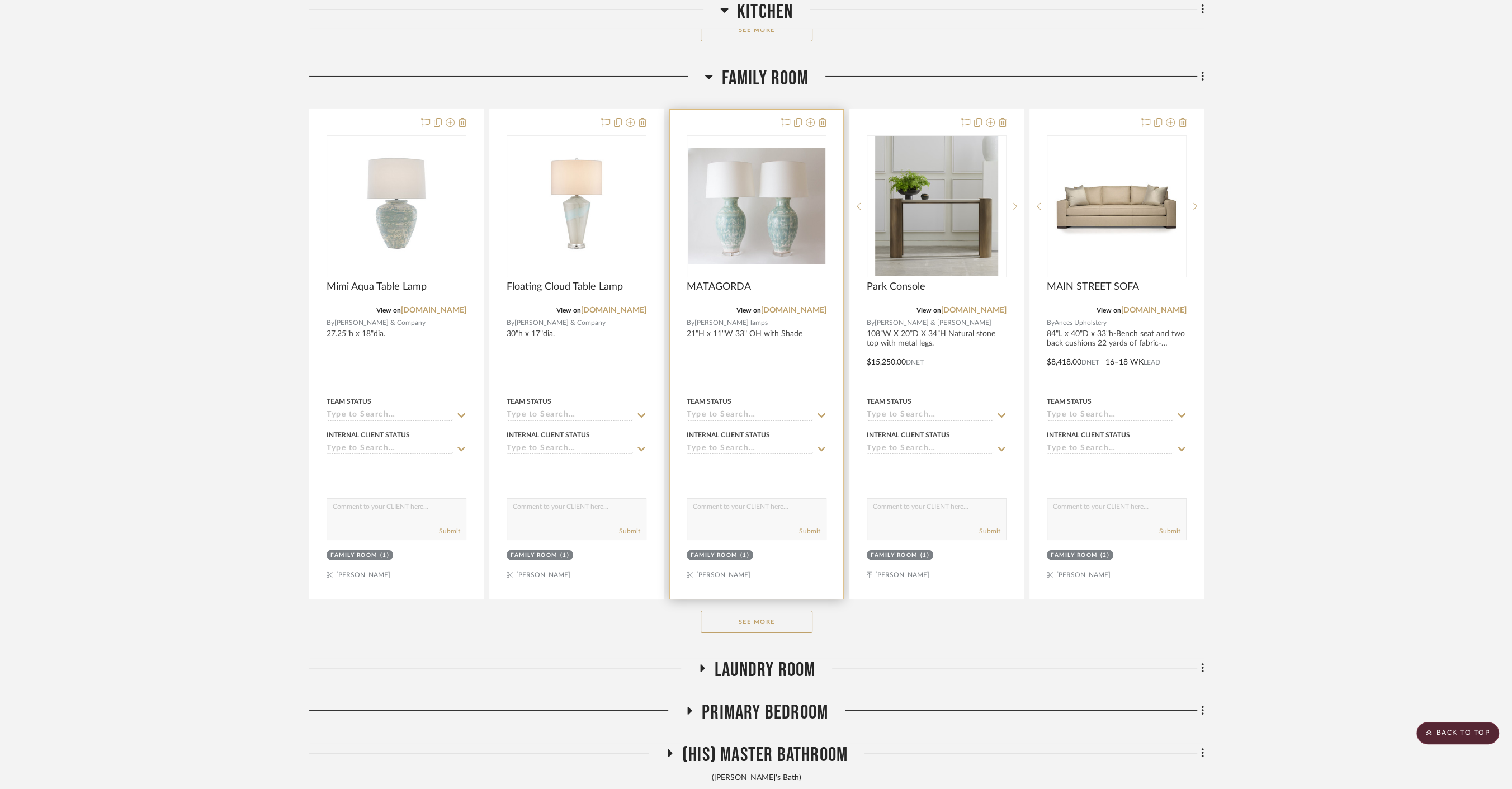
scroll to position [4908, 0]
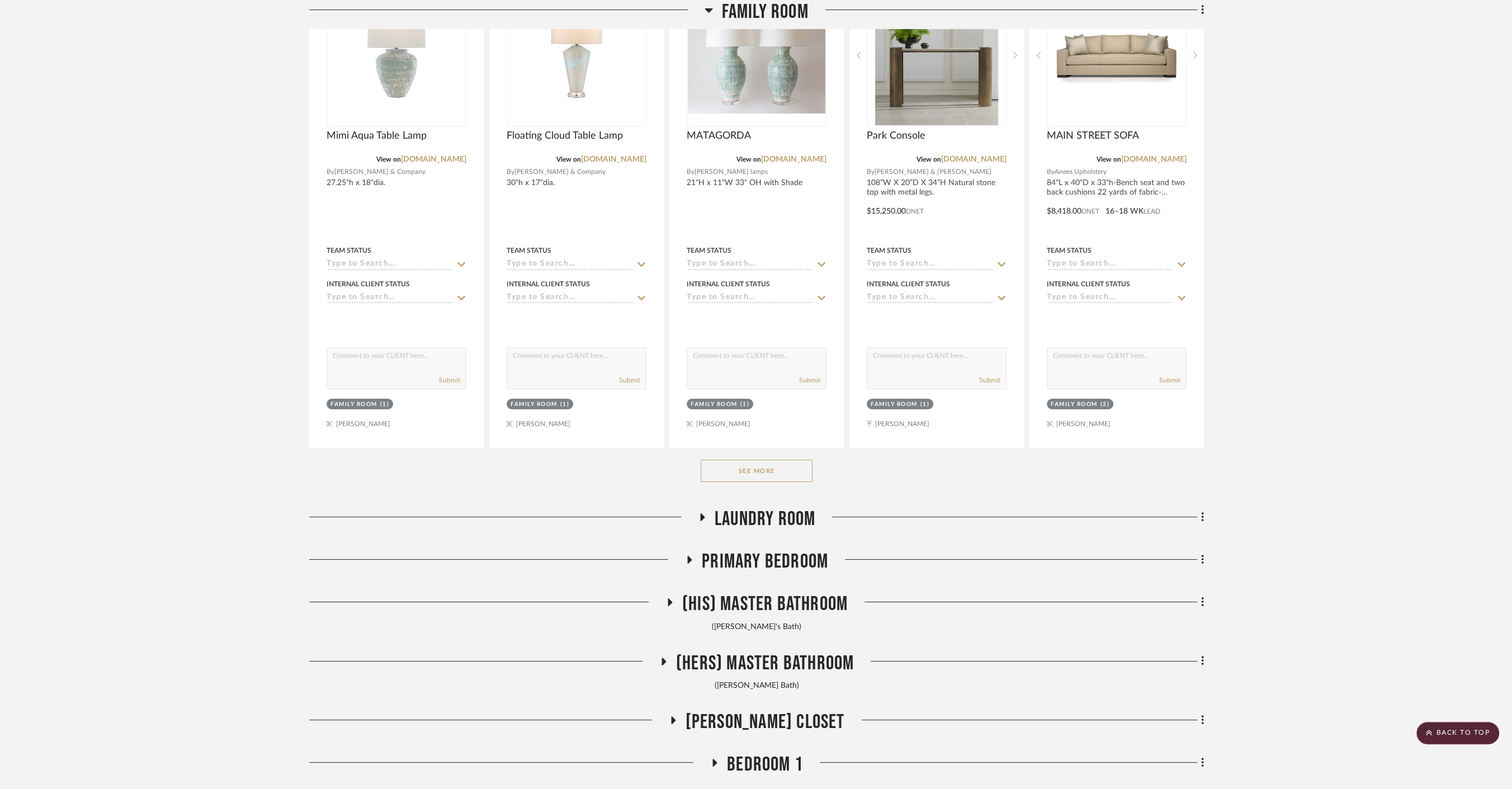
click at [735, 507] on span "Laundry Room" at bounding box center [764, 519] width 100 height 24
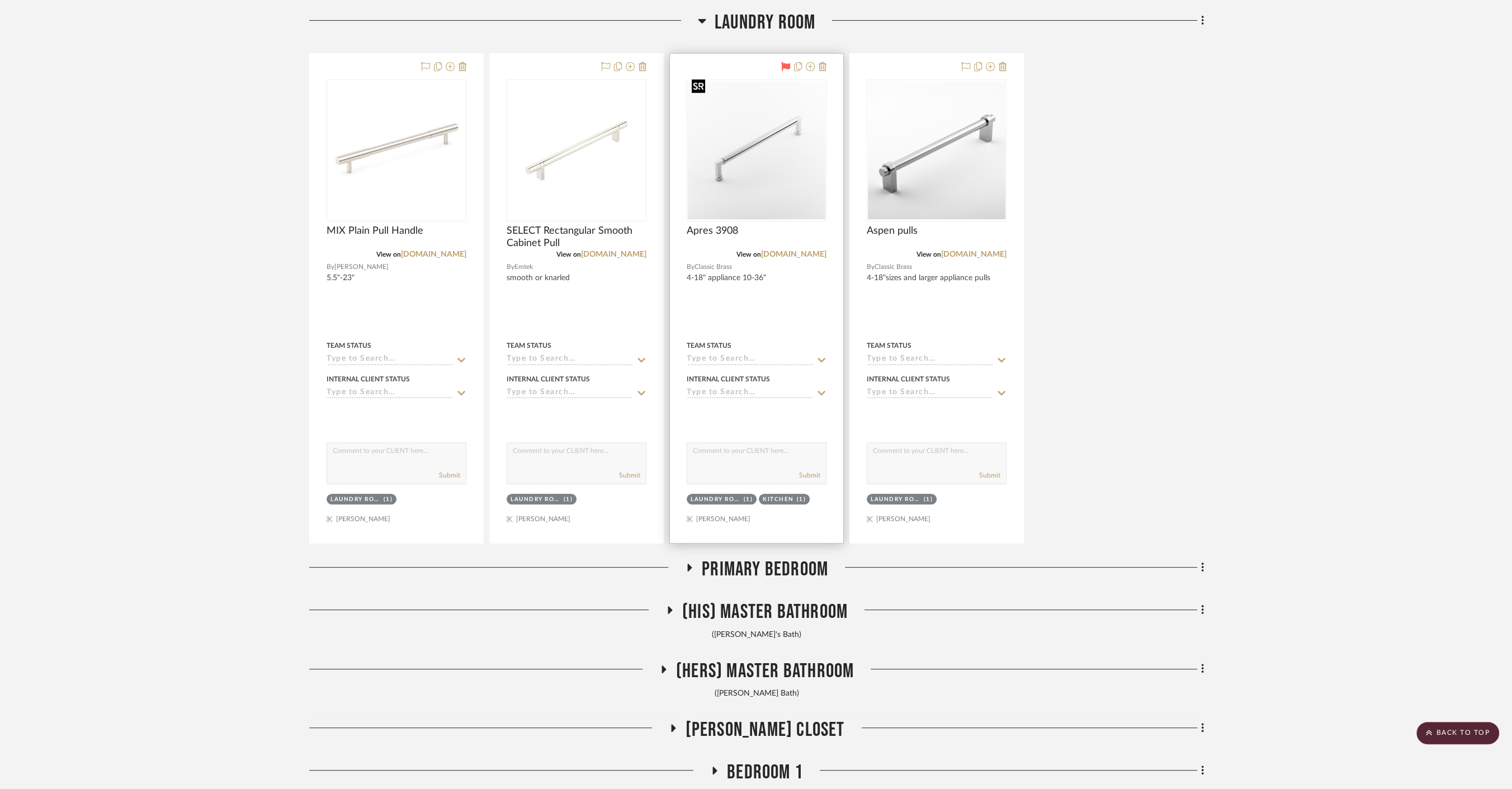
scroll to position [5405, 0]
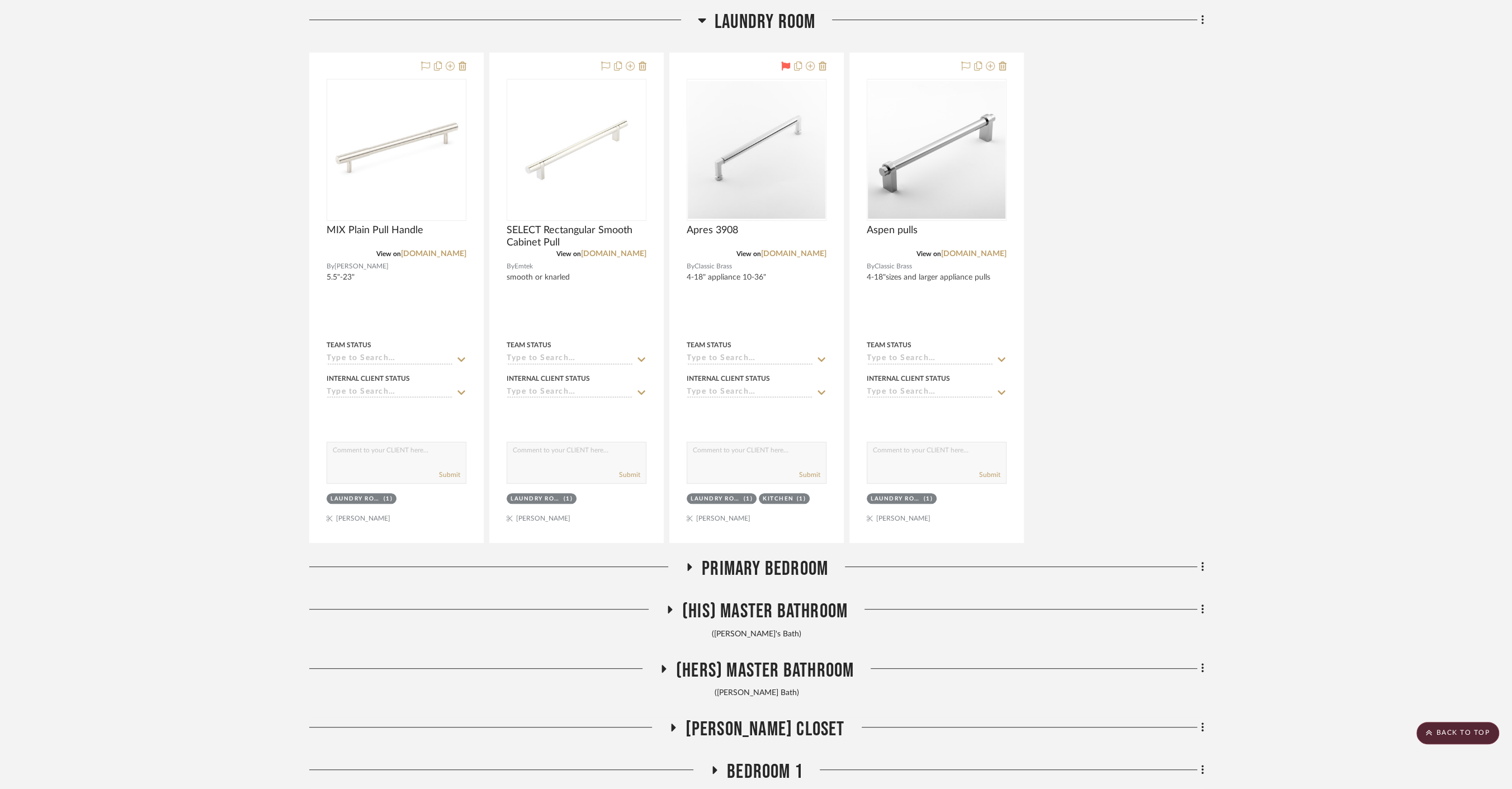
click at [741, 564] on span "Primary Bedroom" at bounding box center [764, 568] width 126 height 24
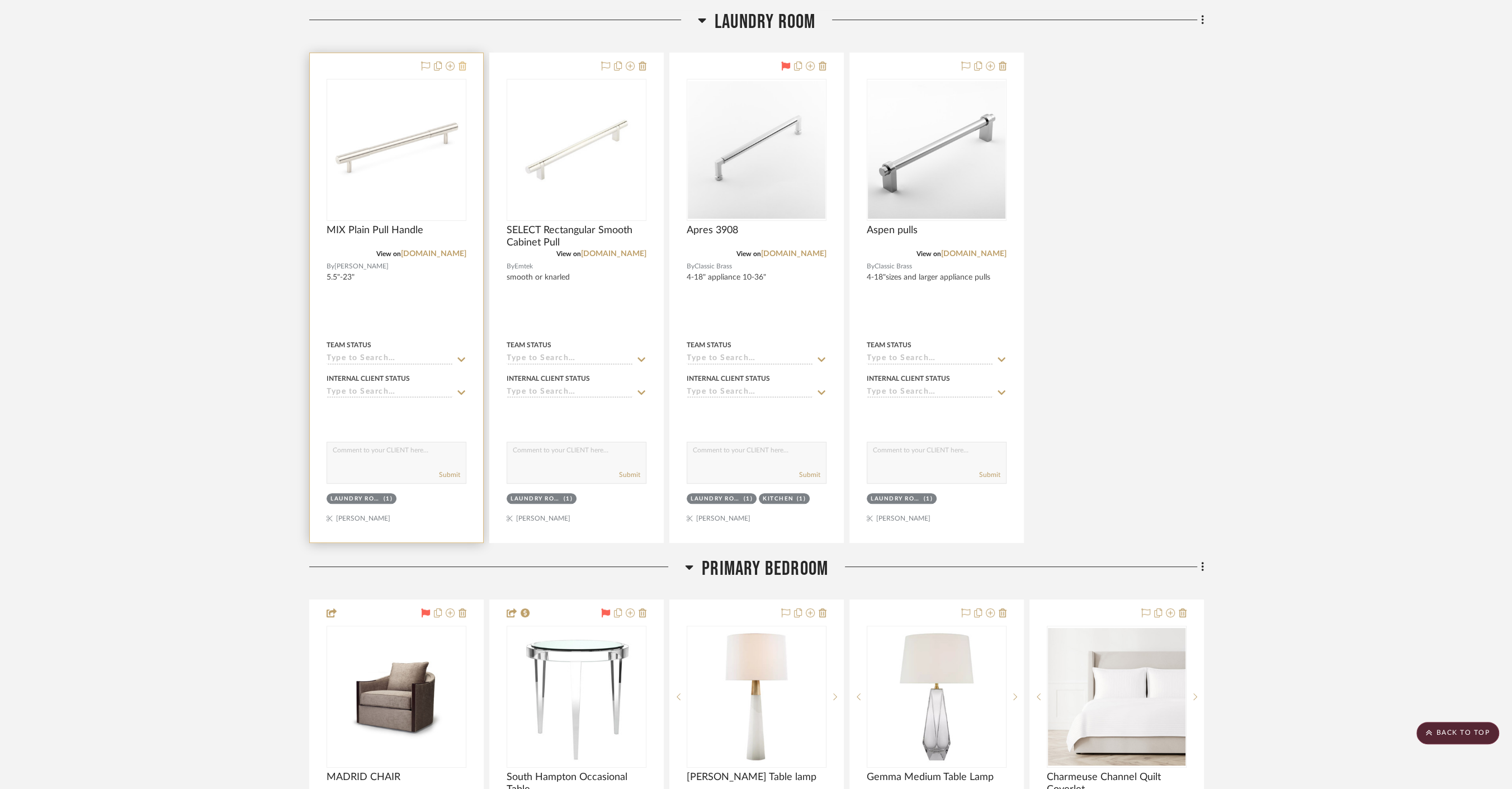
click at [460, 62] on icon at bounding box center [462, 66] width 8 height 9
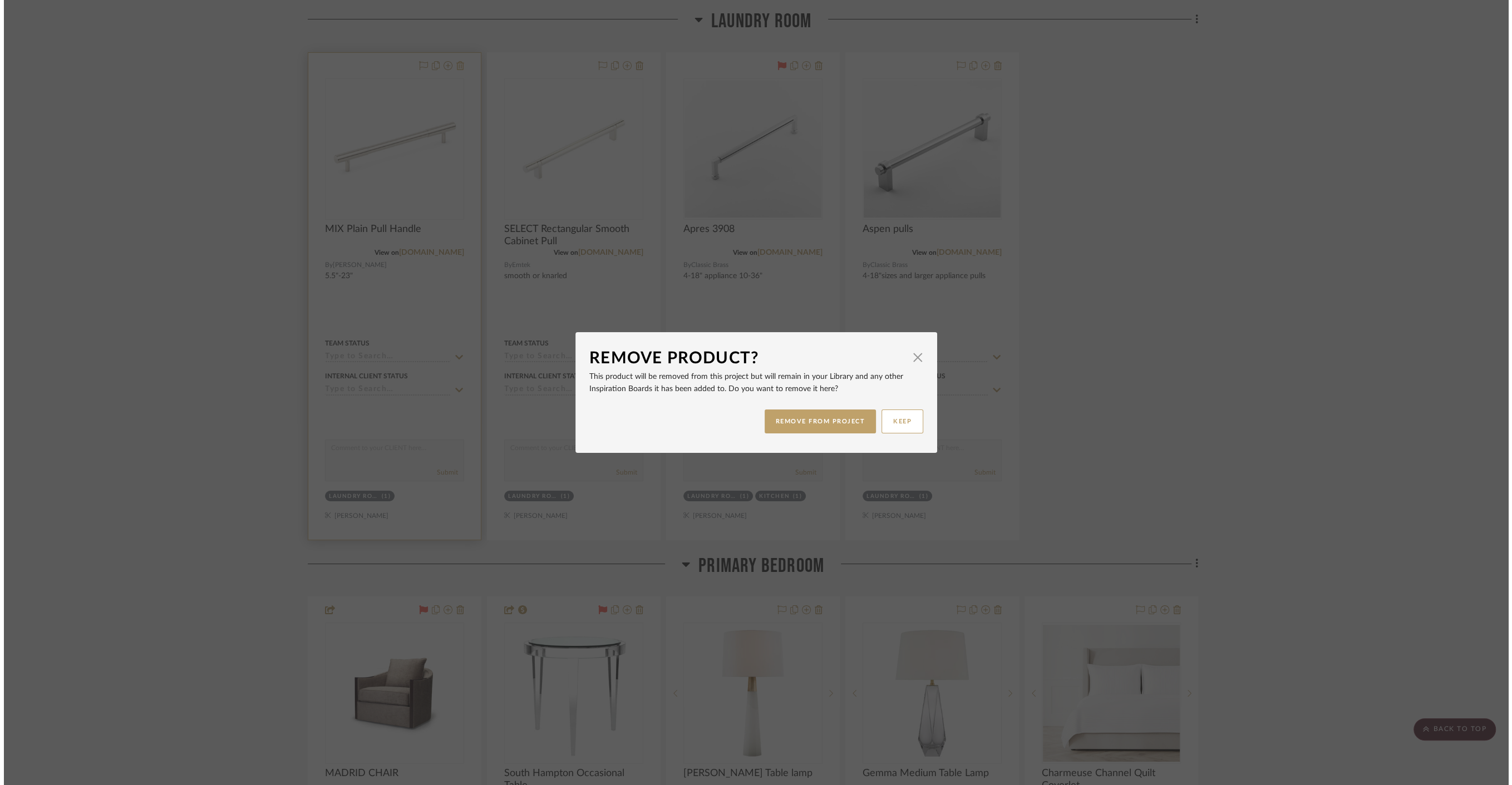
scroll to position [0, 0]
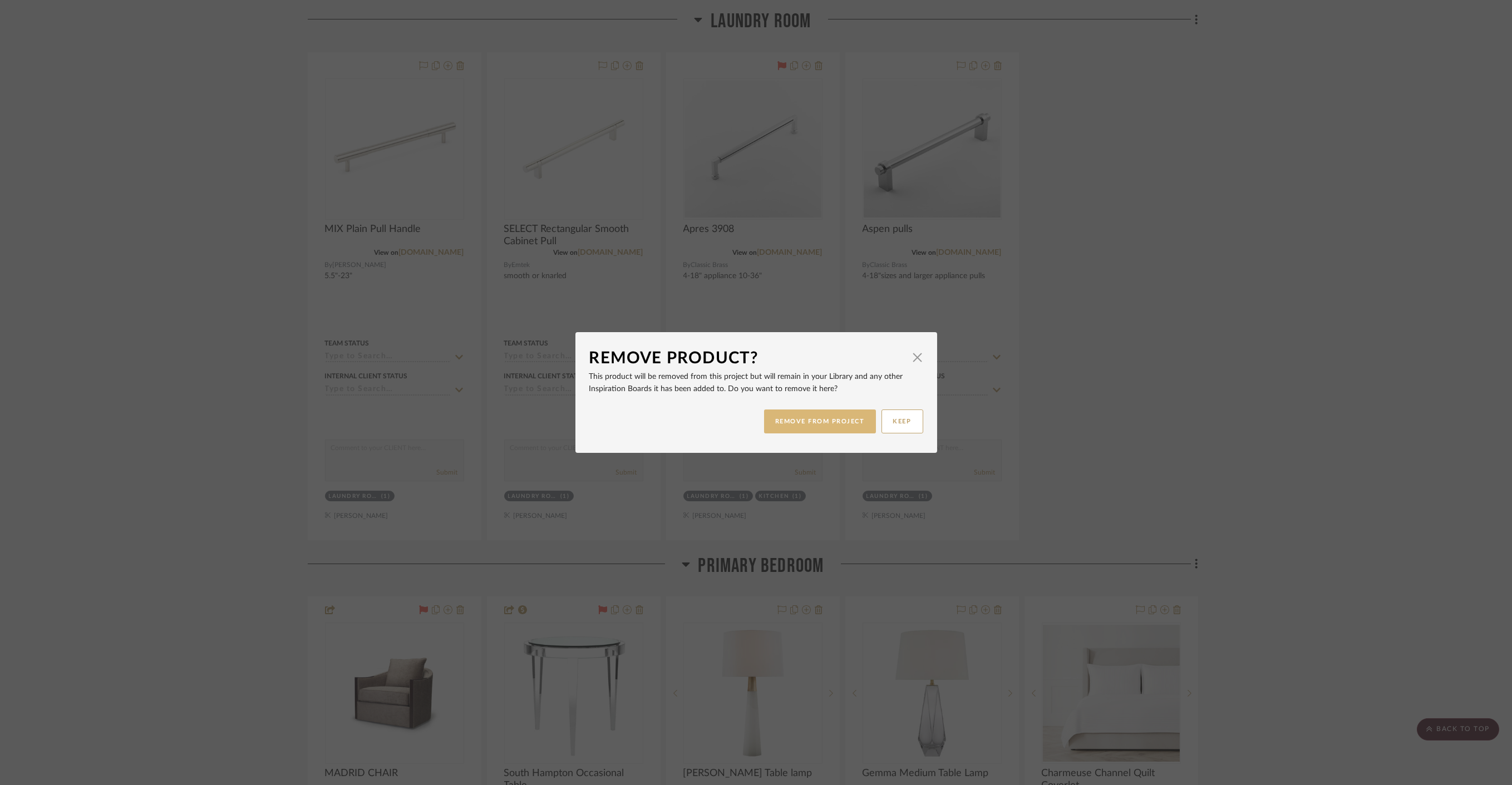
click at [806, 428] on button "REMOVE FROM PROJECT" at bounding box center [820, 421] width 112 height 24
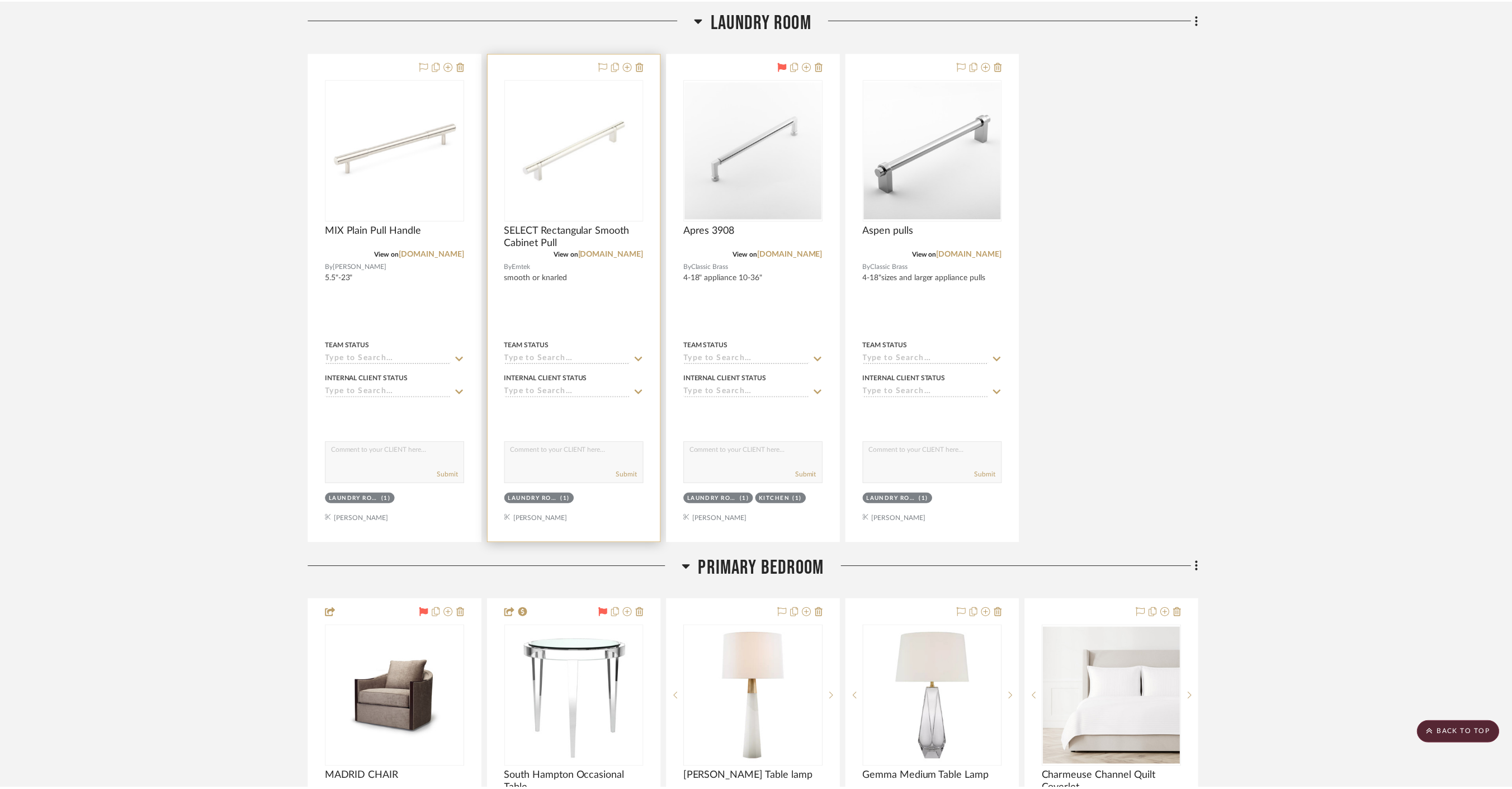
scroll to position [5405, 0]
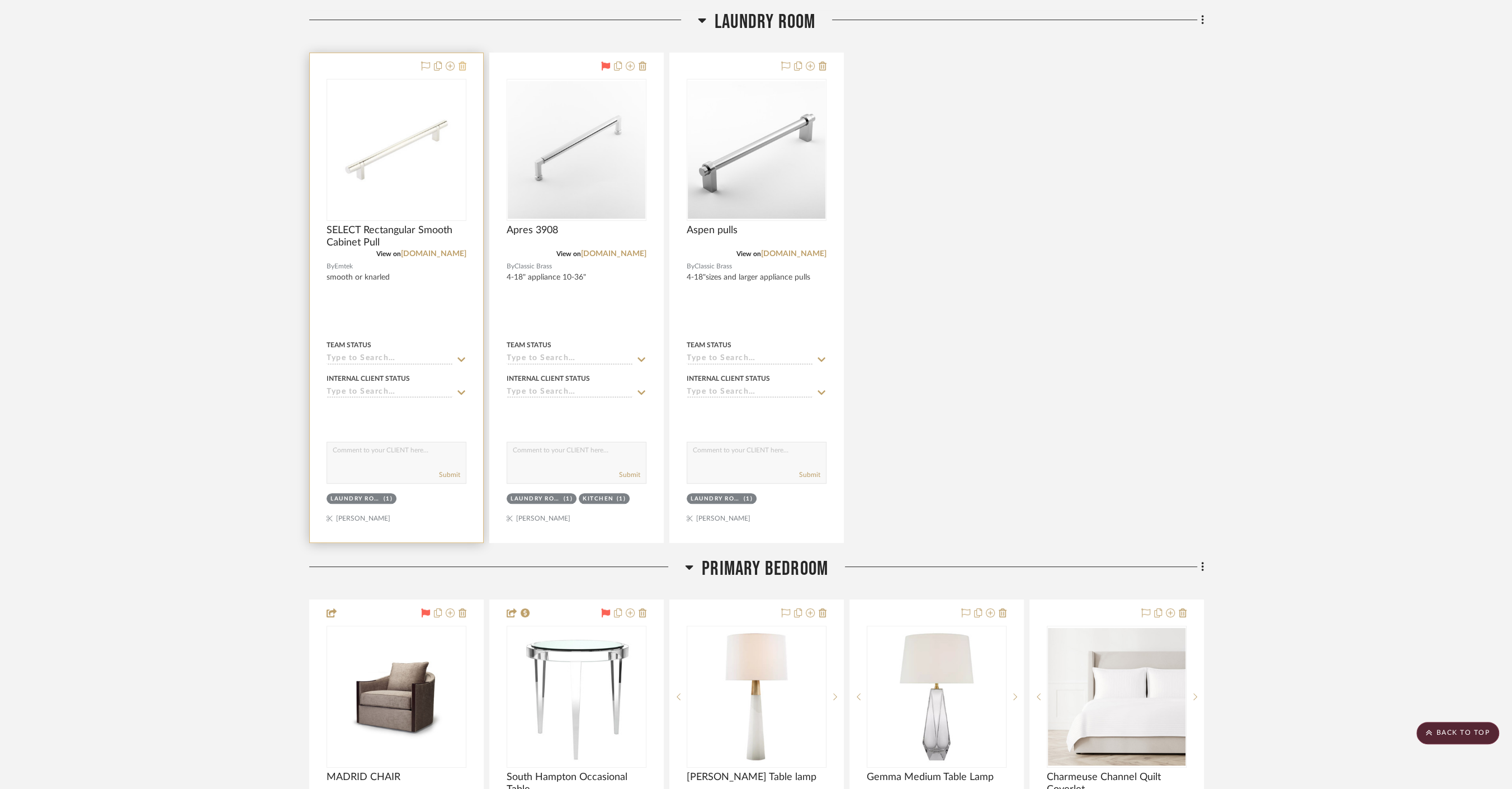
click at [463, 62] on icon at bounding box center [462, 66] width 8 height 9
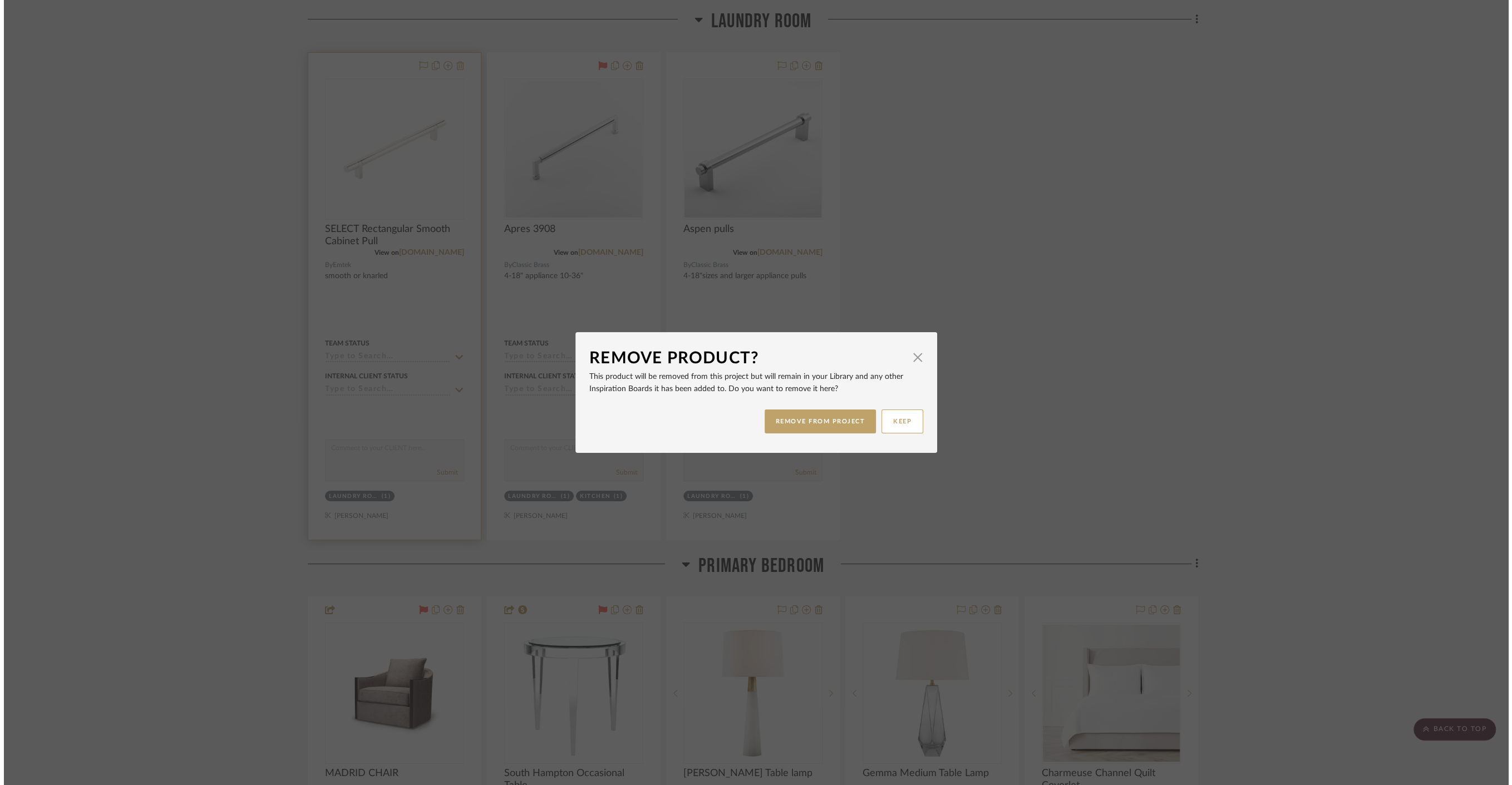
scroll to position [0, 0]
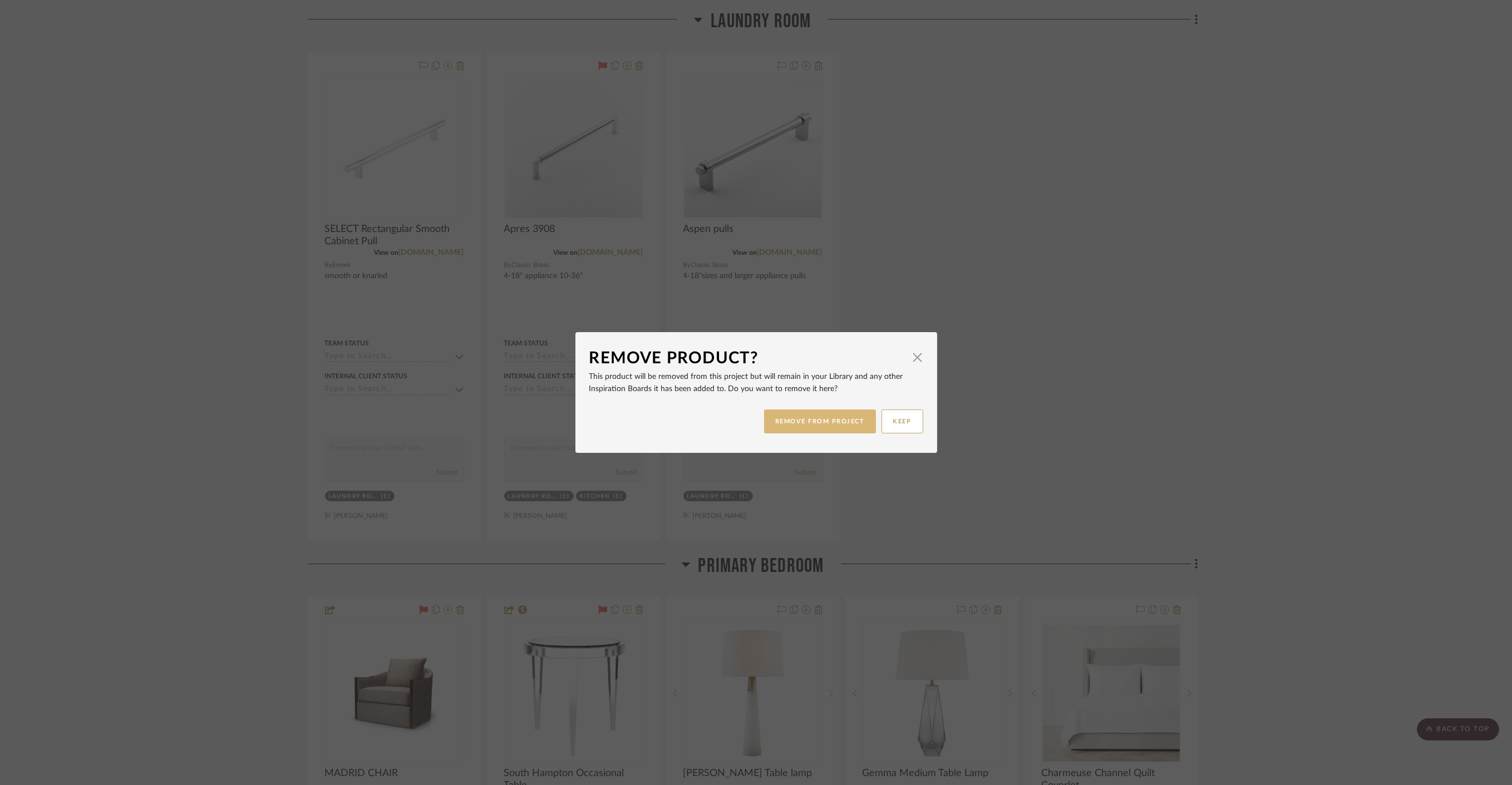
click at [829, 423] on button "REMOVE FROM PROJECT" at bounding box center [820, 421] width 112 height 24
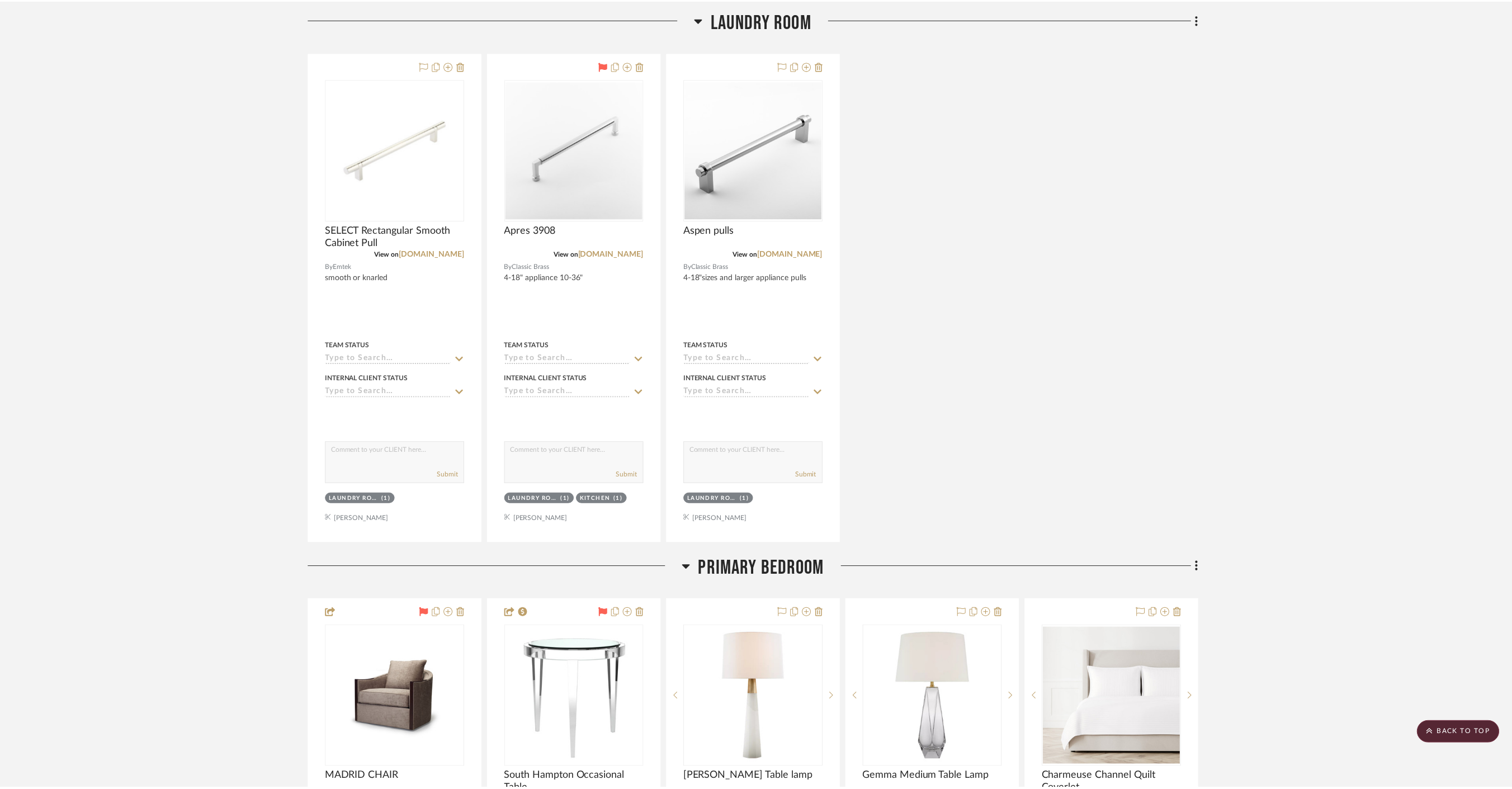
scroll to position [5405, 0]
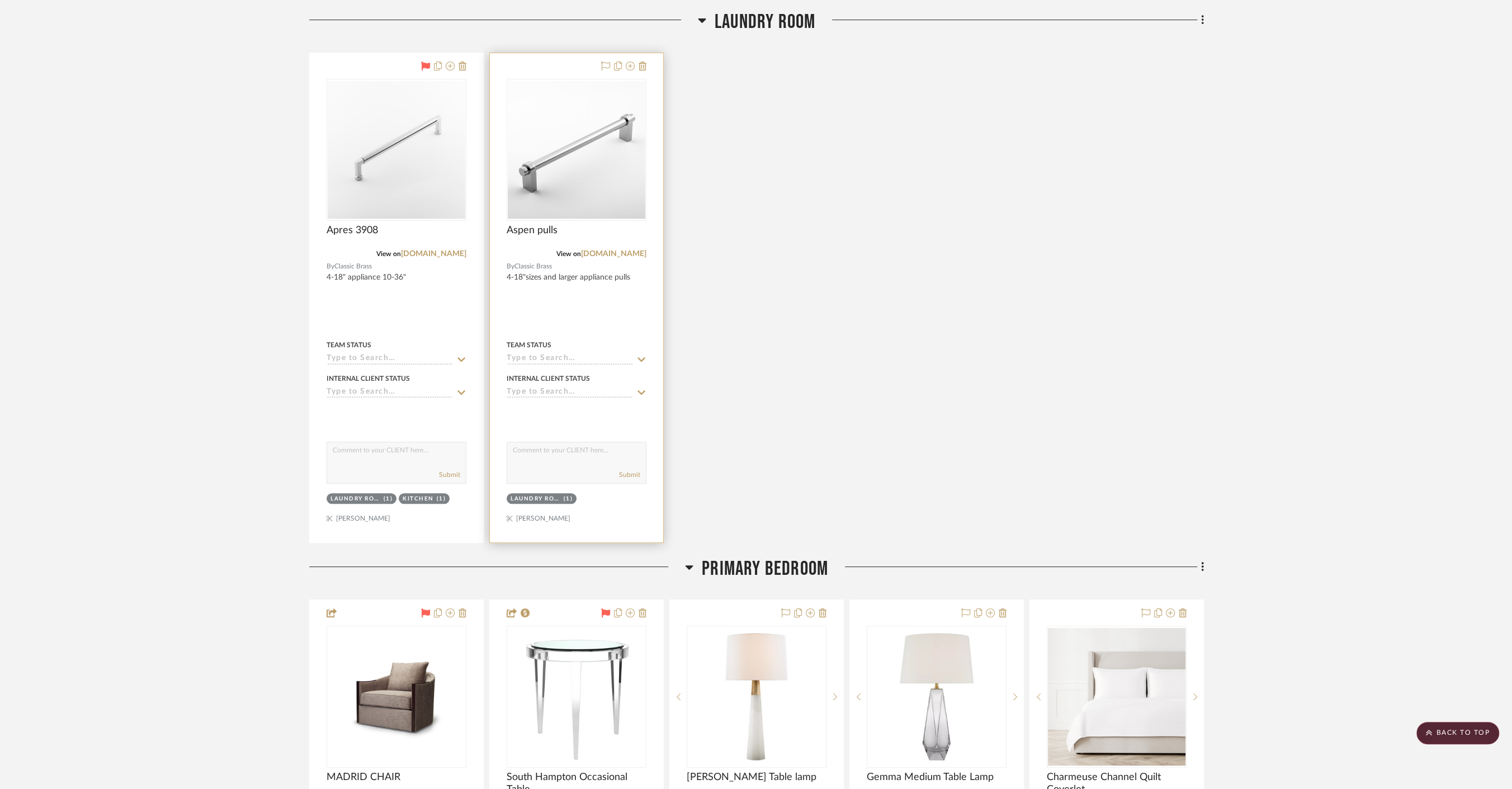
click at [646, 57] on div at bounding box center [576, 297] width 173 height 489
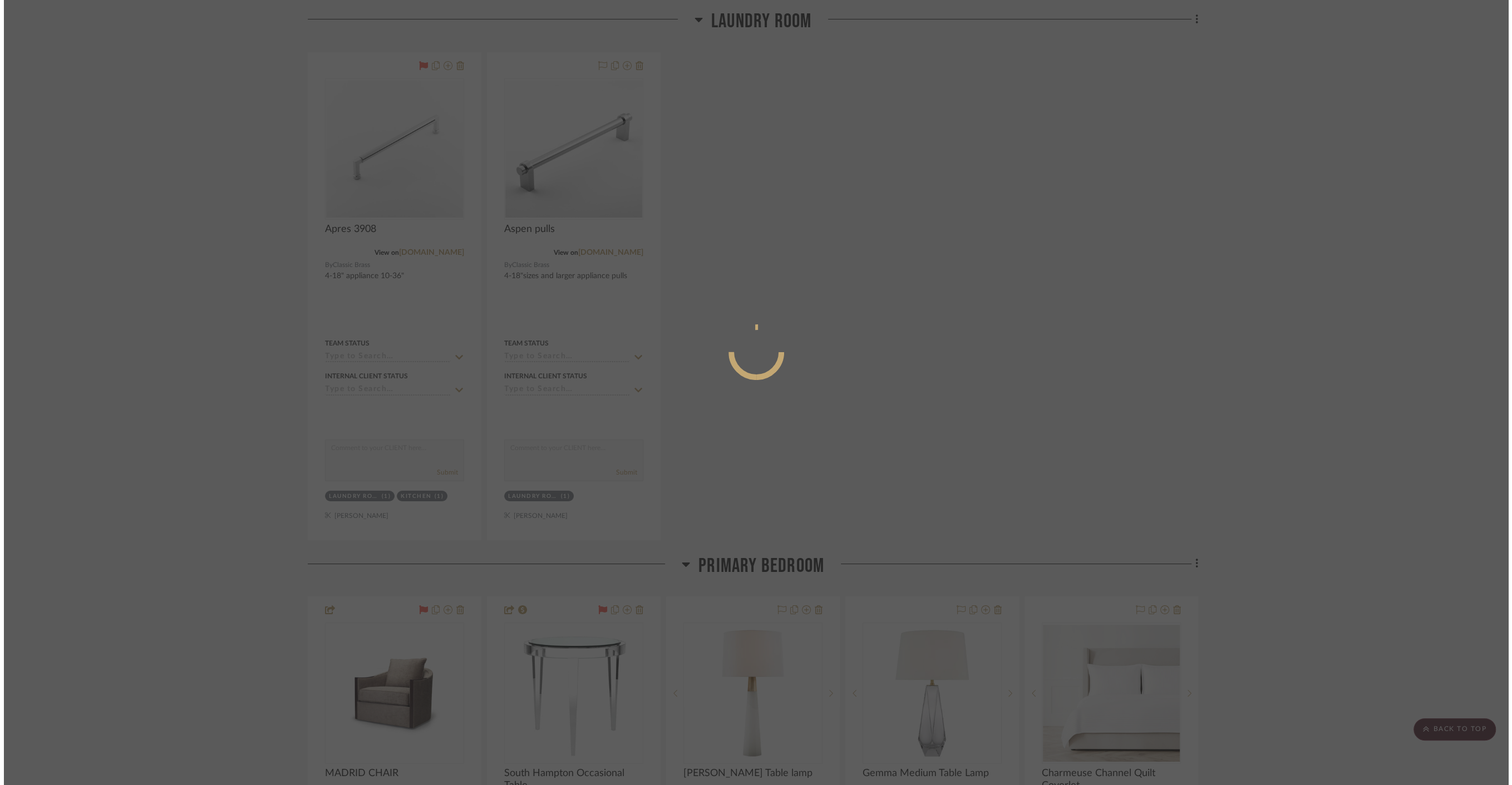
scroll to position [0, 0]
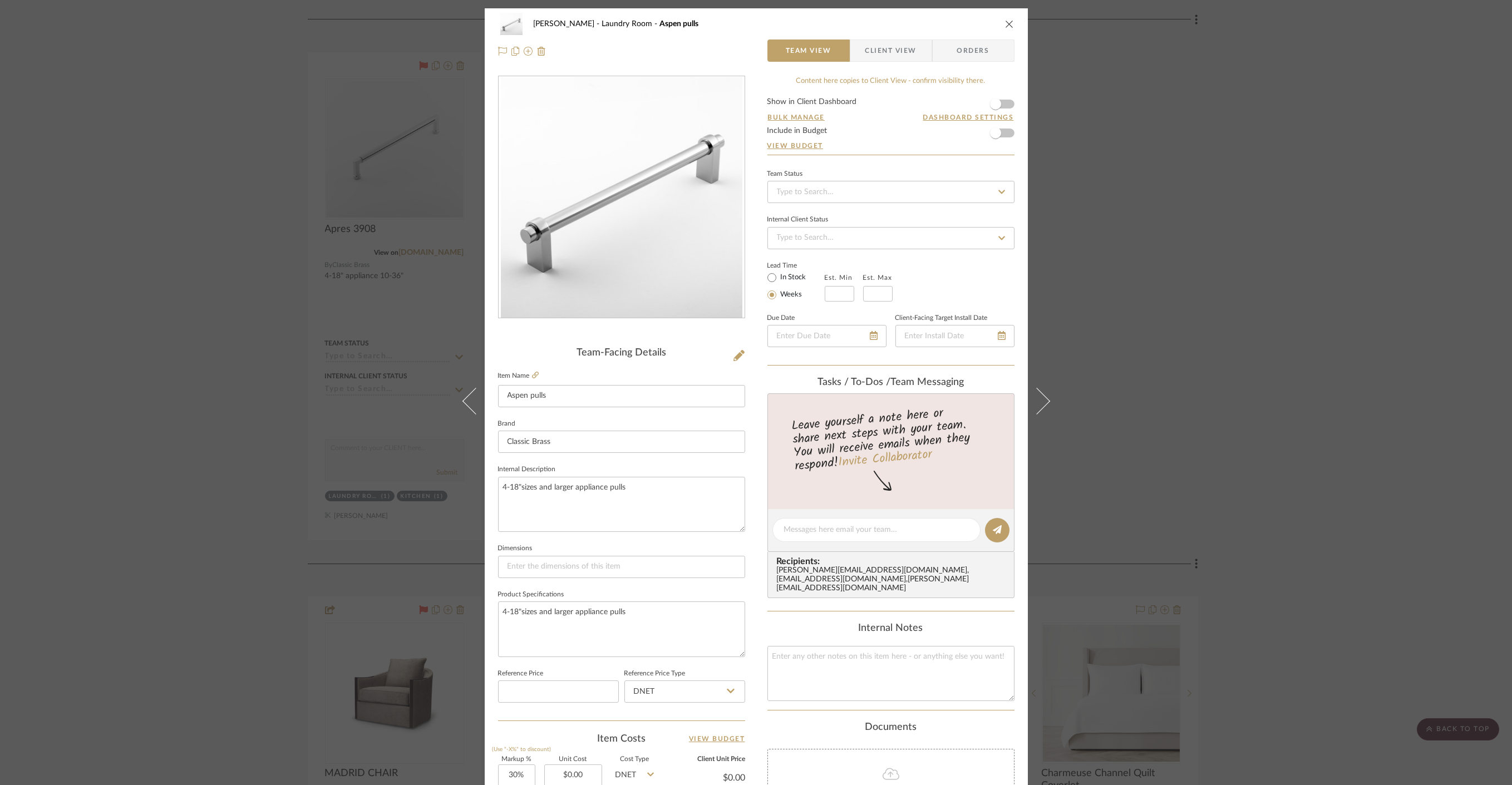
click at [317, 173] on div "[PERSON_NAME] Laundry Room Aspen pulls Team View Client View Orders Team-Facing…" at bounding box center [756, 392] width 1512 height 785
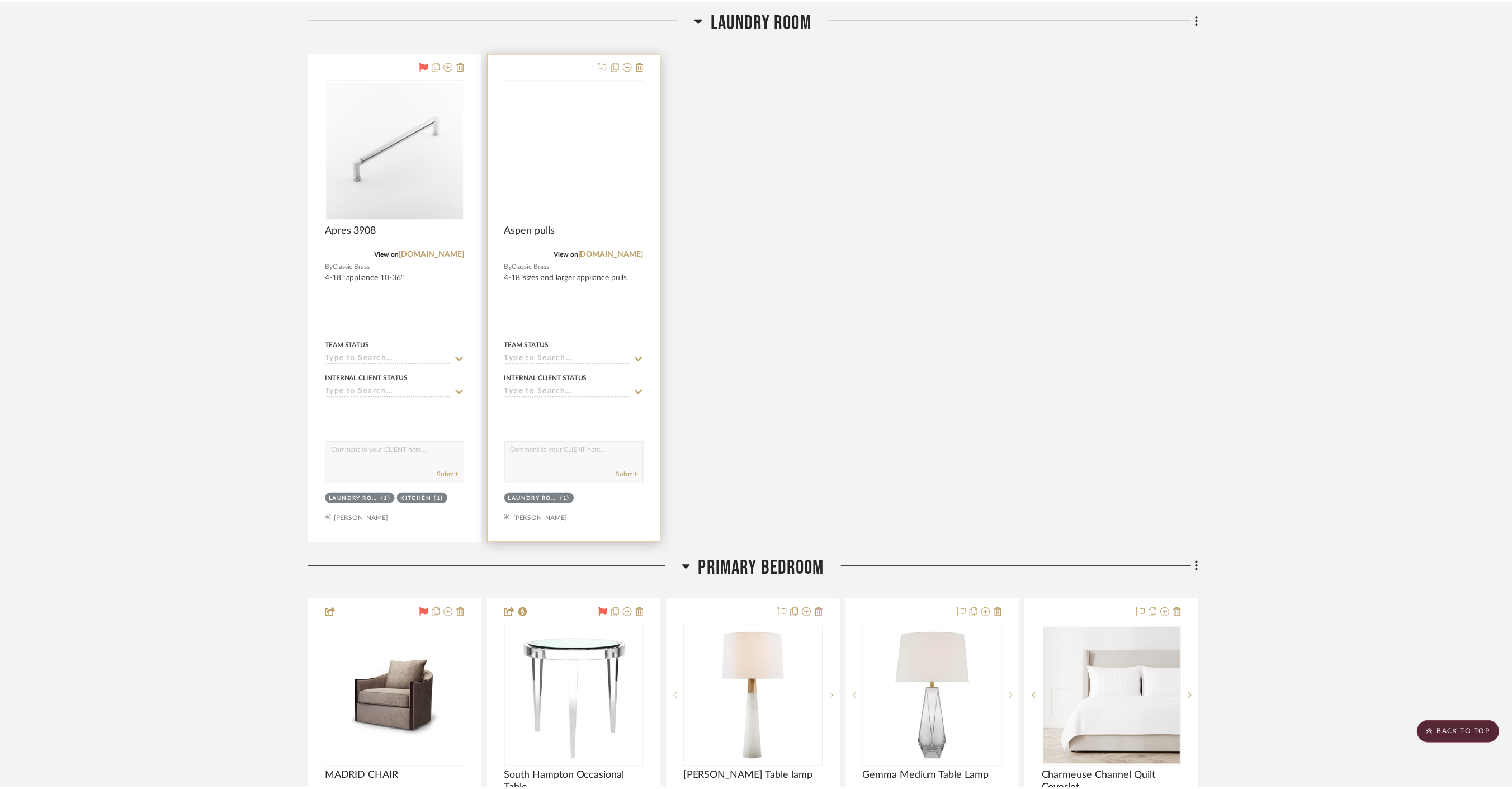
scroll to position [5405, 0]
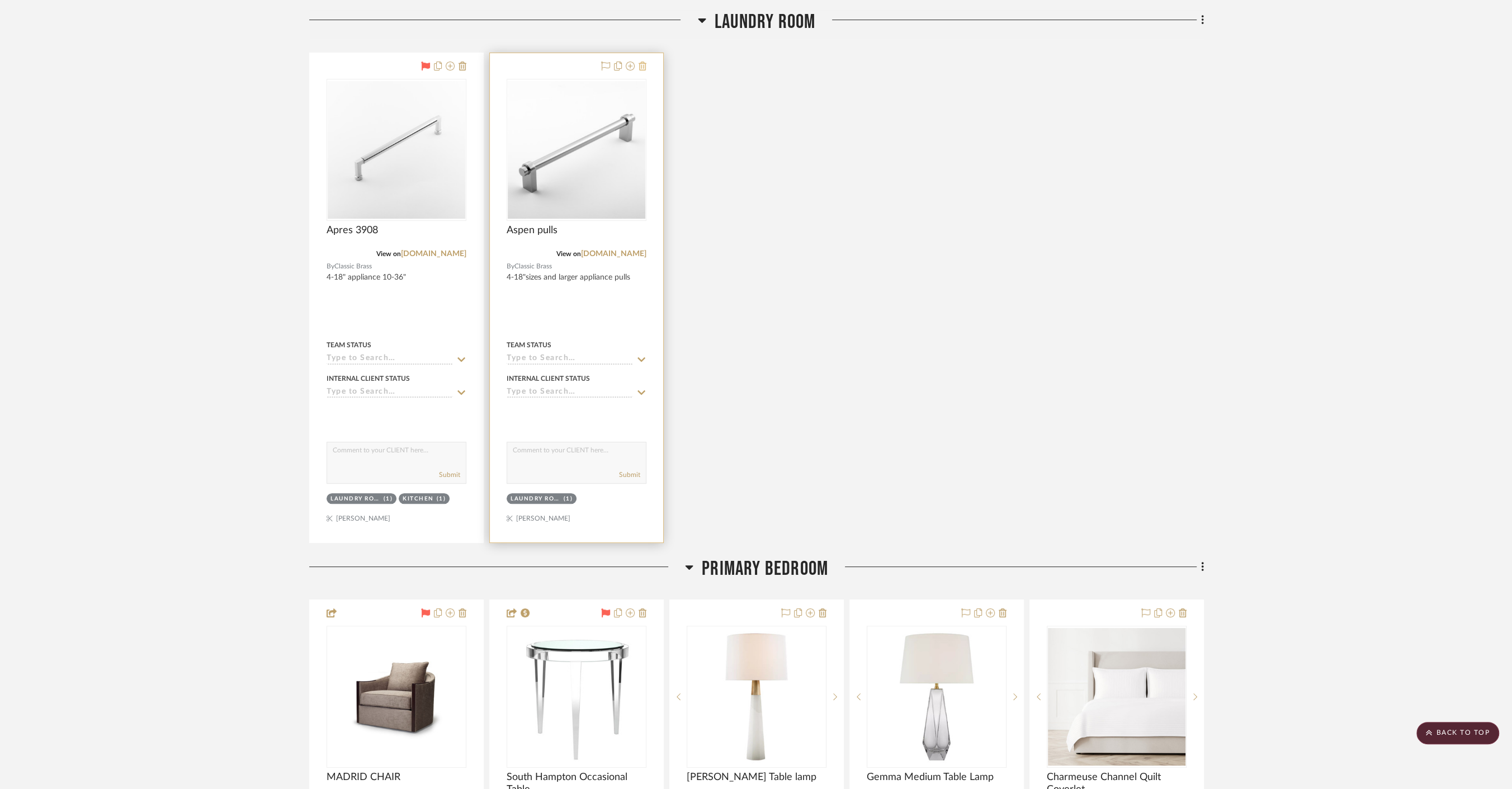
click at [645, 62] on icon at bounding box center [642, 66] width 8 height 9
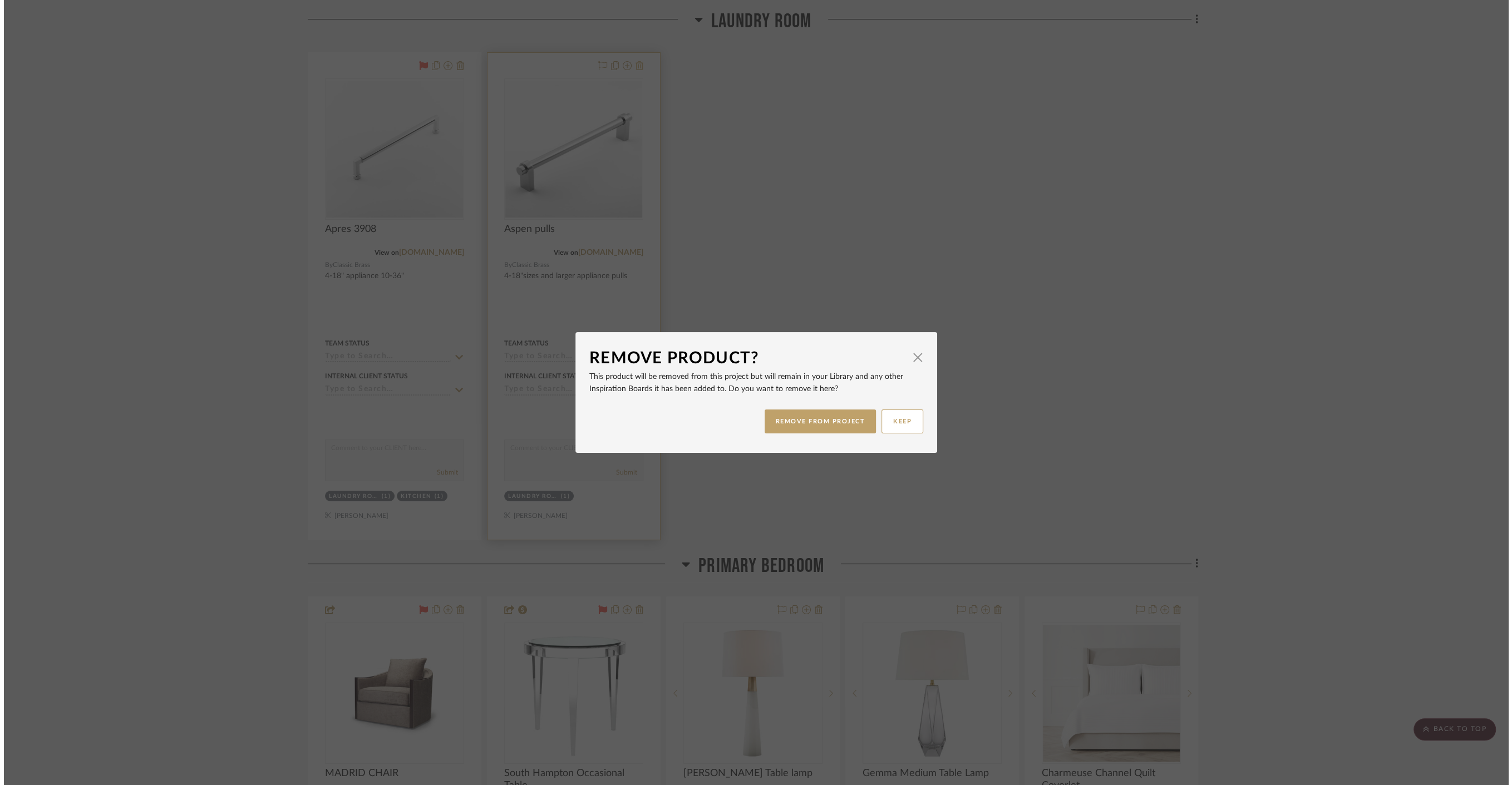
scroll to position [0, 0]
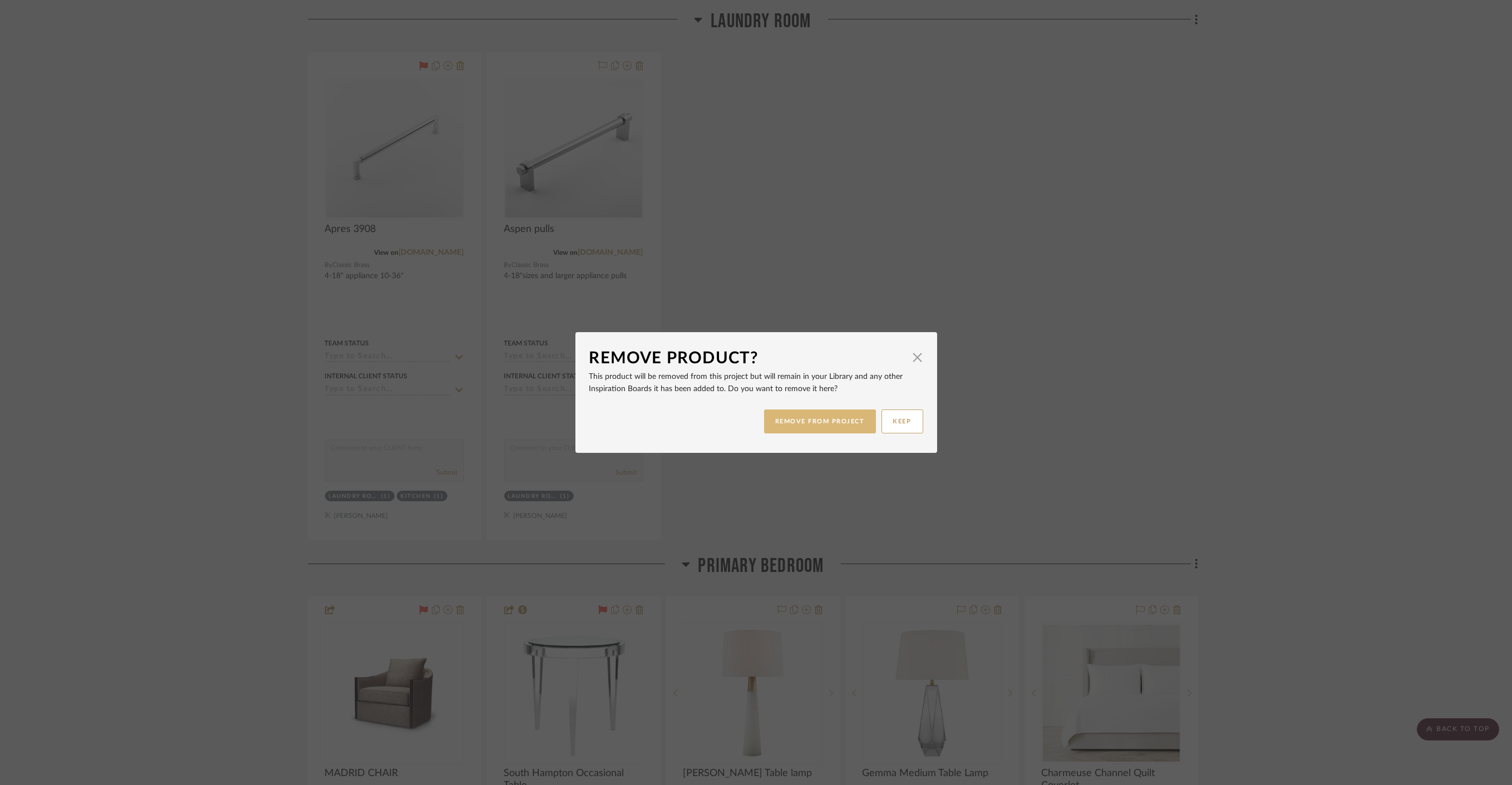
click at [813, 409] on button "REMOVE FROM PROJECT" at bounding box center [820, 421] width 112 height 24
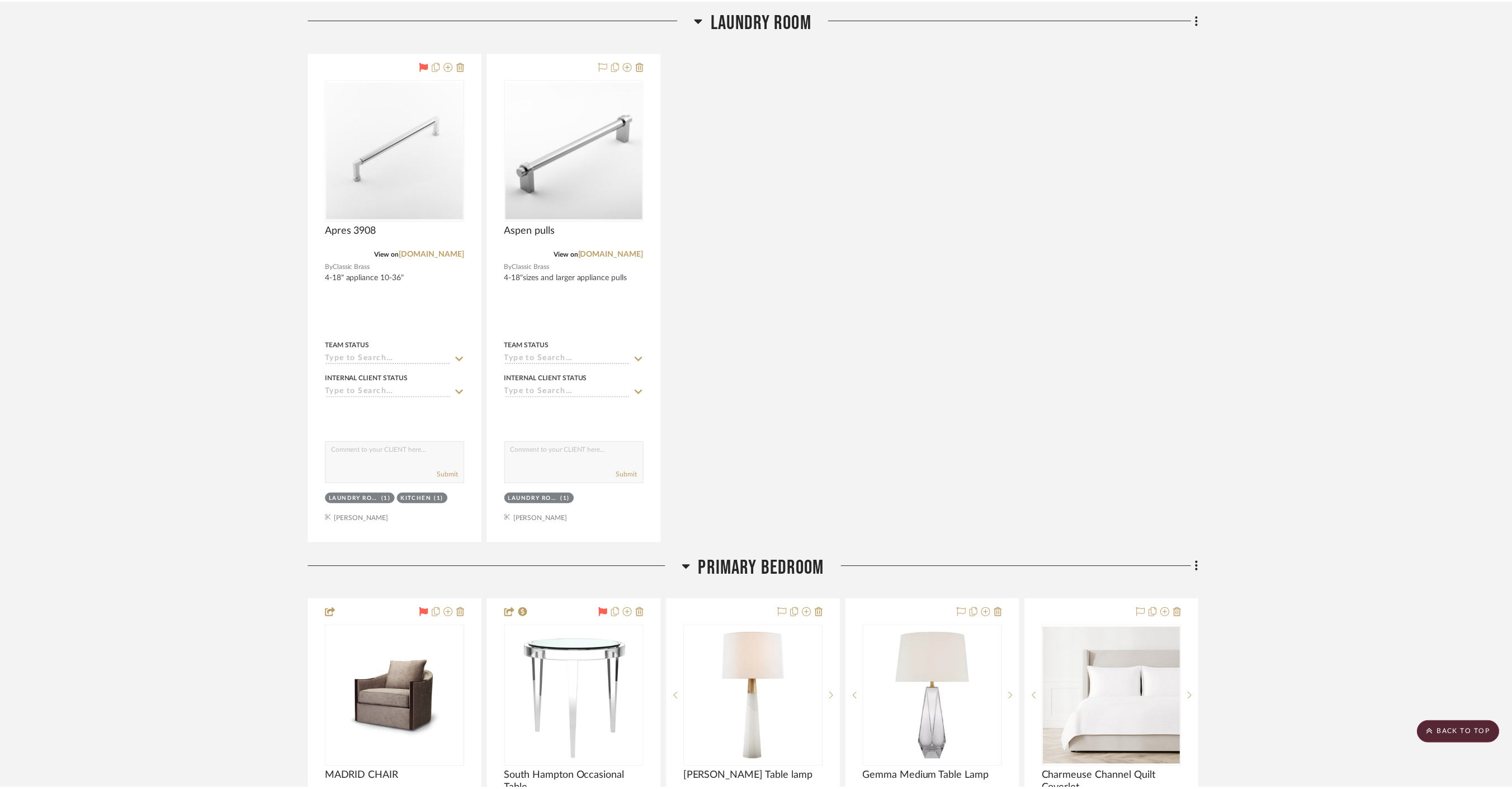
scroll to position [5405, 0]
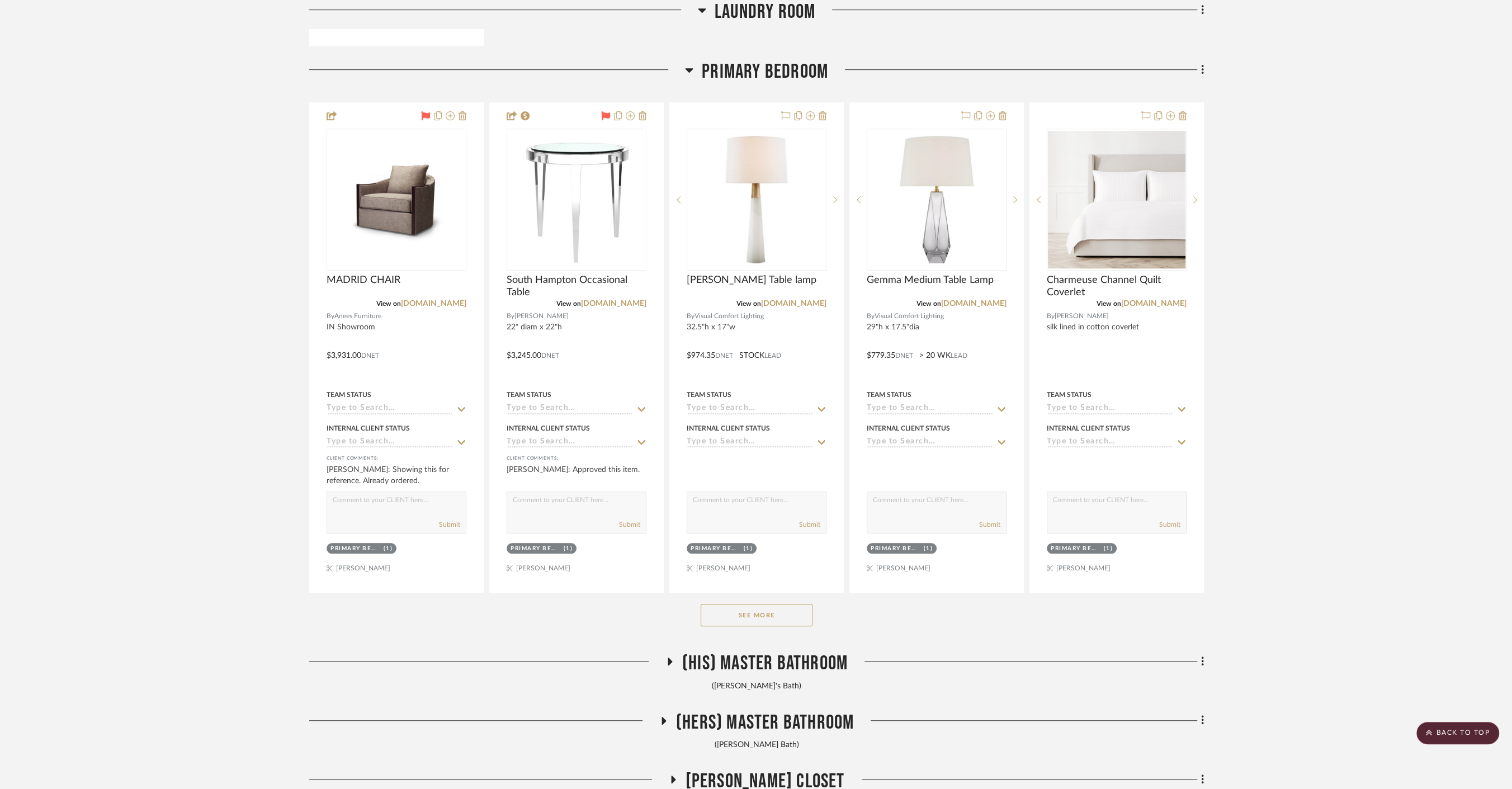
click at [763, 604] on button "See More" at bounding box center [756, 615] width 112 height 22
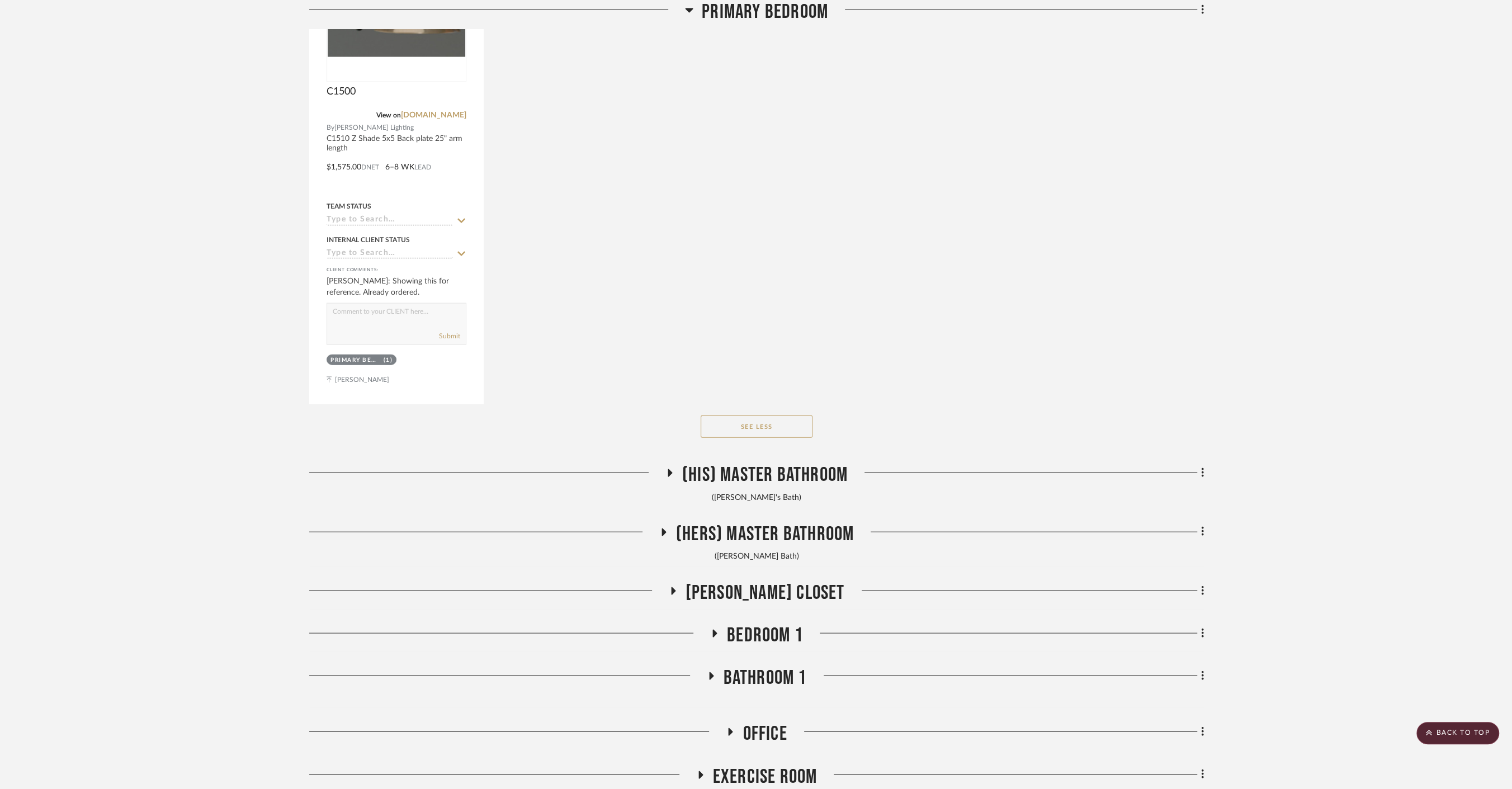
scroll to position [8200, 0]
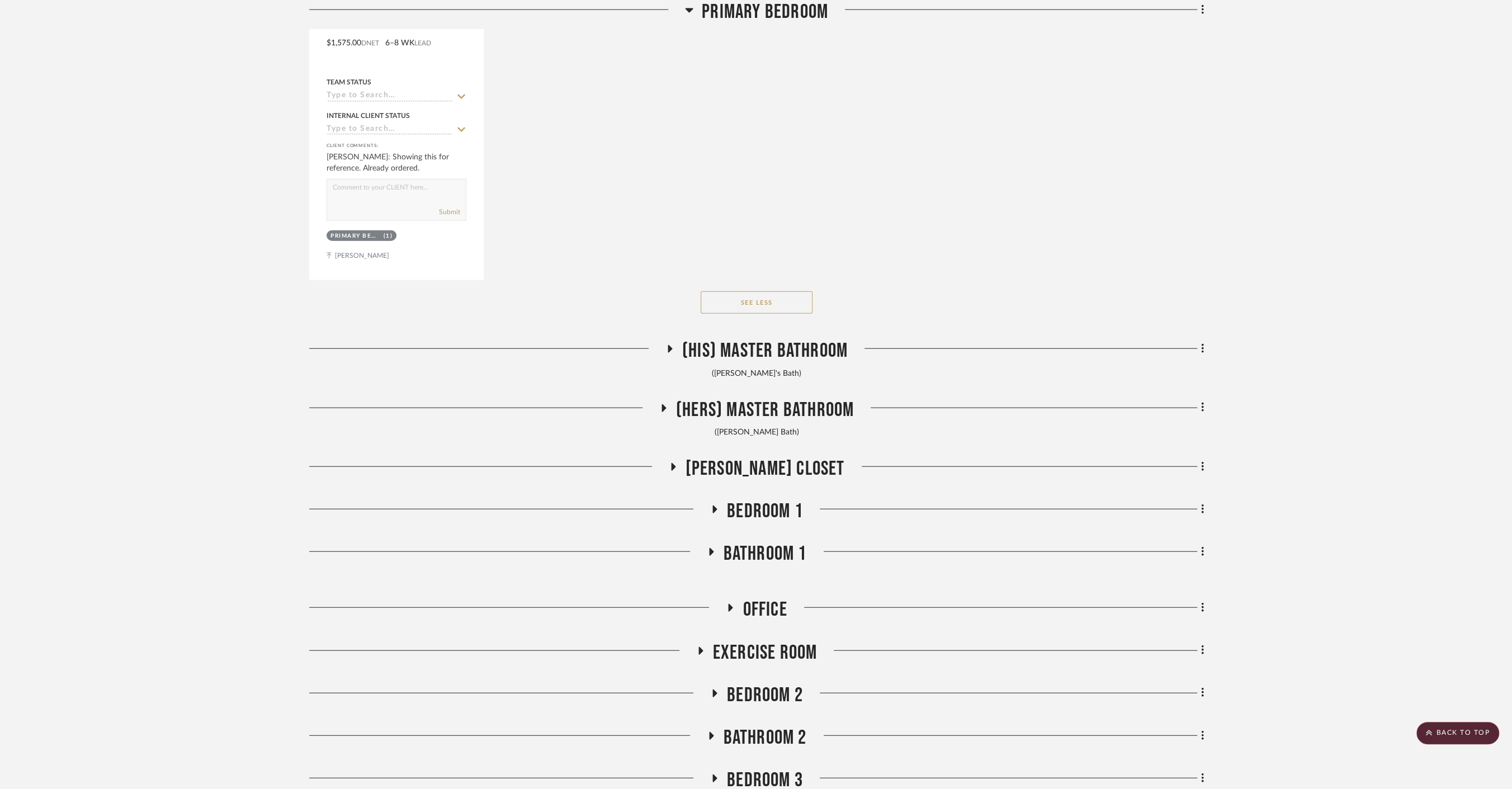
click at [778, 457] on span "[PERSON_NAME] Closet" at bounding box center [764, 468] width 159 height 24
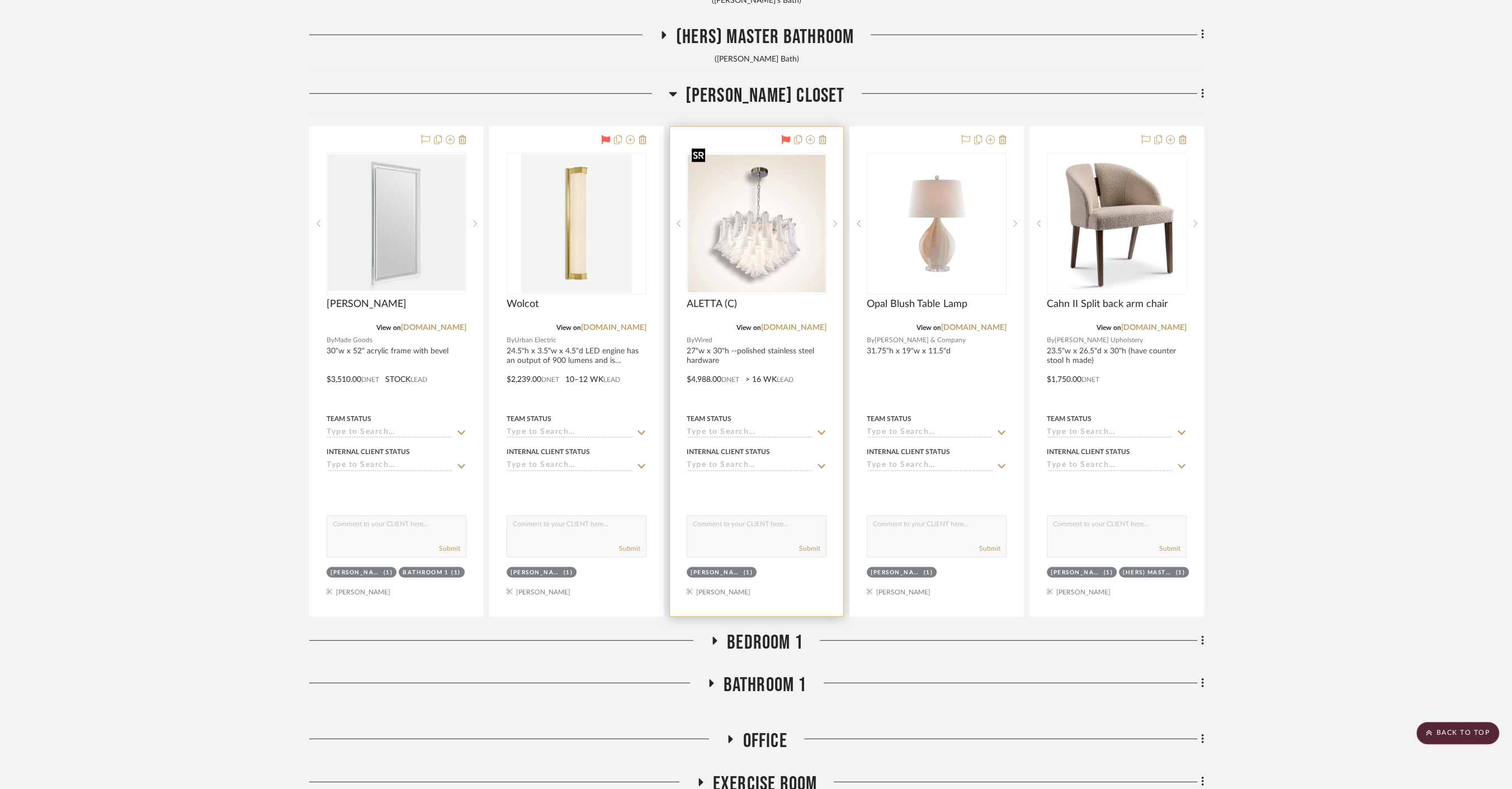
scroll to position [8759, 0]
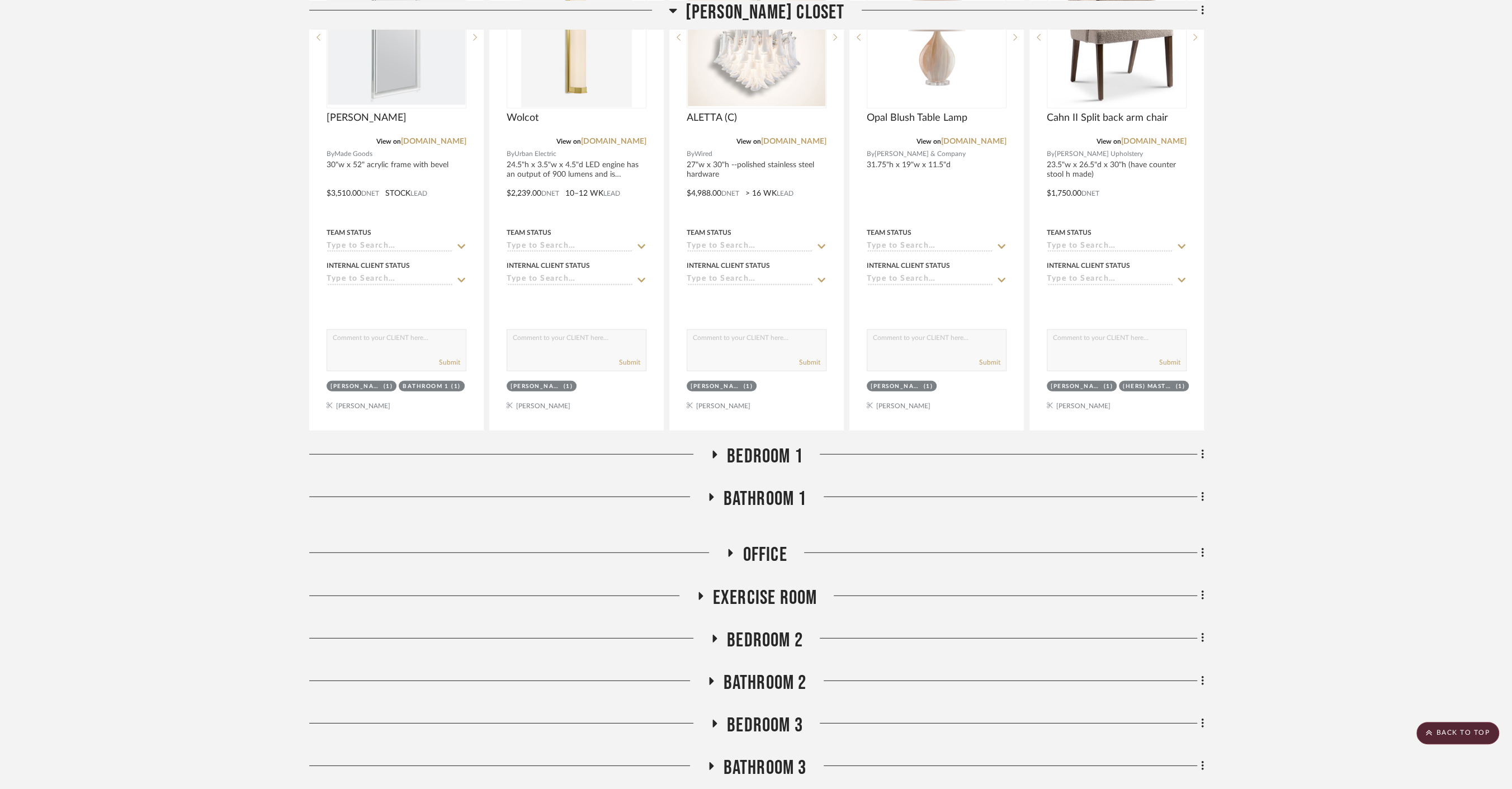
click at [770, 445] on span "Bedroom 1" at bounding box center [764, 456] width 76 height 24
